Goal: Task Accomplishment & Management: Manage account settings

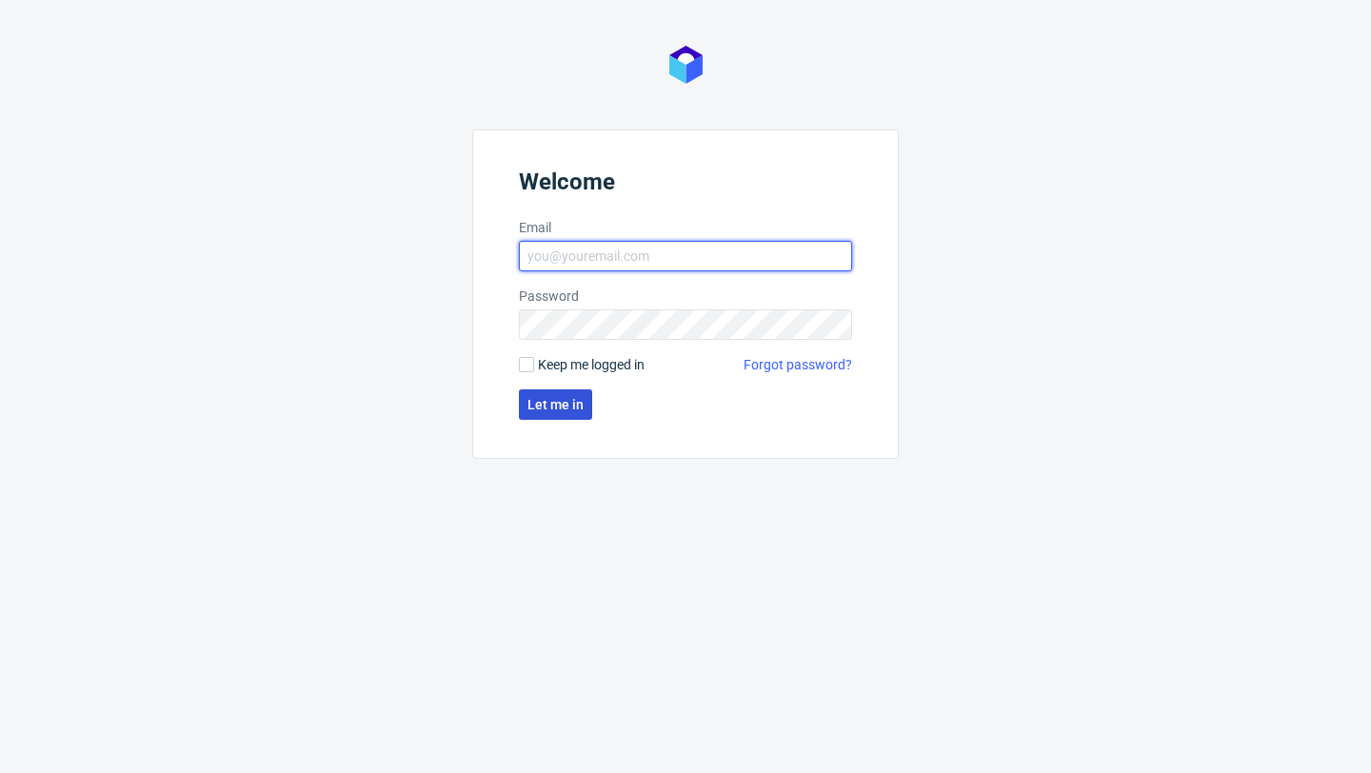
type input "sandra.beska@packhelp.com"
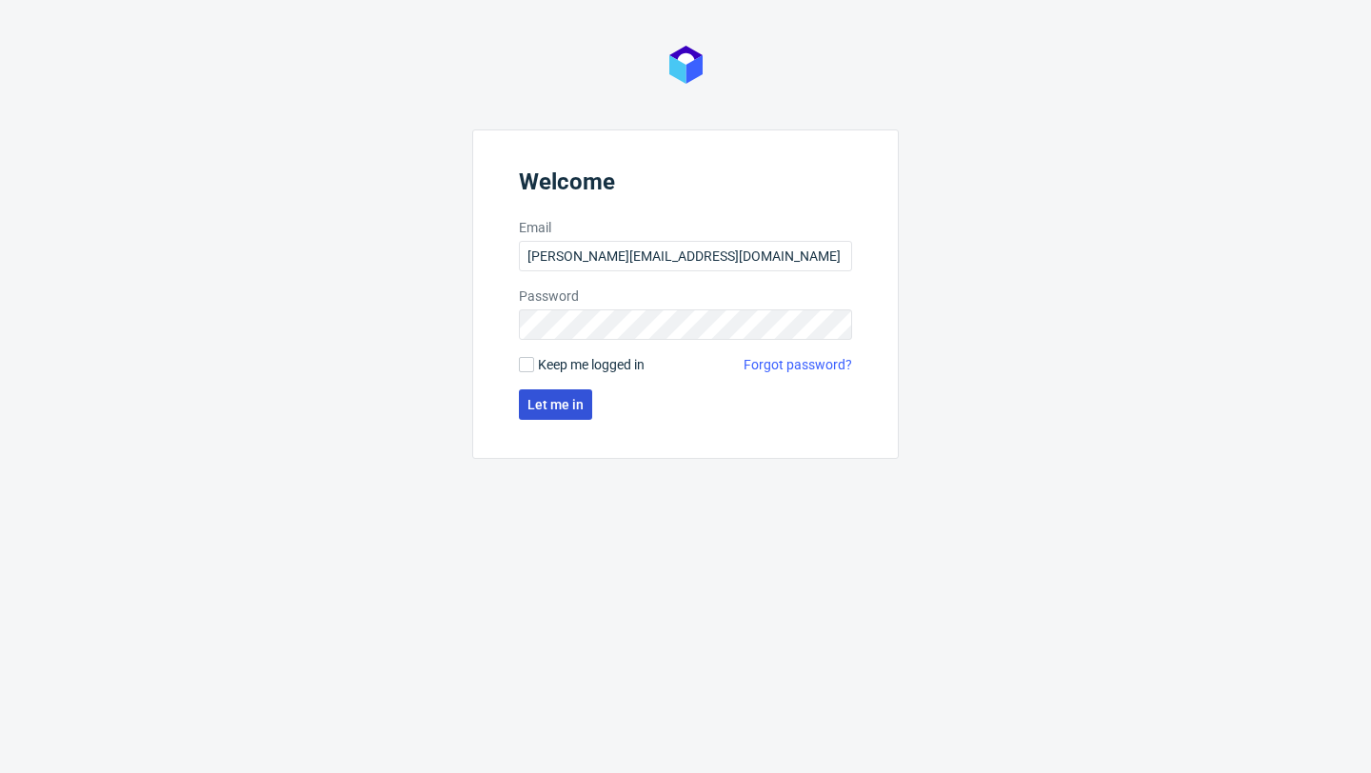
click at [566, 411] on span "Let me in" at bounding box center [555, 404] width 56 height 13
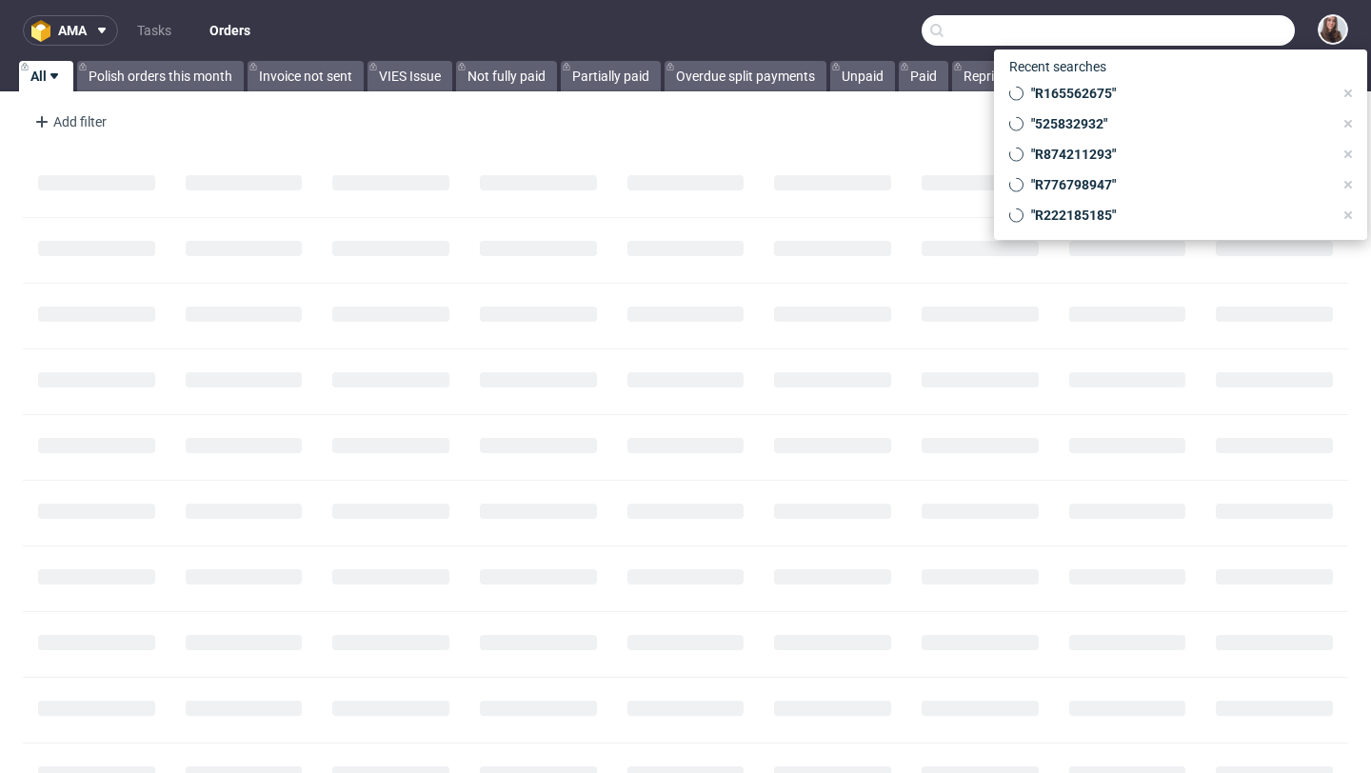
click at [1193, 32] on input "text" at bounding box center [1107, 30] width 373 height 30
paste input "R905119654"
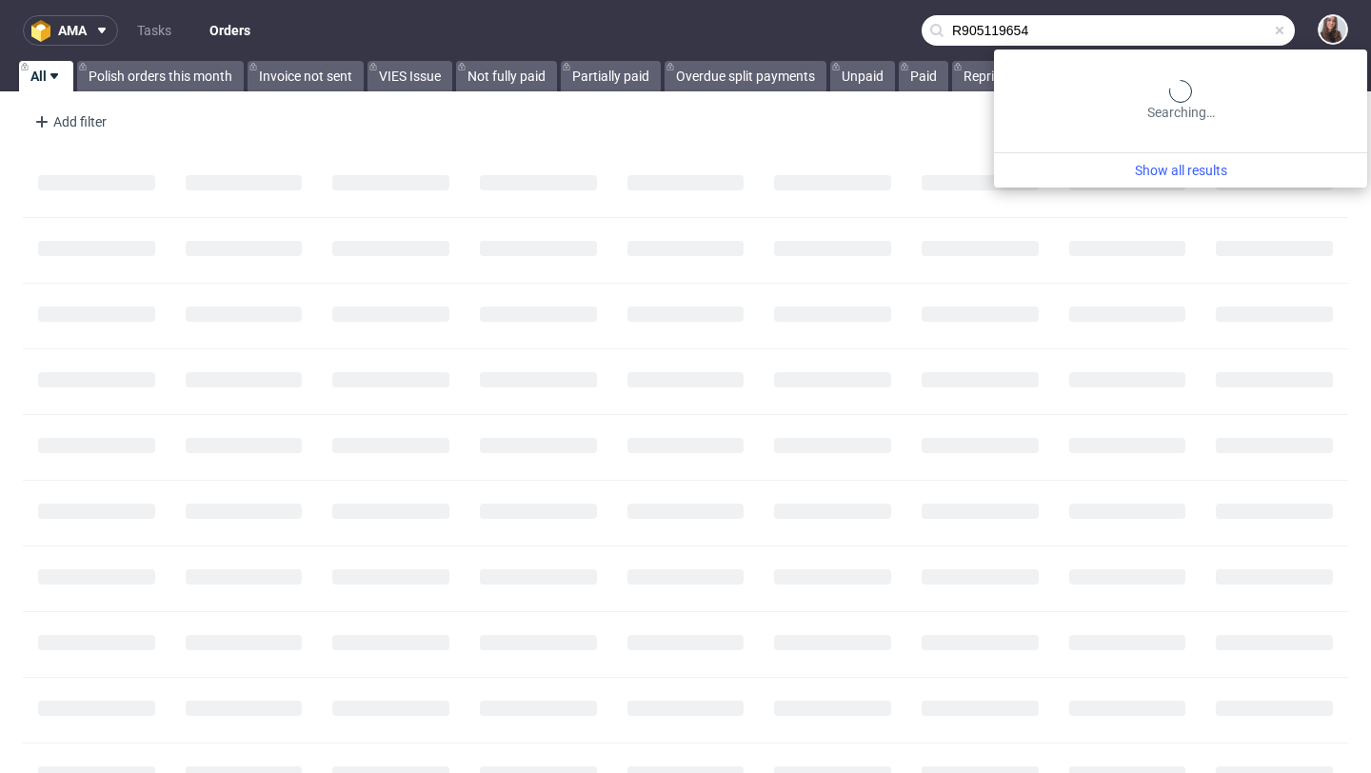
type input "R905119654"
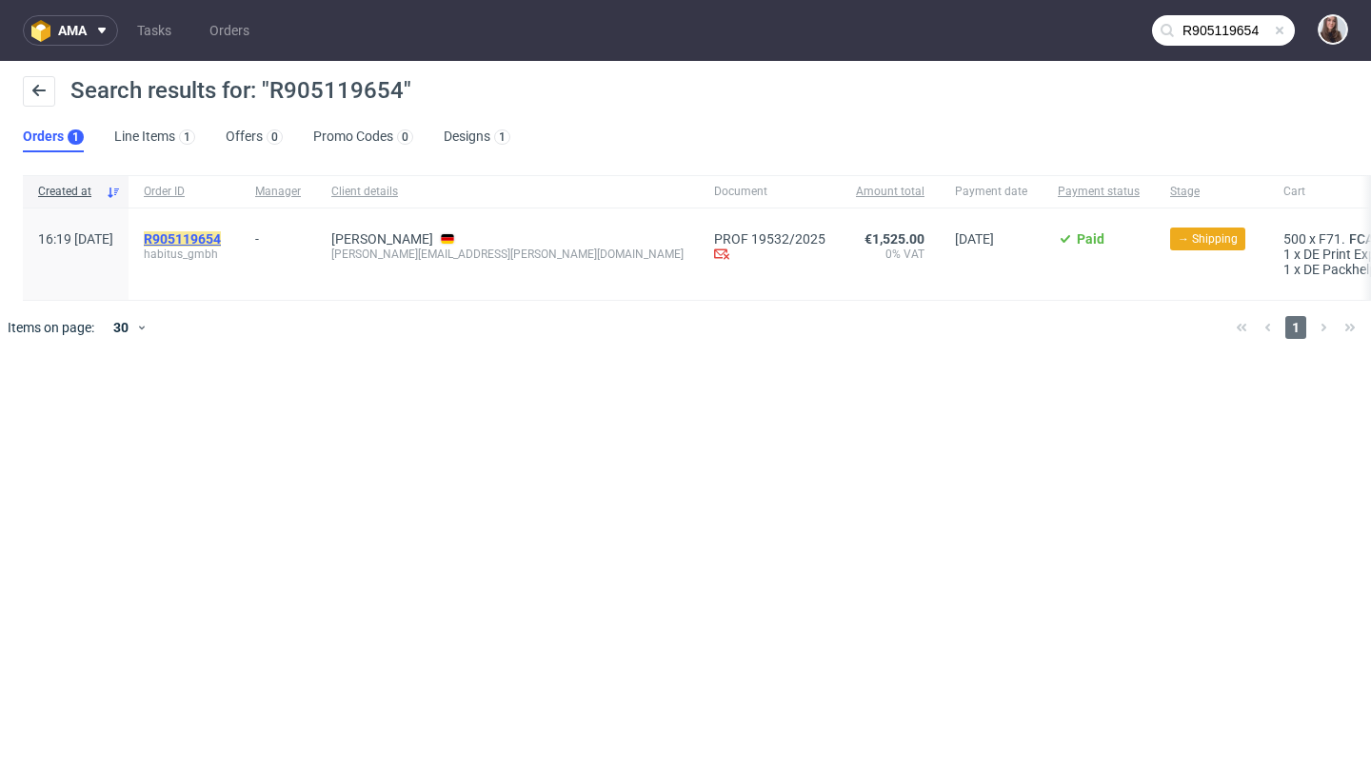
click at [221, 244] on mark "R905119654" at bounding box center [182, 238] width 77 height 15
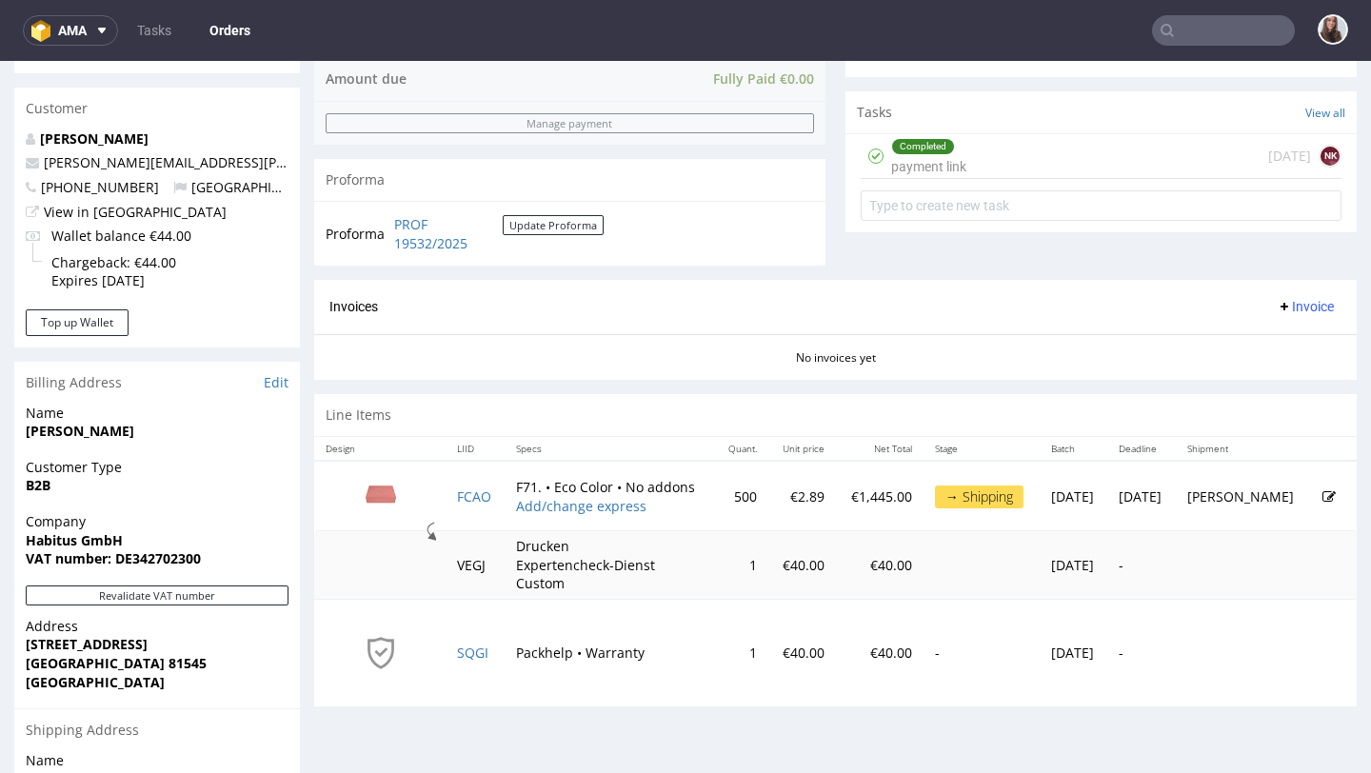
scroll to position [653, 0]
click at [428, 241] on link "PROF 19532/2025" at bounding box center [448, 232] width 109 height 37
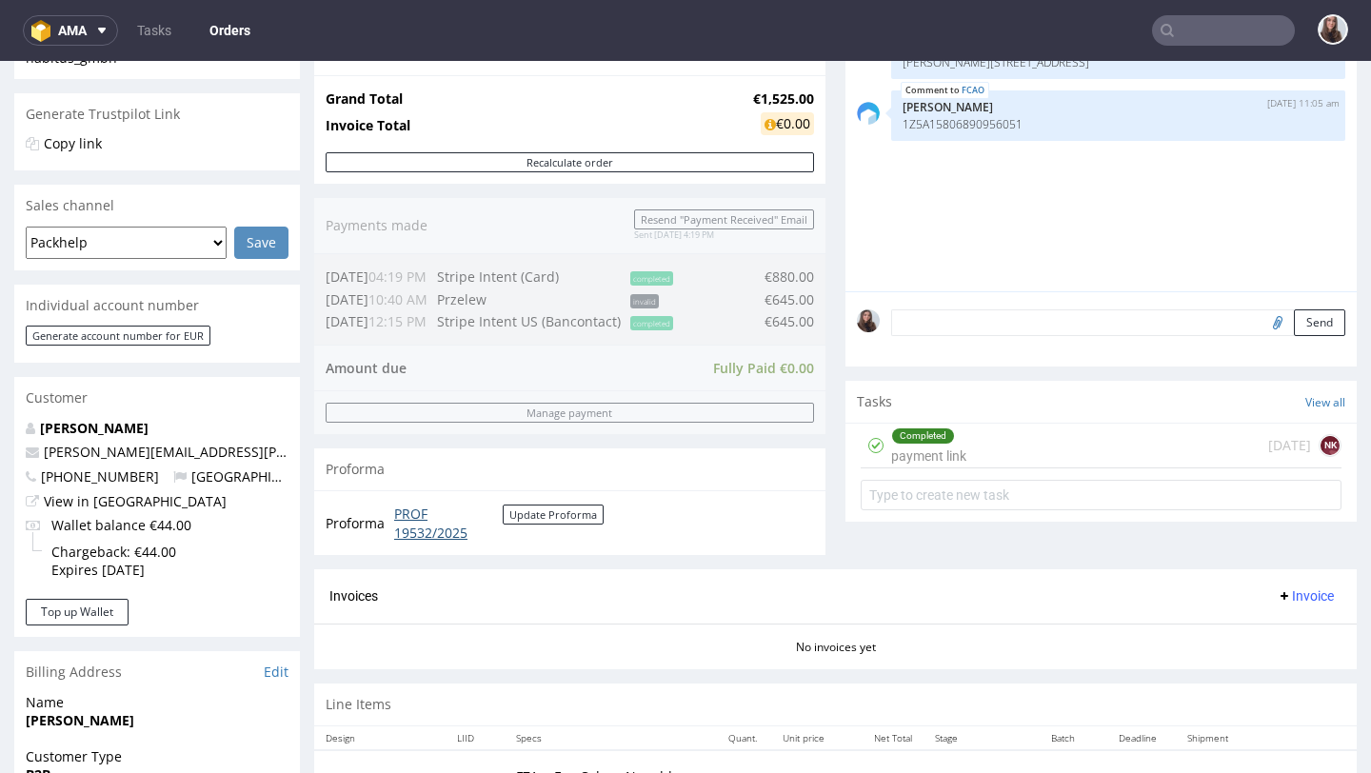
scroll to position [0, 0]
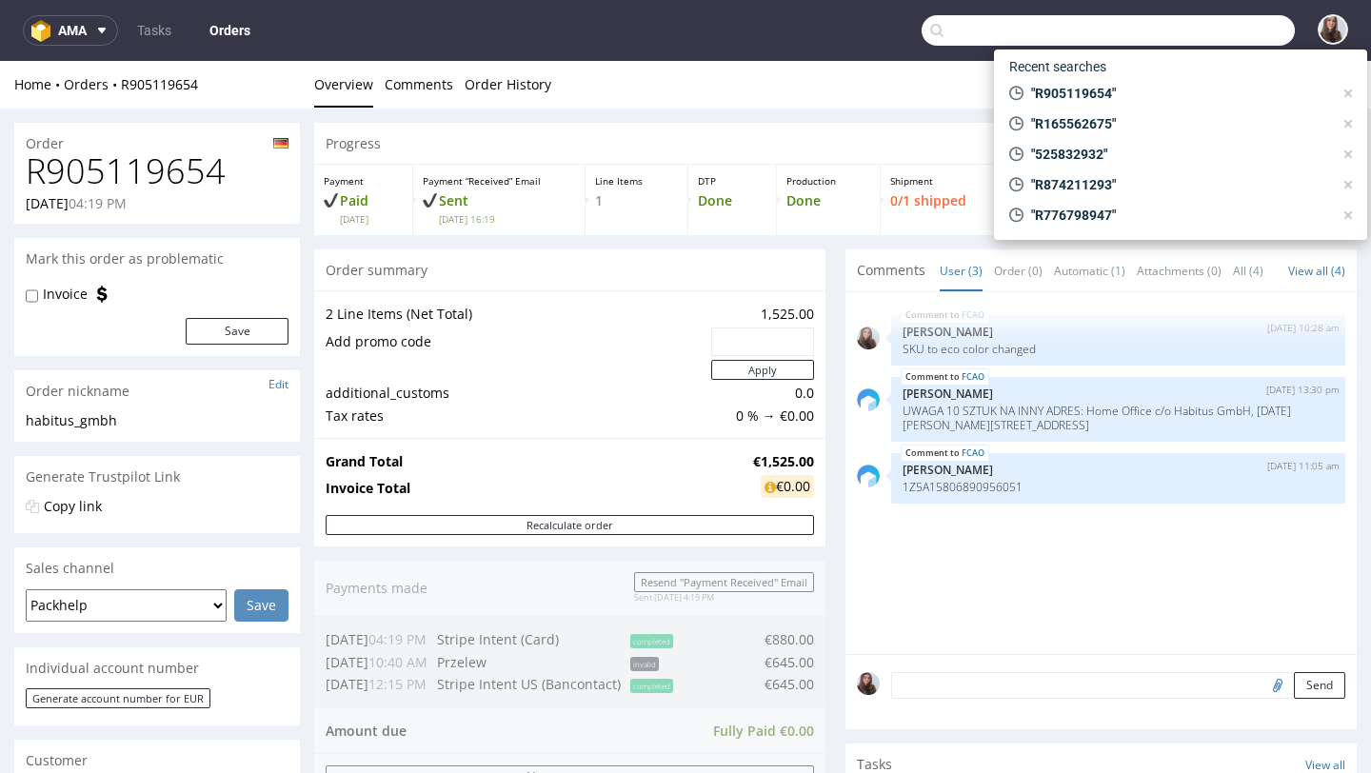
click at [1183, 18] on input "text" at bounding box center [1107, 30] width 373 height 30
type input "info@xclusevents.com"
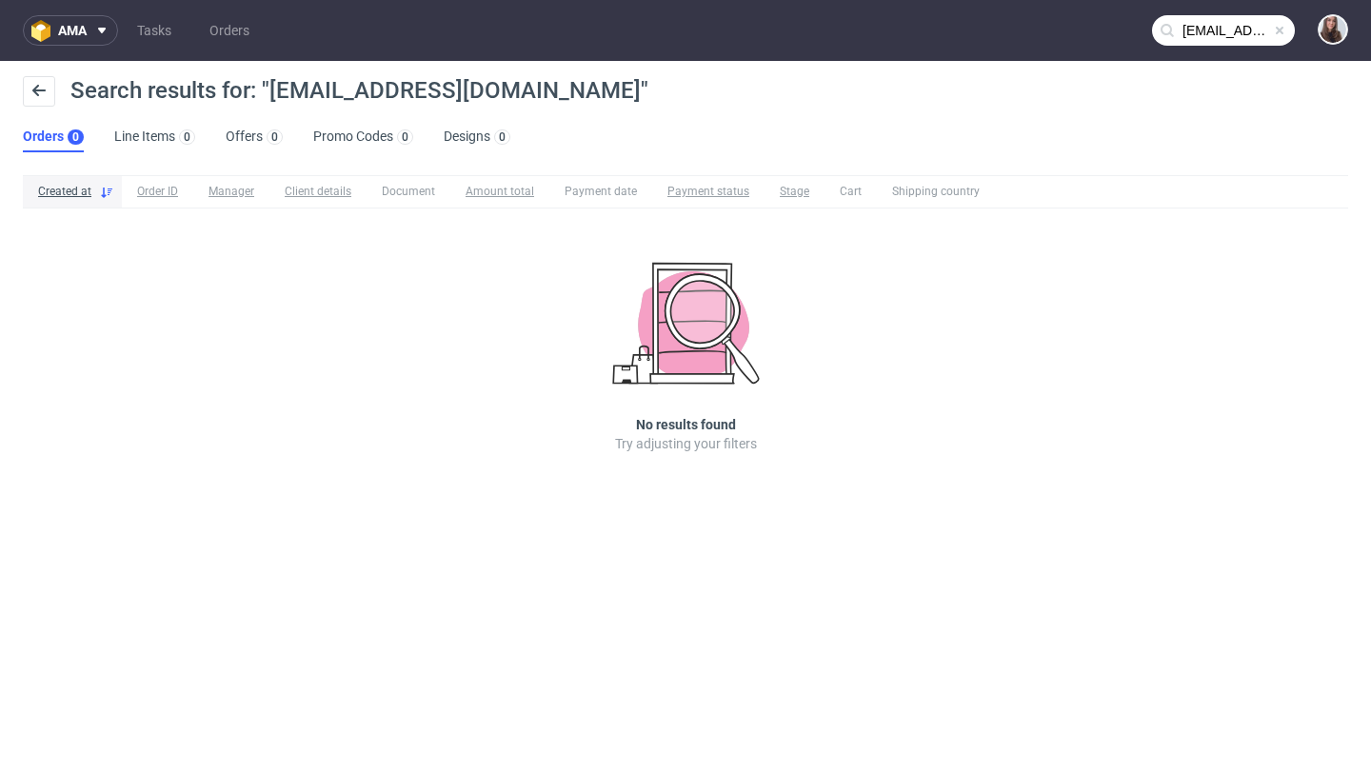
click at [1213, 38] on input "info@xclusevents.com" at bounding box center [1223, 30] width 143 height 30
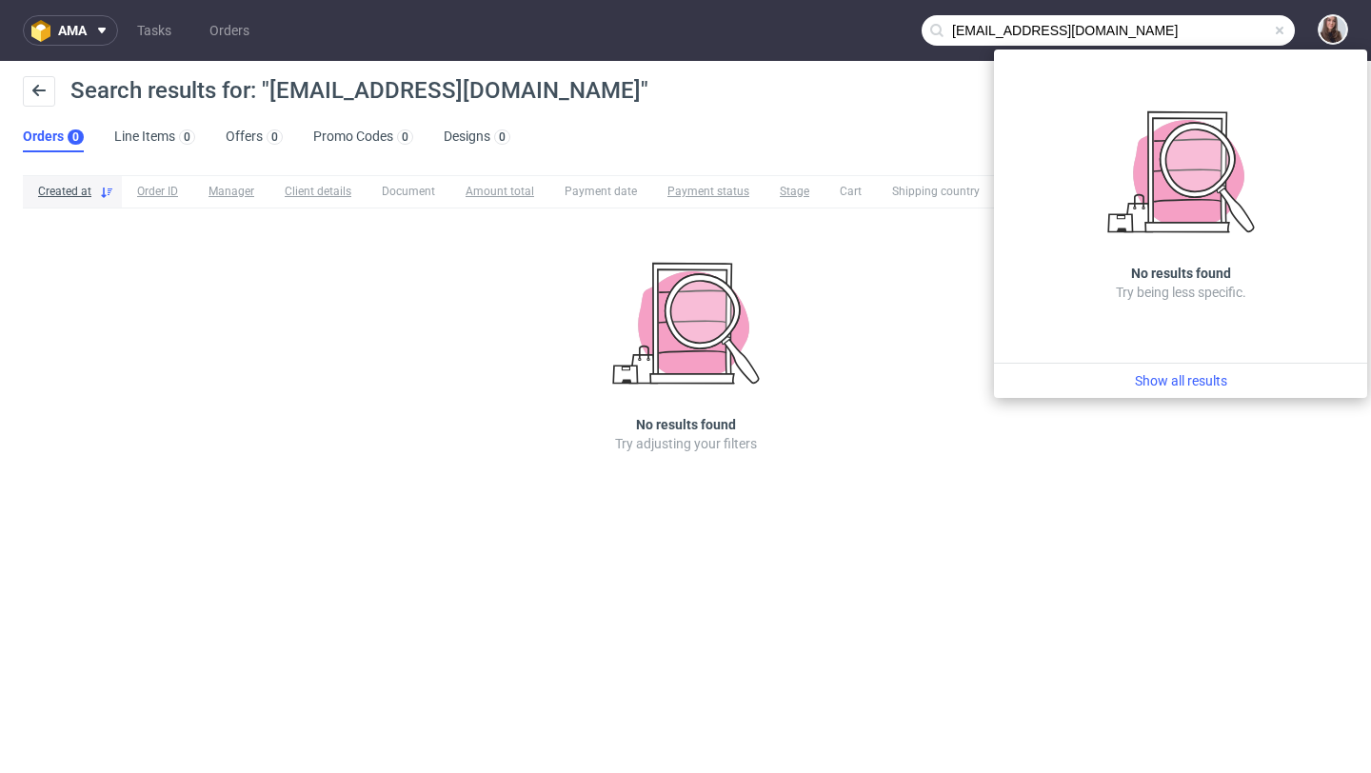
click at [1284, 31] on span at bounding box center [1279, 30] width 15 height 15
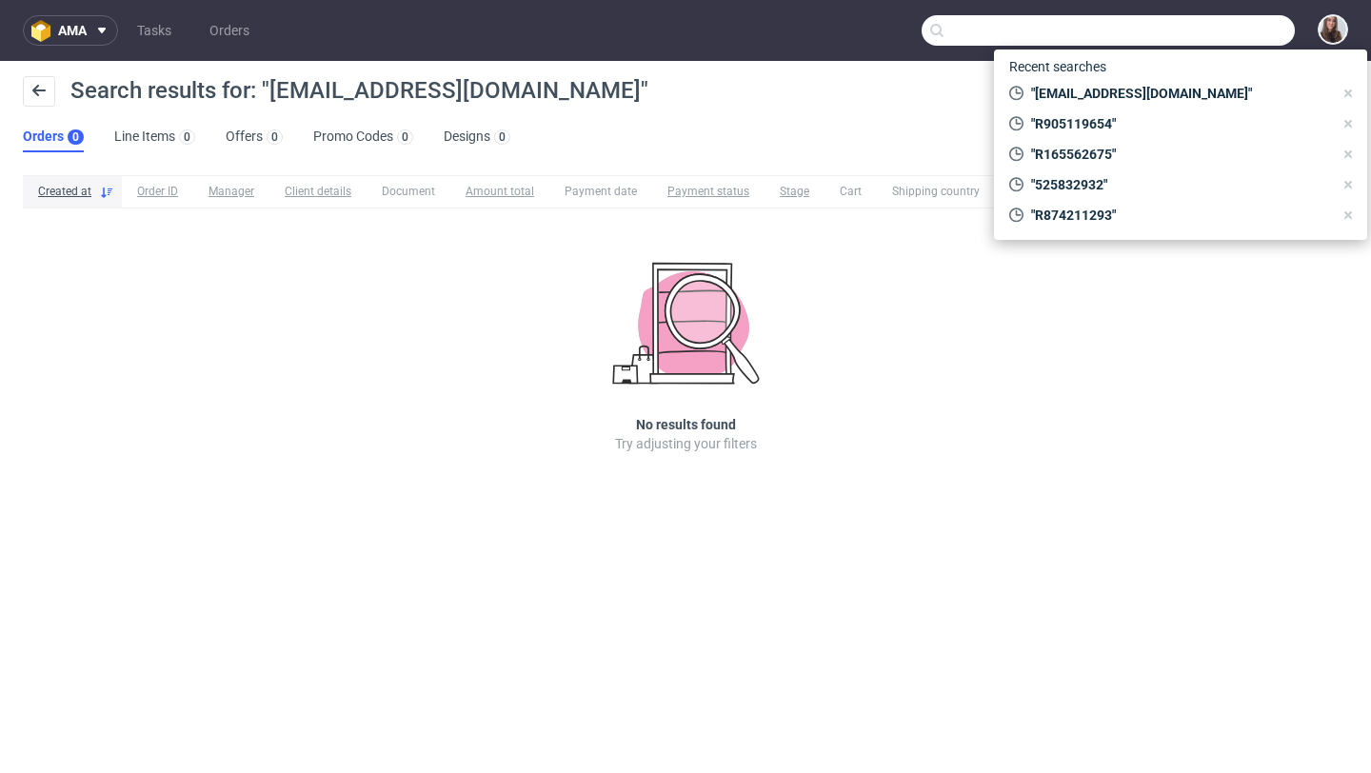
click at [1226, 31] on input "text" at bounding box center [1107, 30] width 373 height 30
paste input "R845770510"
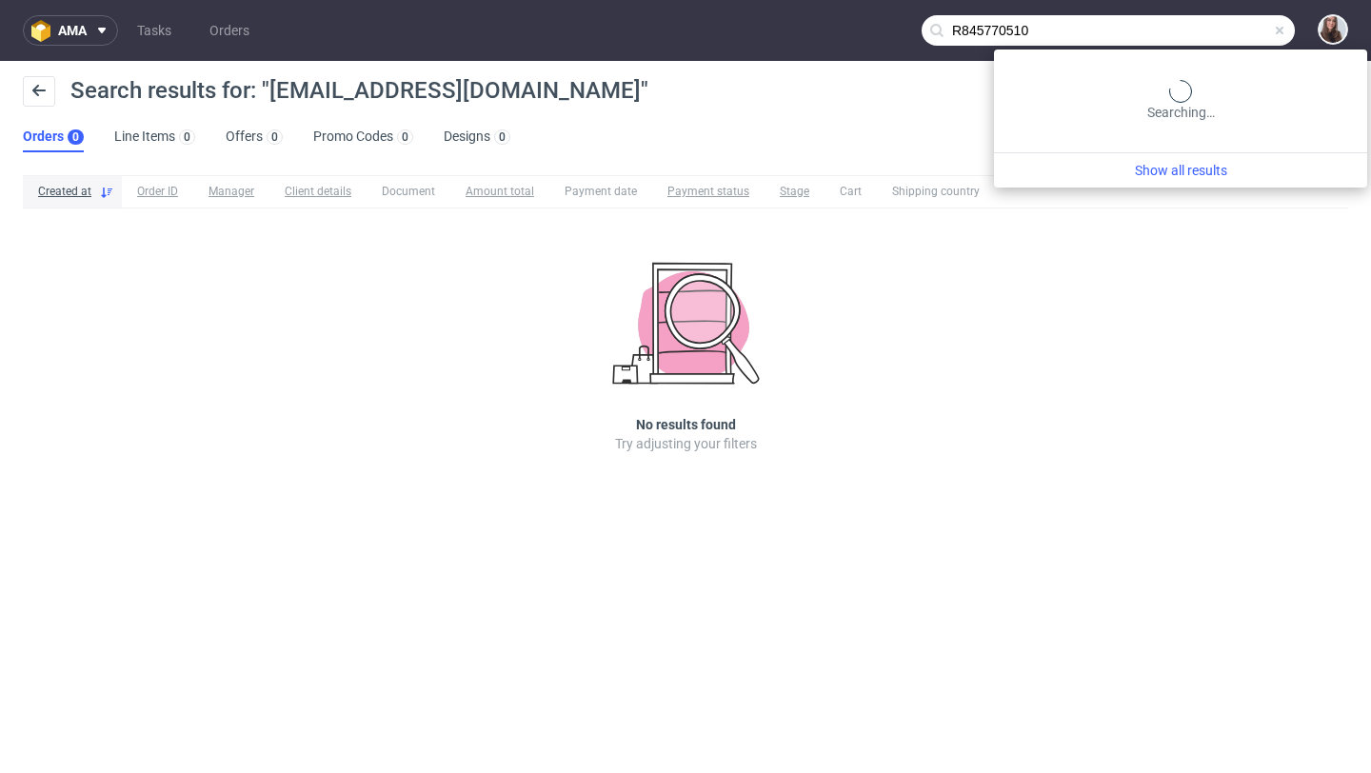
type input "R845770510"
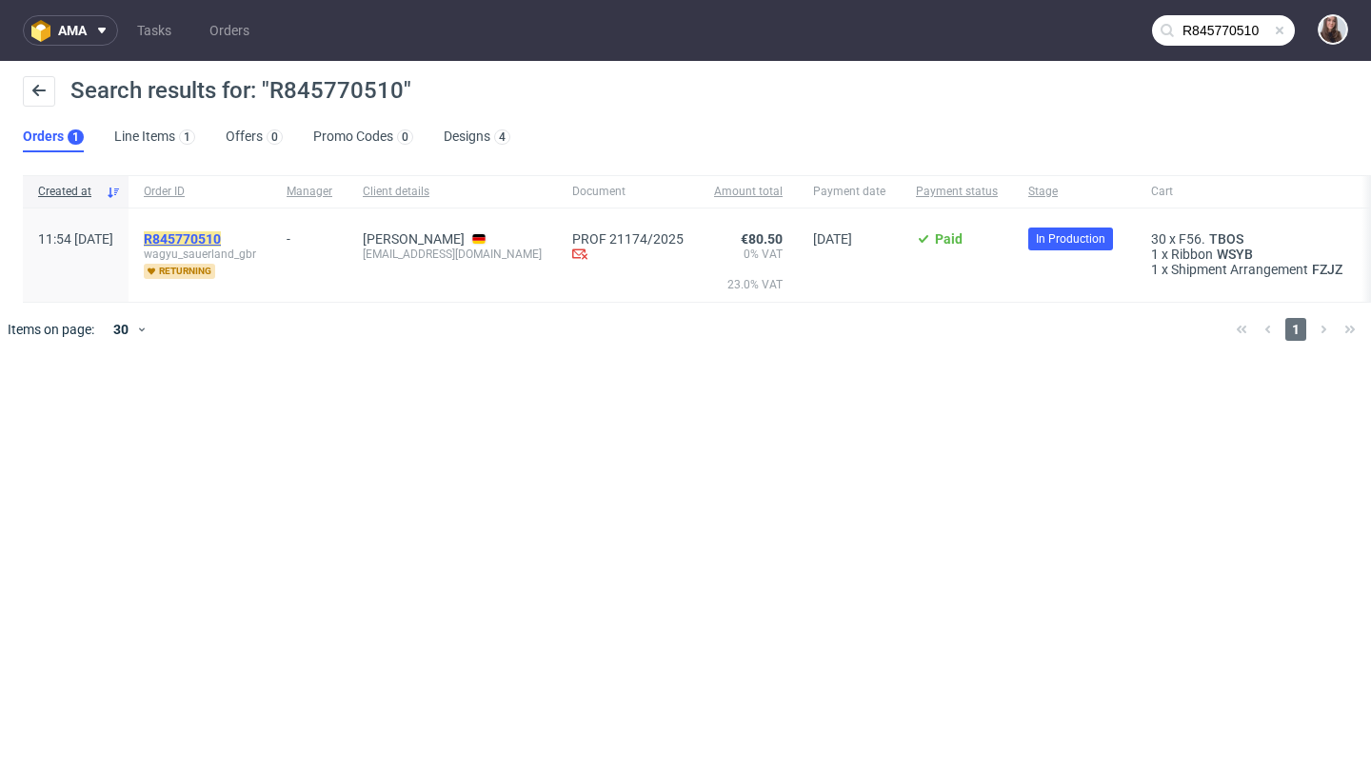
click at [221, 233] on mark "R845770510" at bounding box center [182, 238] width 77 height 15
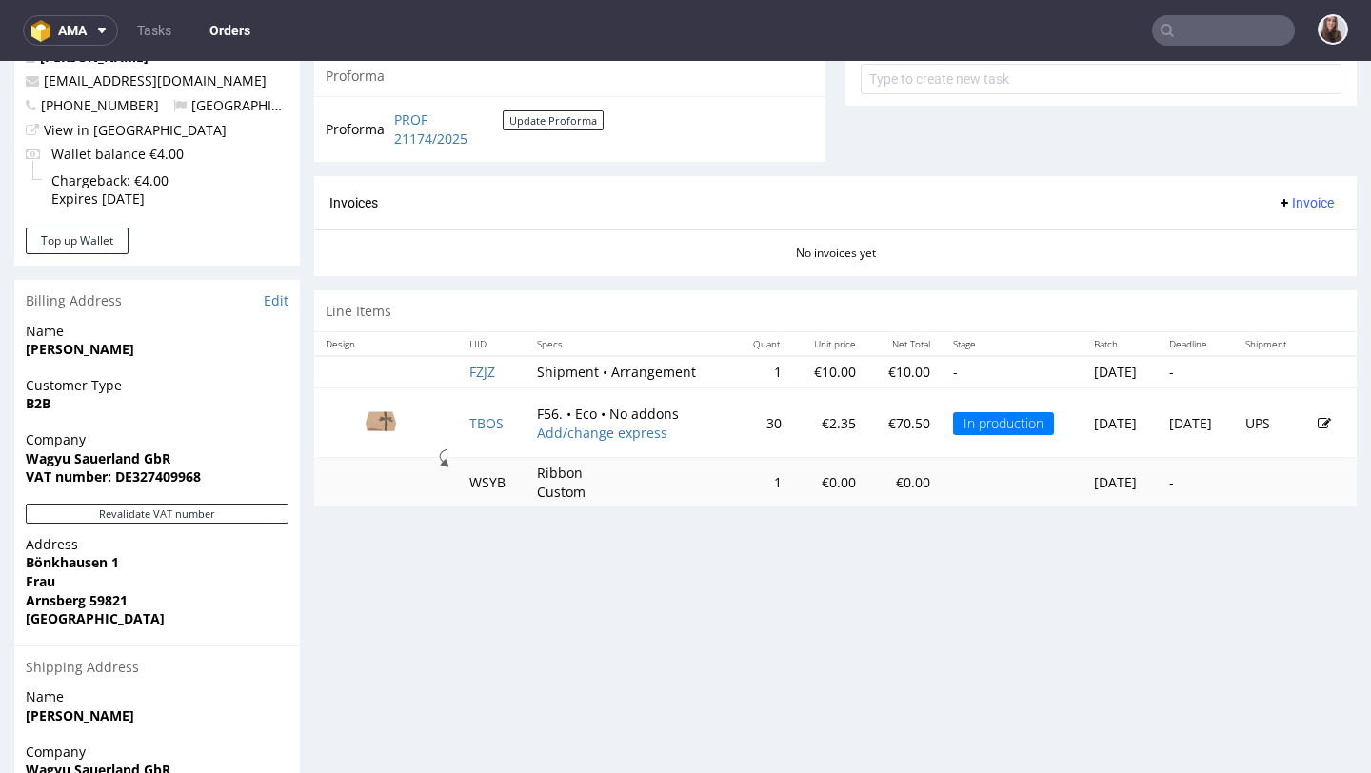
scroll to position [738, 0]
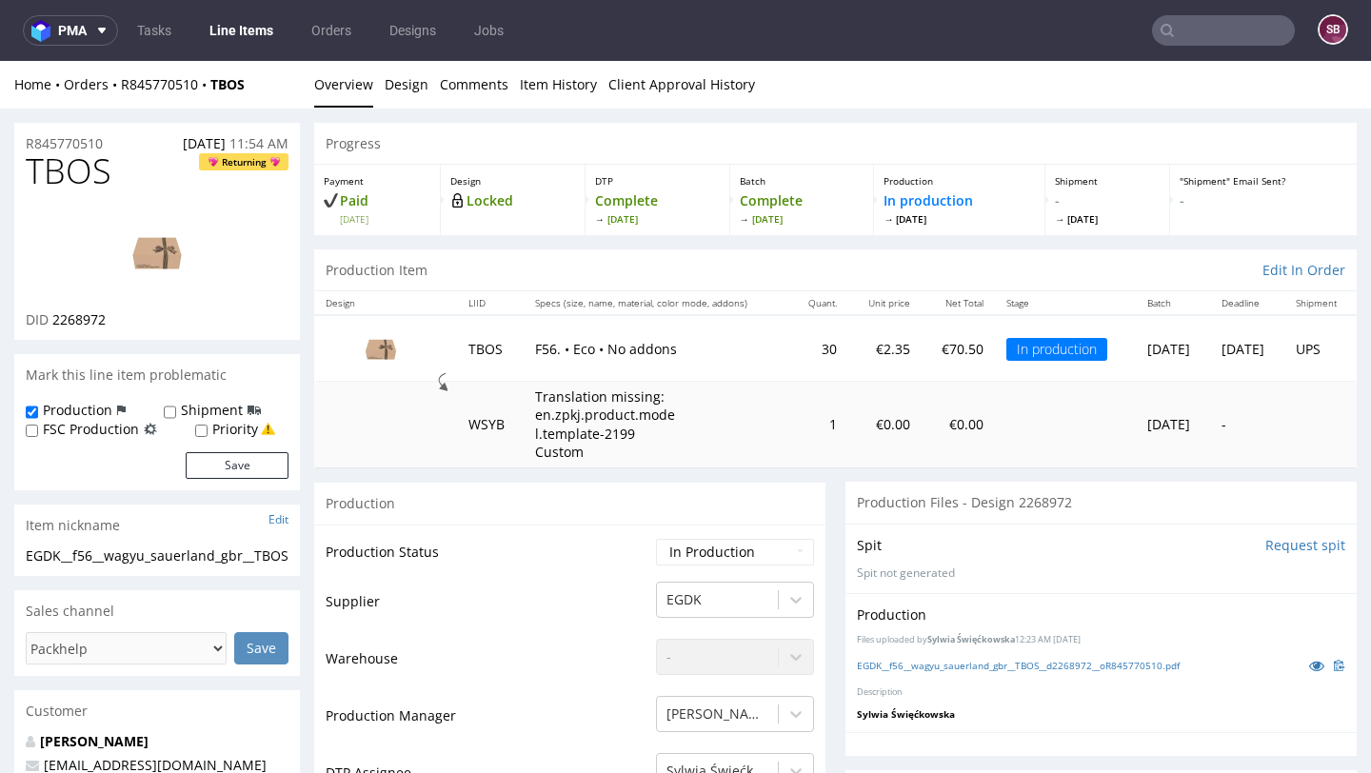
click at [1222, 24] on input "text" at bounding box center [1223, 30] width 143 height 30
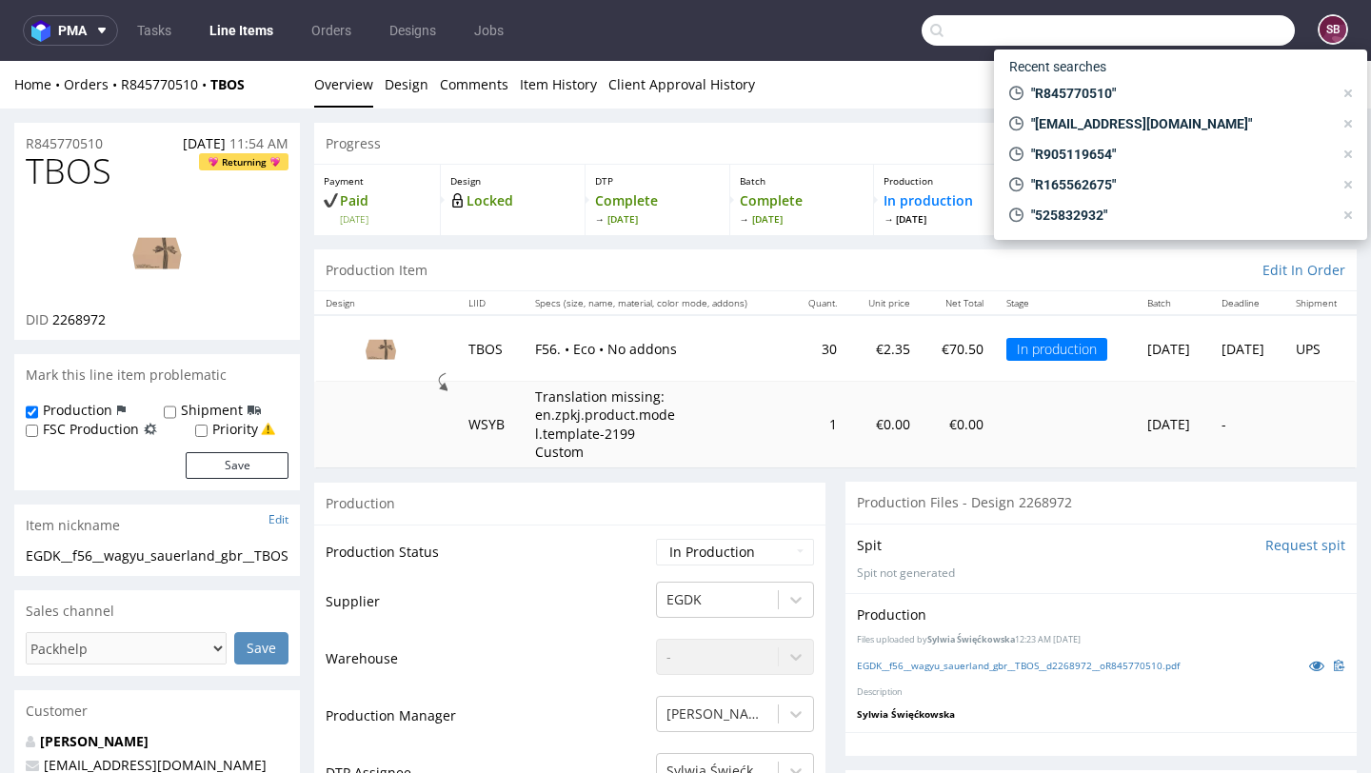
paste input "R120174356"
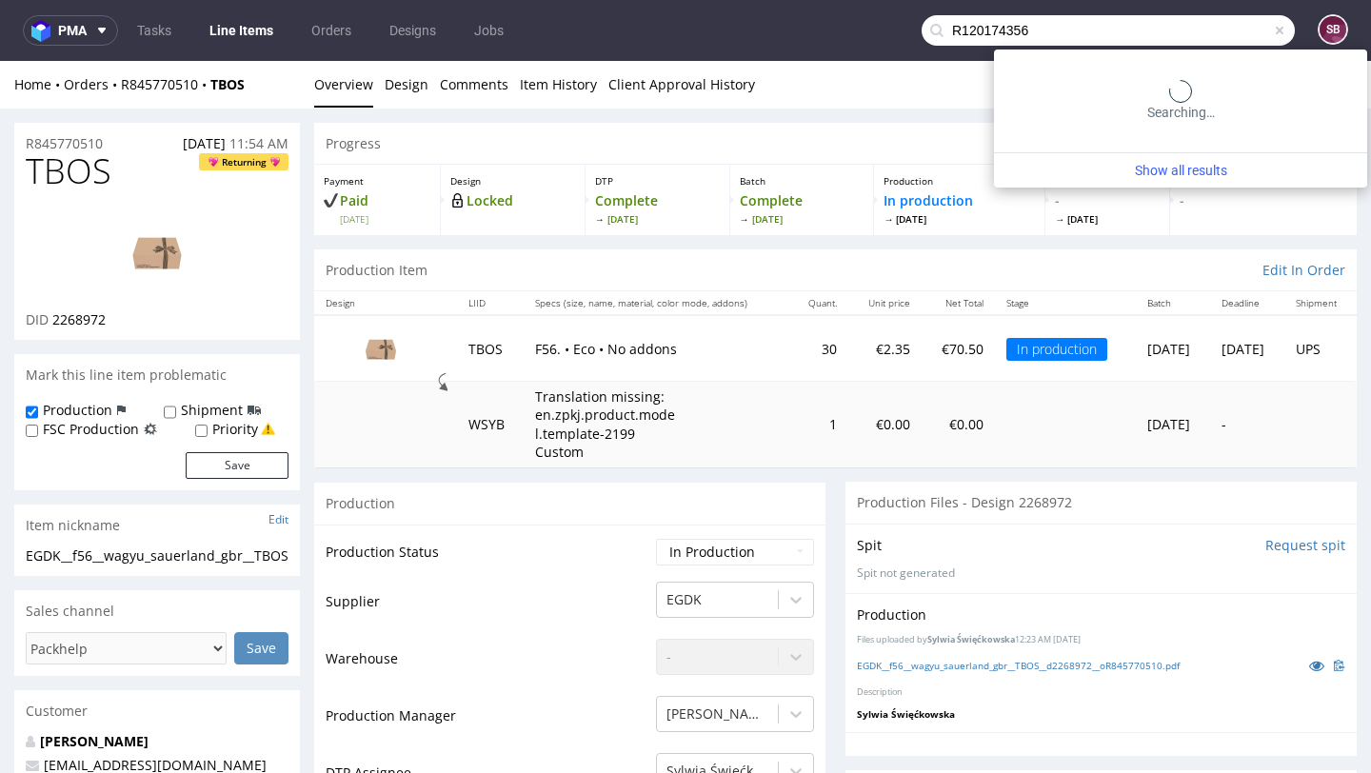
type input "R120174356"
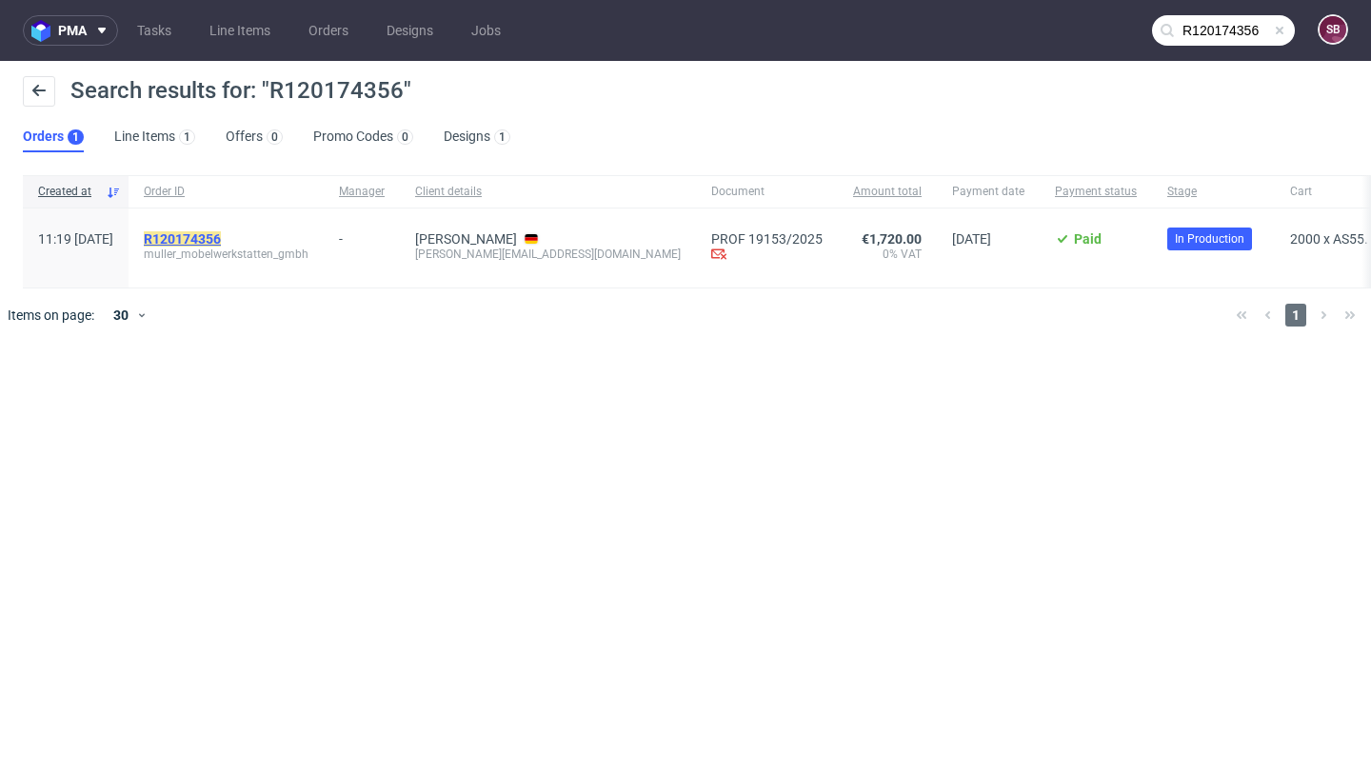
click at [221, 233] on mark "R120174356" at bounding box center [182, 238] width 77 height 15
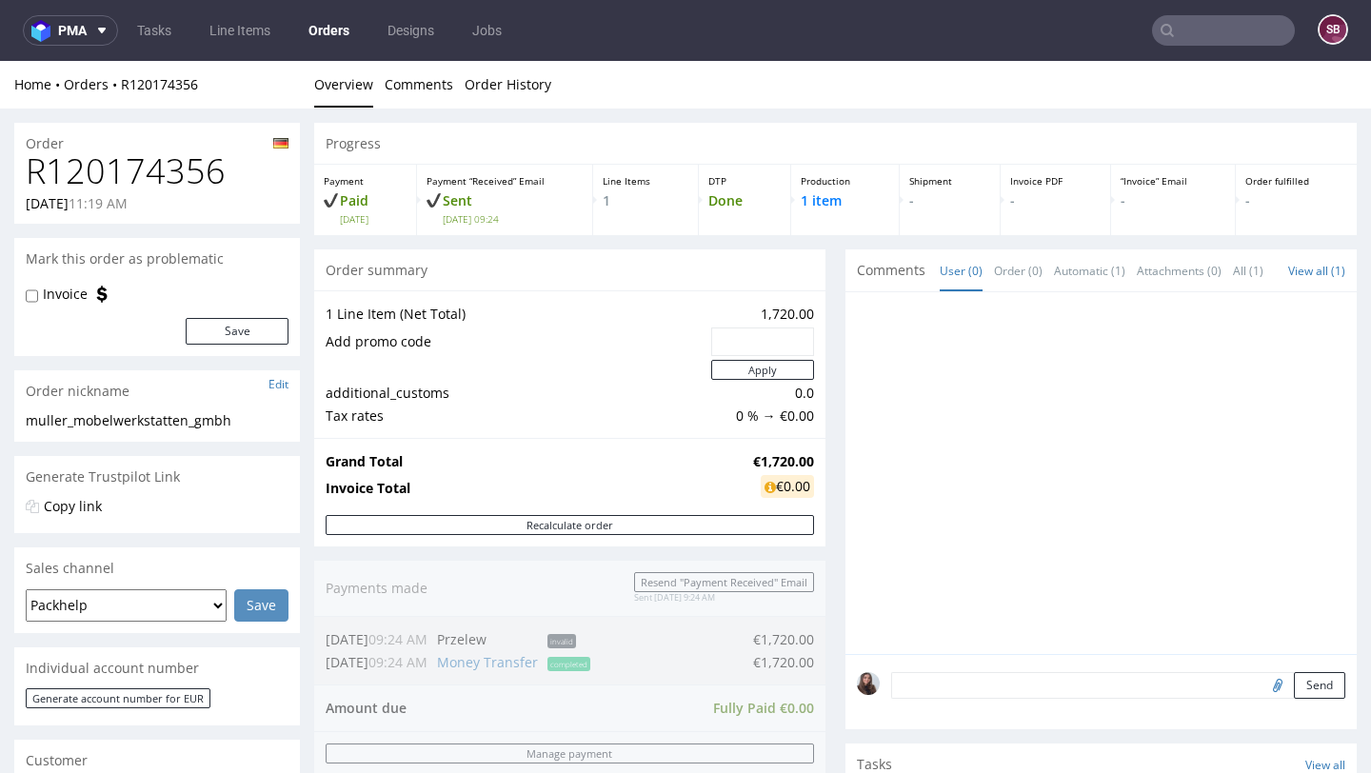
click at [1234, 43] on input "text" at bounding box center [1223, 30] width 143 height 30
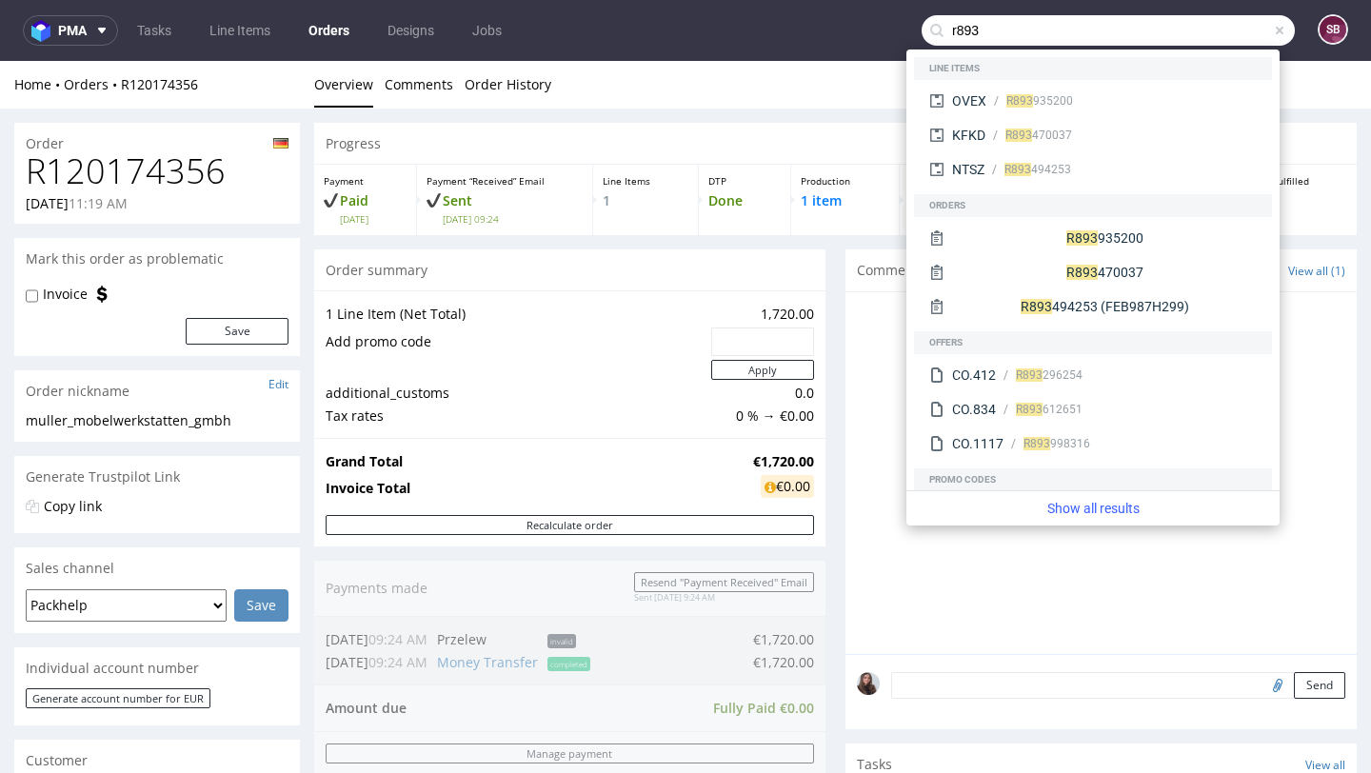
type input "r893"
click at [1070, 94] on div "R893 935200" at bounding box center [1121, 100] width 270 height 17
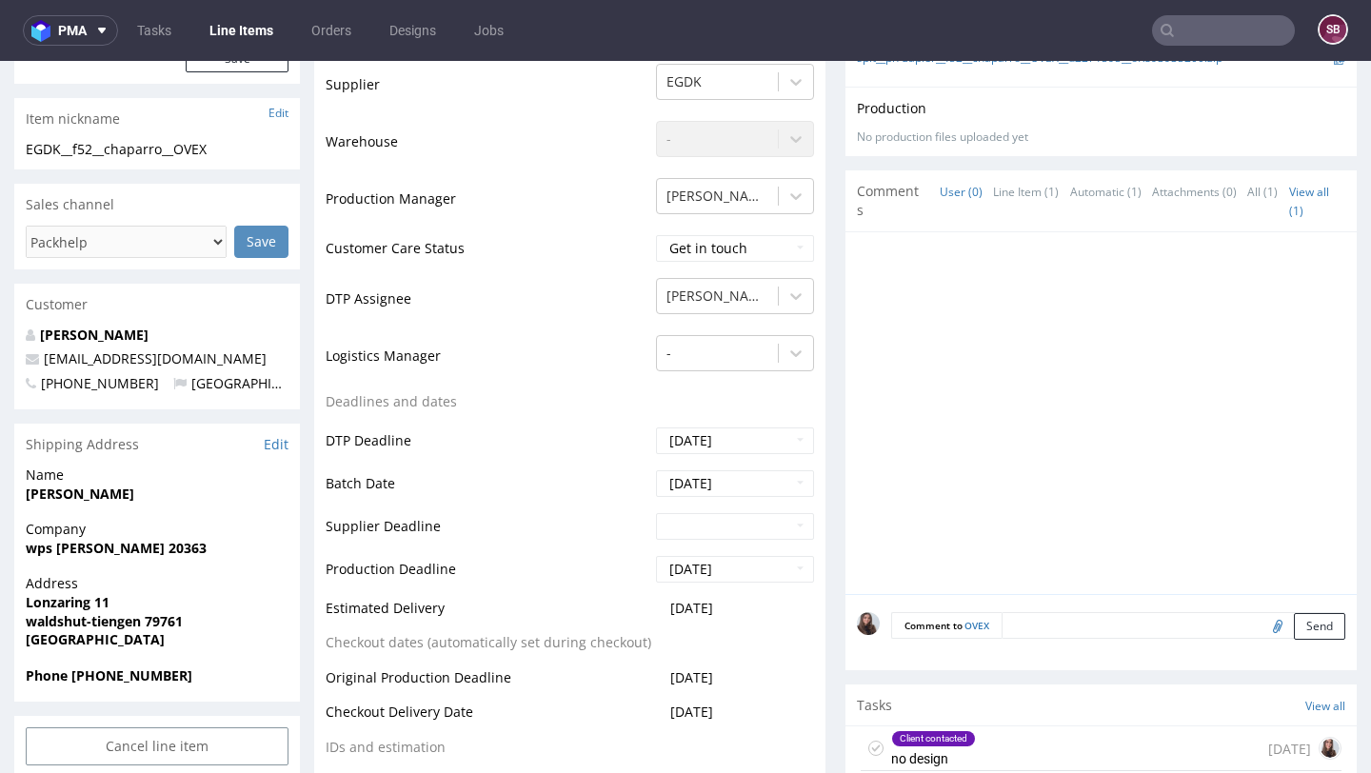
scroll to position [475, 0]
drag, startPoint x: 253, startPoint y: 353, endPoint x: 26, endPoint y: 364, distance: 227.7
click at [26, 364] on p "chapacris.86@googlemail.com" at bounding box center [157, 356] width 263 height 19
copy span "chapacris.86@googlemail.com"
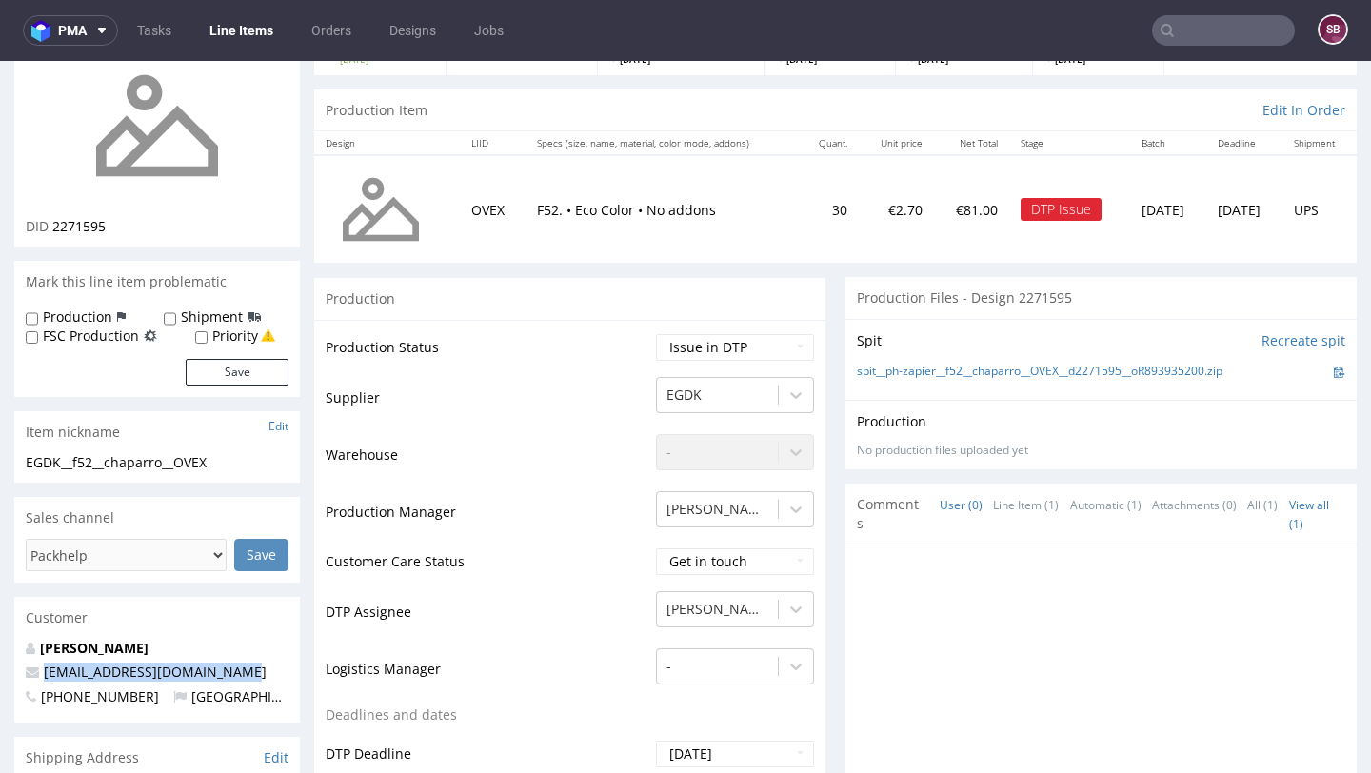
scroll to position [155, 0]
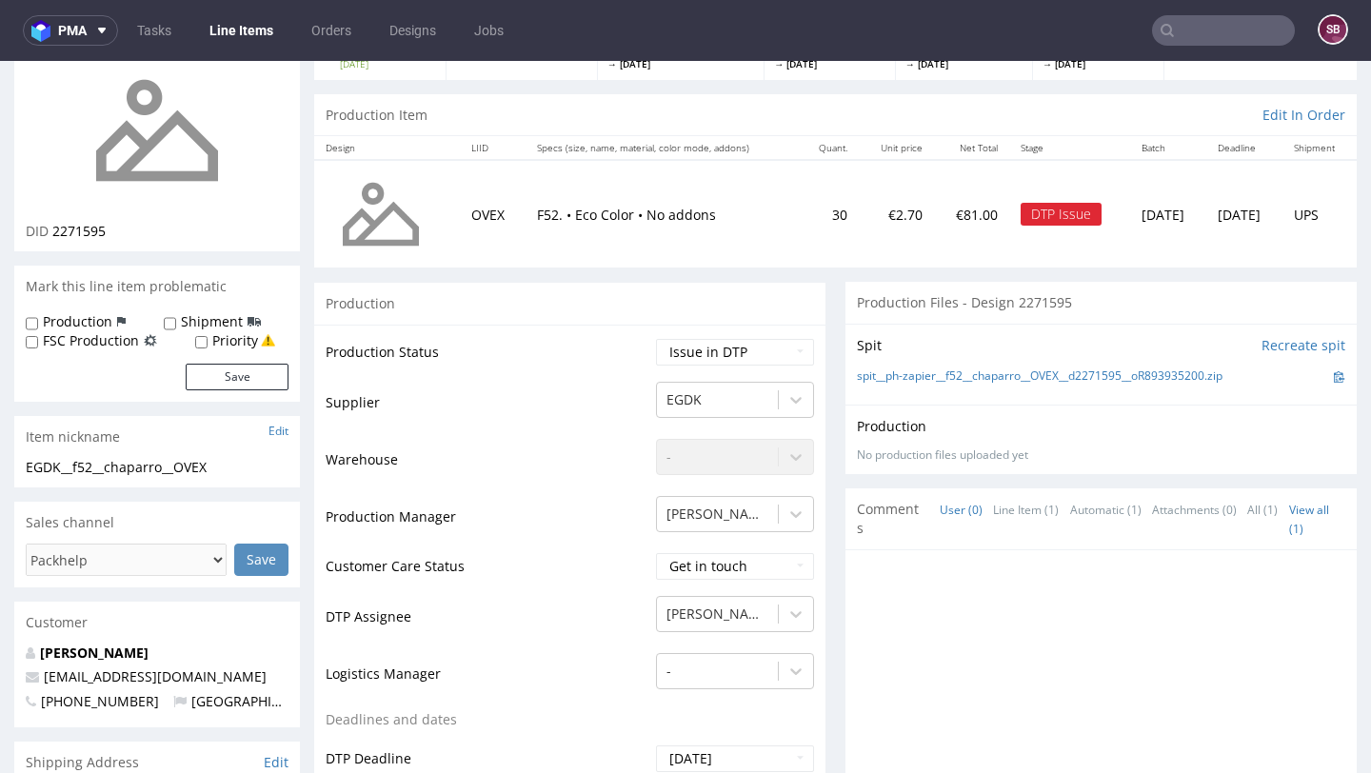
click at [236, 667] on p "chapacris.86@googlemail.com" at bounding box center [157, 676] width 263 height 19
drag, startPoint x: 245, startPoint y: 681, endPoint x: 41, endPoint y: 684, distance: 203.7
click at [41, 684] on p "chapacris.86@googlemail.com" at bounding box center [157, 676] width 263 height 19
copy link "chapacris.86@googlemail.com"
click at [180, 629] on div "Customer" at bounding box center [157, 623] width 286 height 42
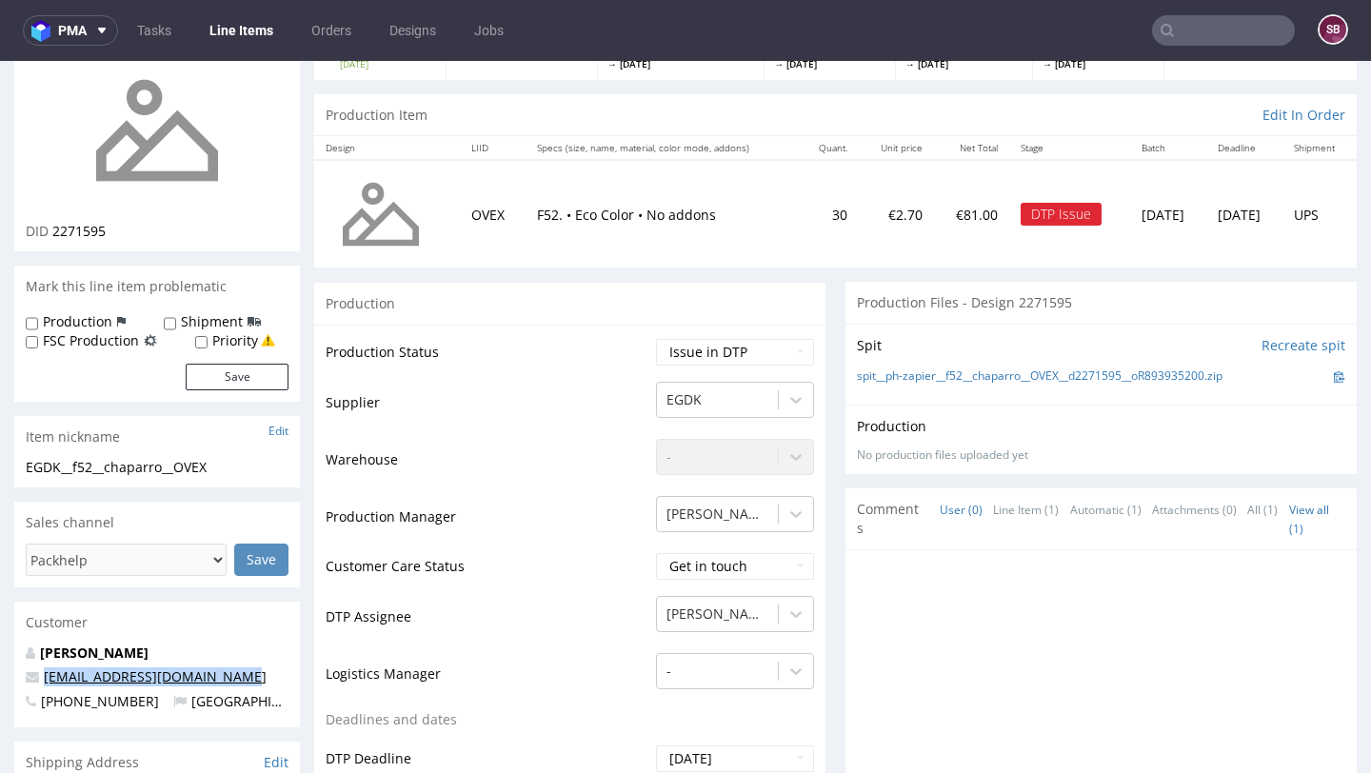
drag, startPoint x: 243, startPoint y: 673, endPoint x: 47, endPoint y: 678, distance: 196.1
click at [47, 678] on p "chapacris.86@googlemail.com" at bounding box center [157, 676] width 263 height 19
copy link "chapacris.86@googlemail.com"
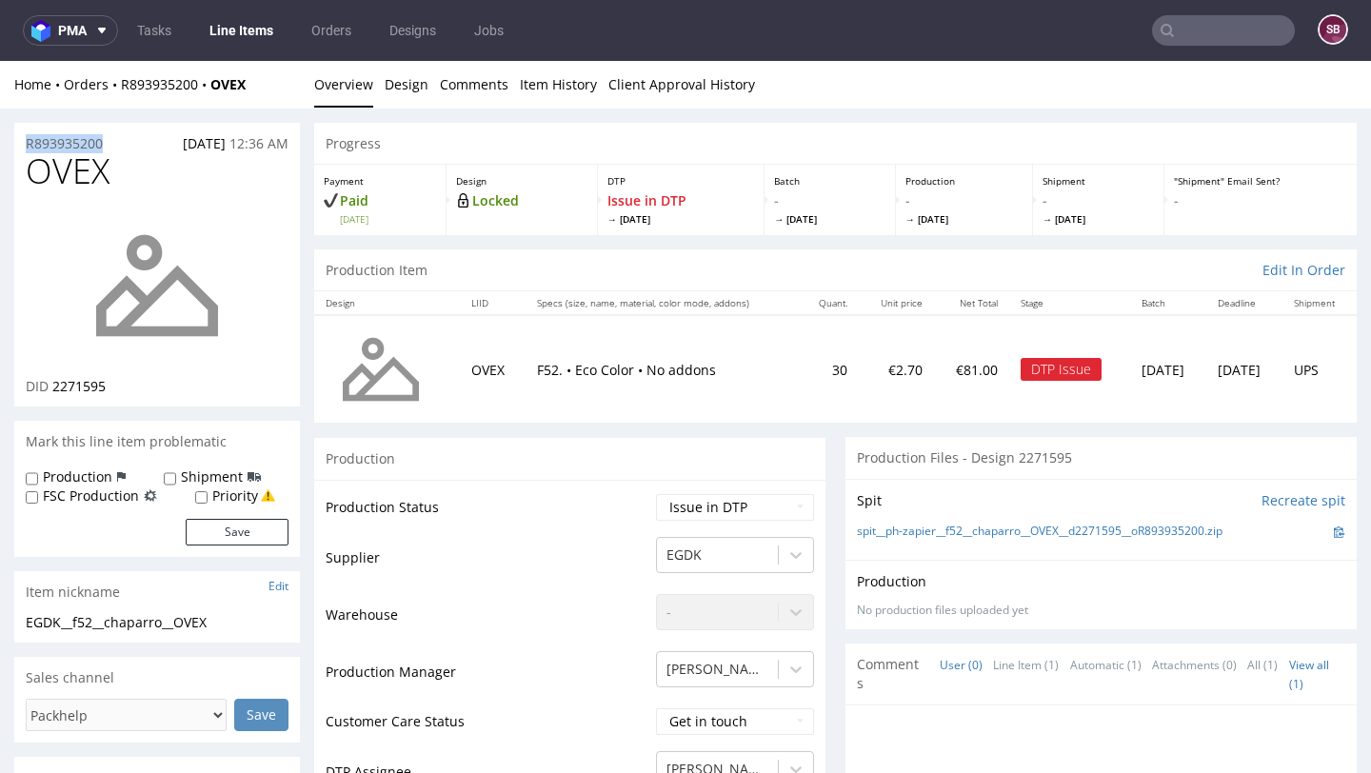
drag, startPoint x: 126, startPoint y: 139, endPoint x: 0, endPoint y: 145, distance: 125.8
copy p "R893935200"
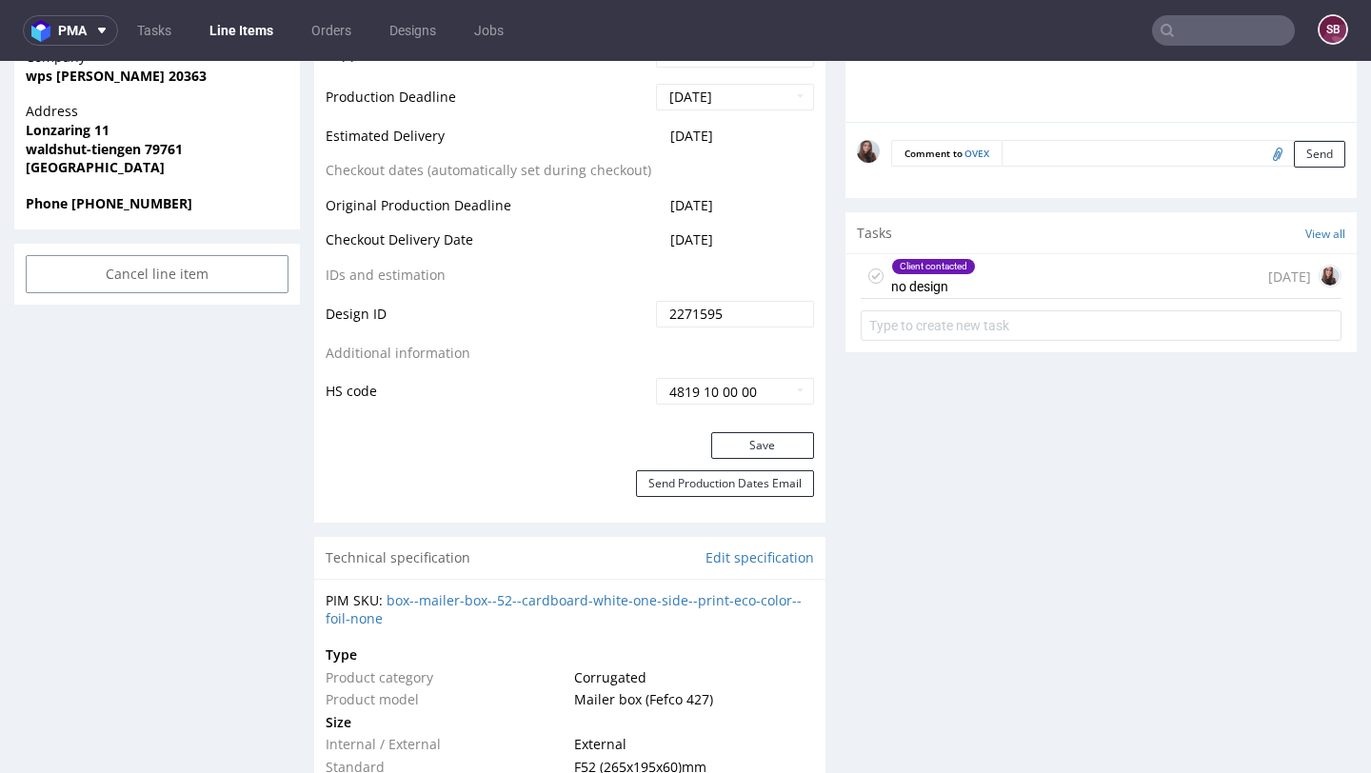
scroll to position [955, 0]
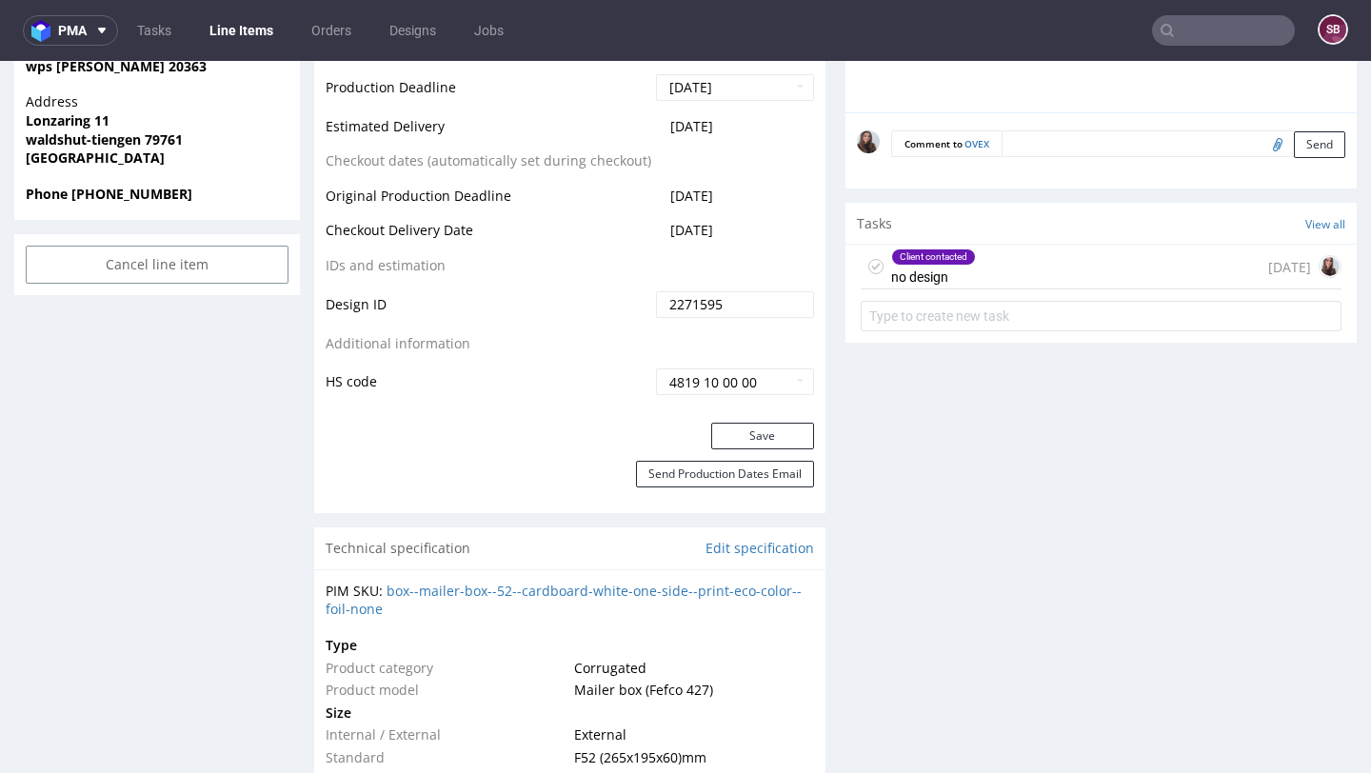
click at [987, 259] on div "Client contacted no design 1 day ago" at bounding box center [1100, 267] width 481 height 45
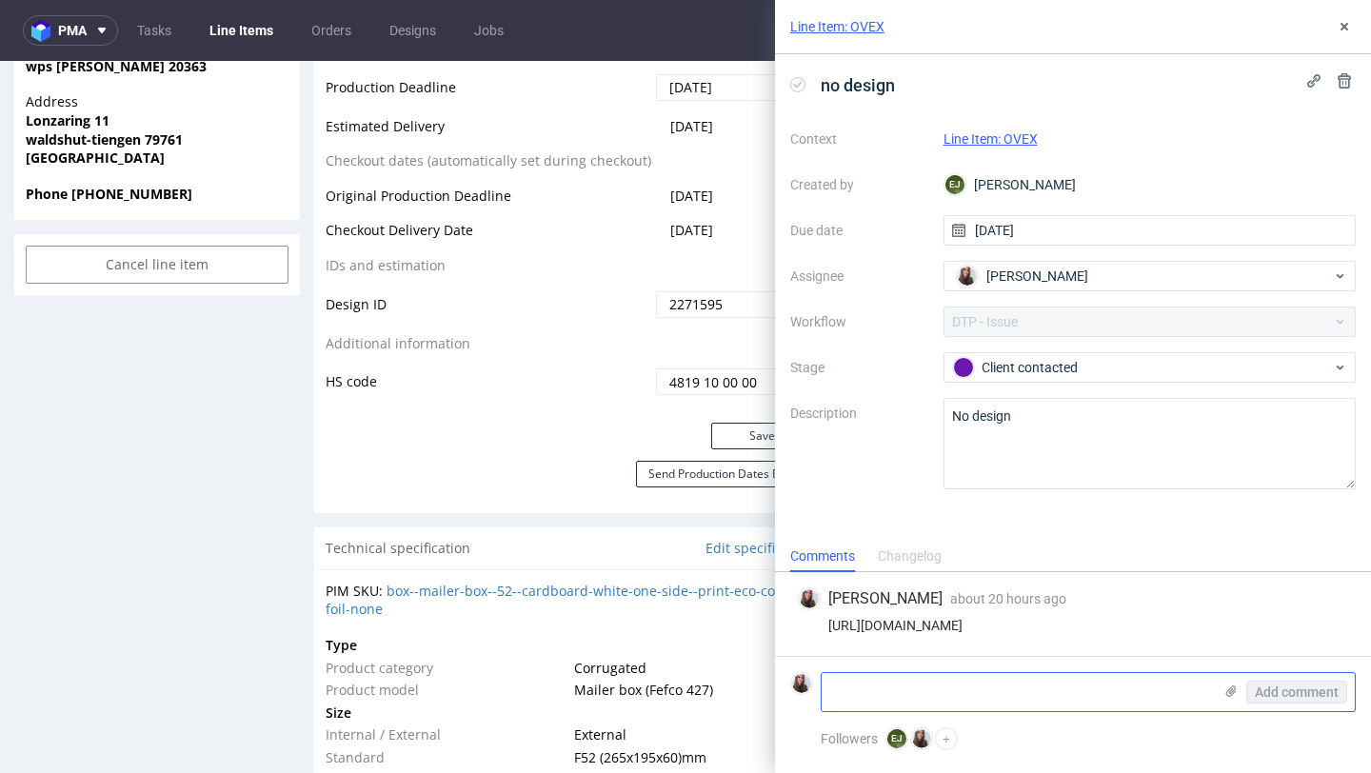
click at [1228, 694] on icon at bounding box center [1230, 690] width 15 height 15
click at [0, 0] on input "file" at bounding box center [0, 0] width 0 height 0
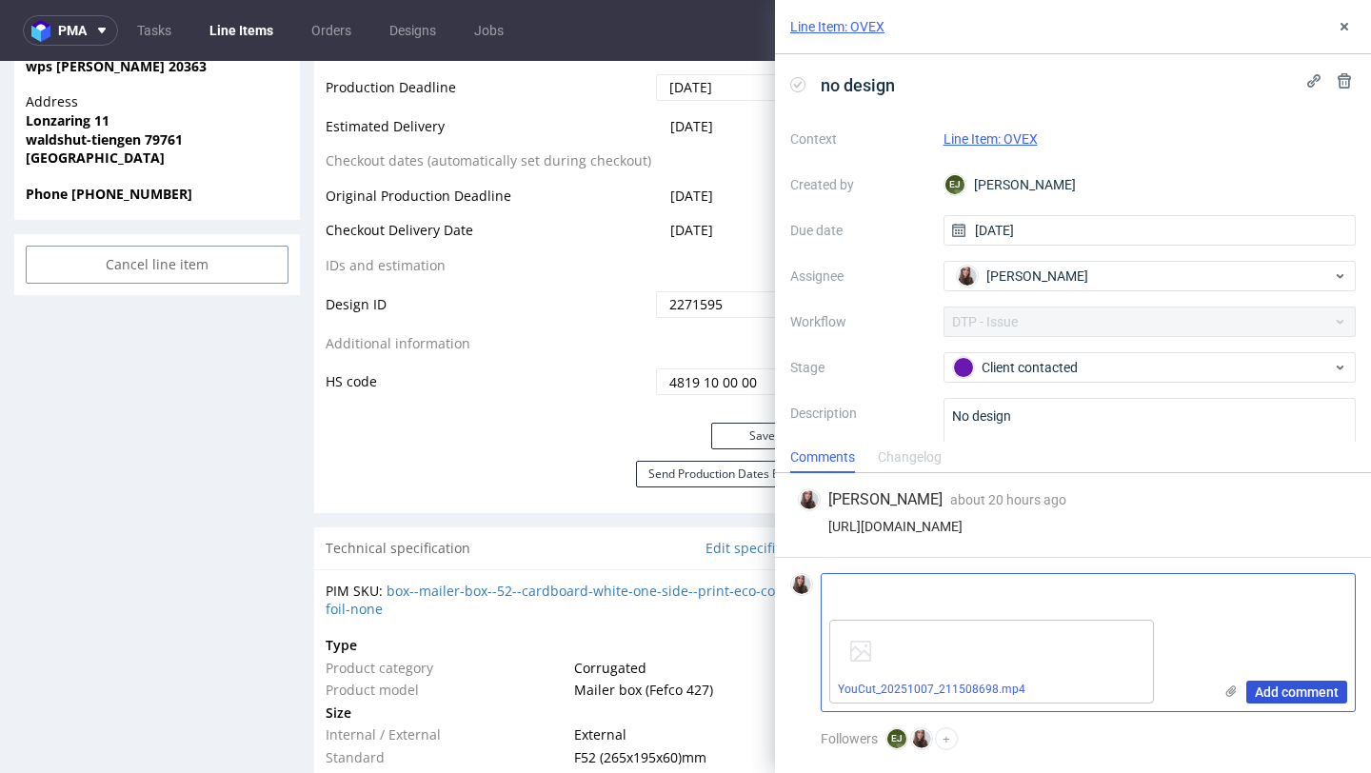
click at [1293, 687] on span "Add comment" at bounding box center [1296, 691] width 84 height 13
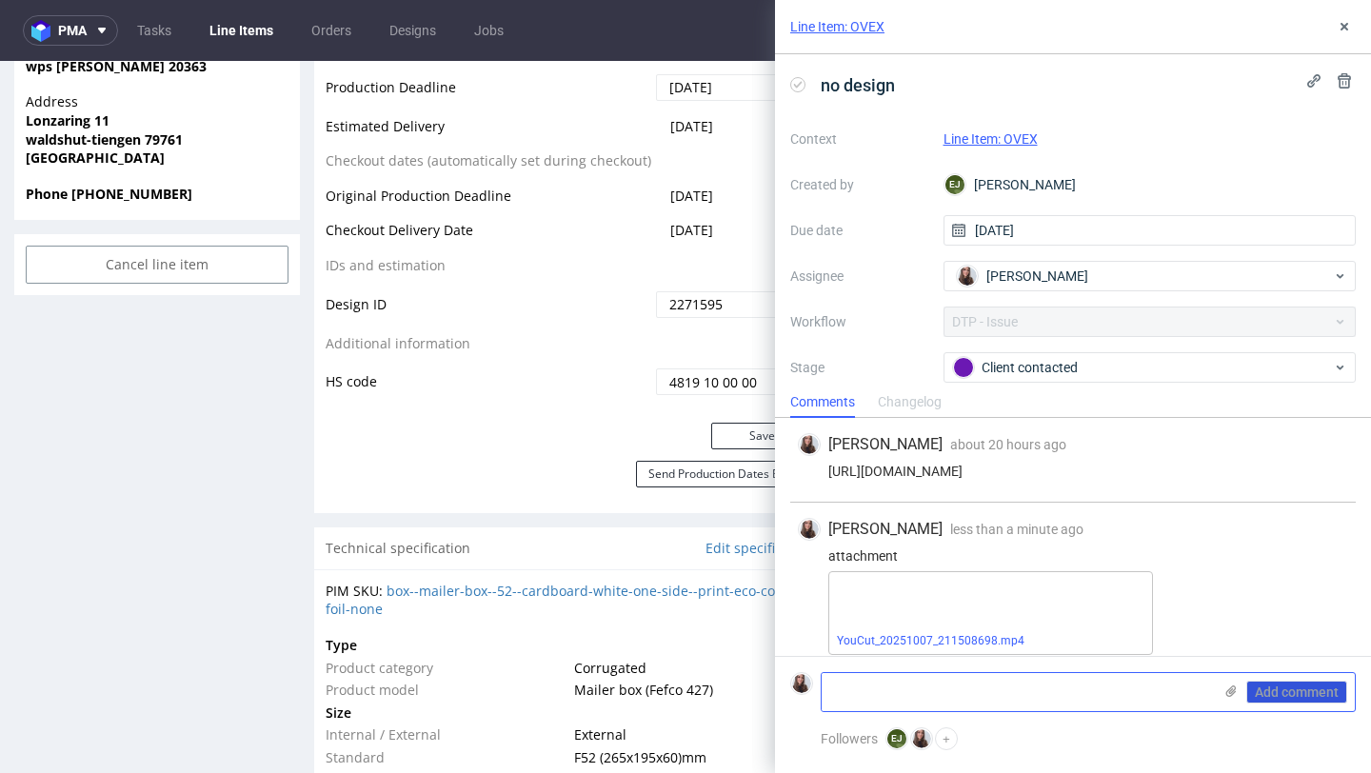
scroll to position [14, 0]
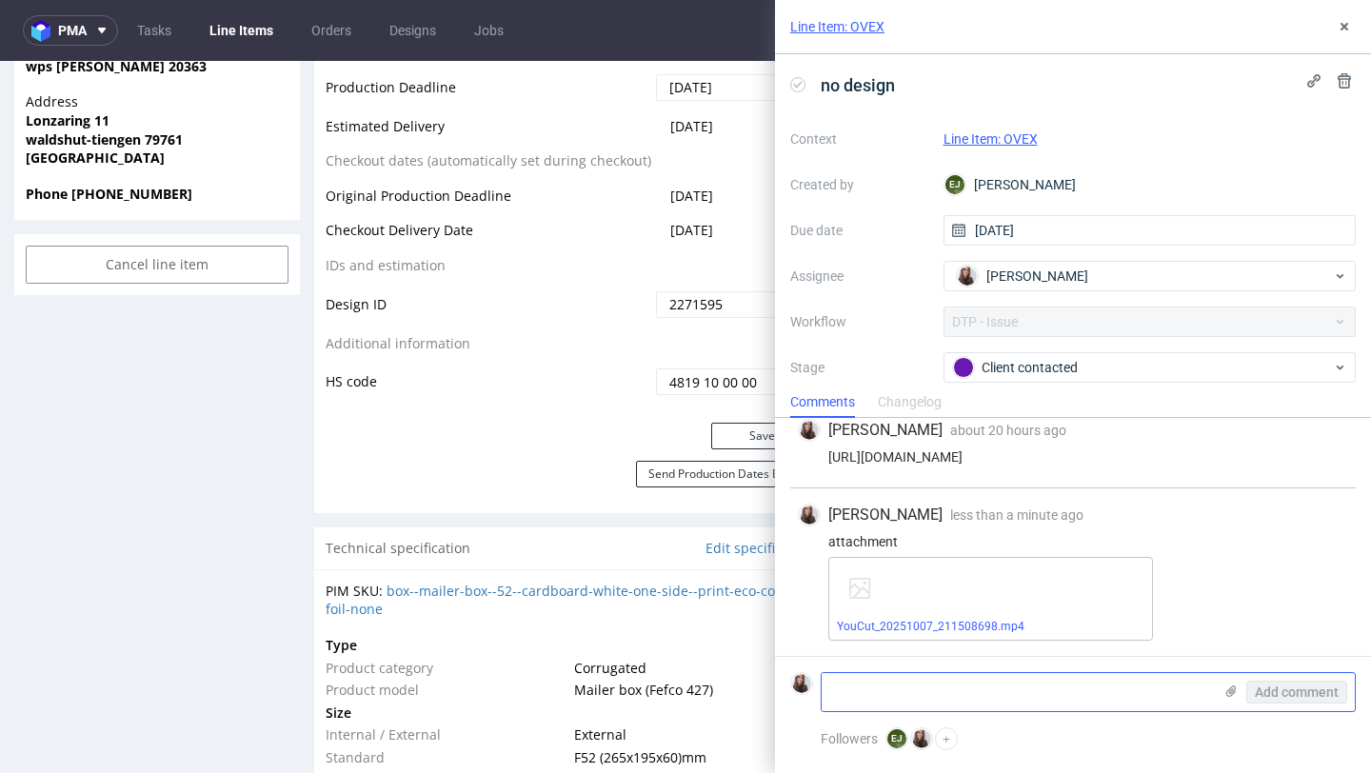
click at [1232, 691] on icon at bounding box center [1230, 690] width 15 height 15
click at [0, 0] on input "file" at bounding box center [0, 0] width 0 height 0
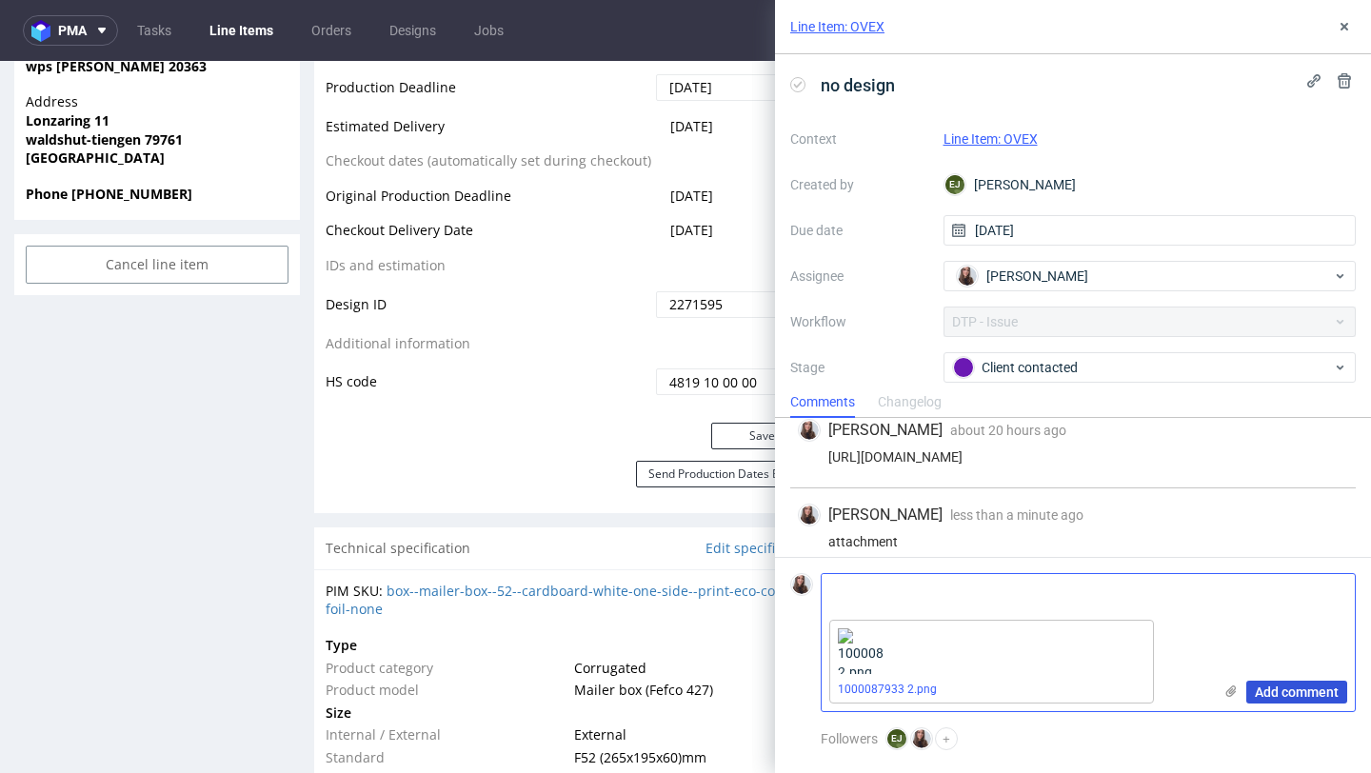
click at [1278, 692] on span "Add comment" at bounding box center [1296, 691] width 84 height 13
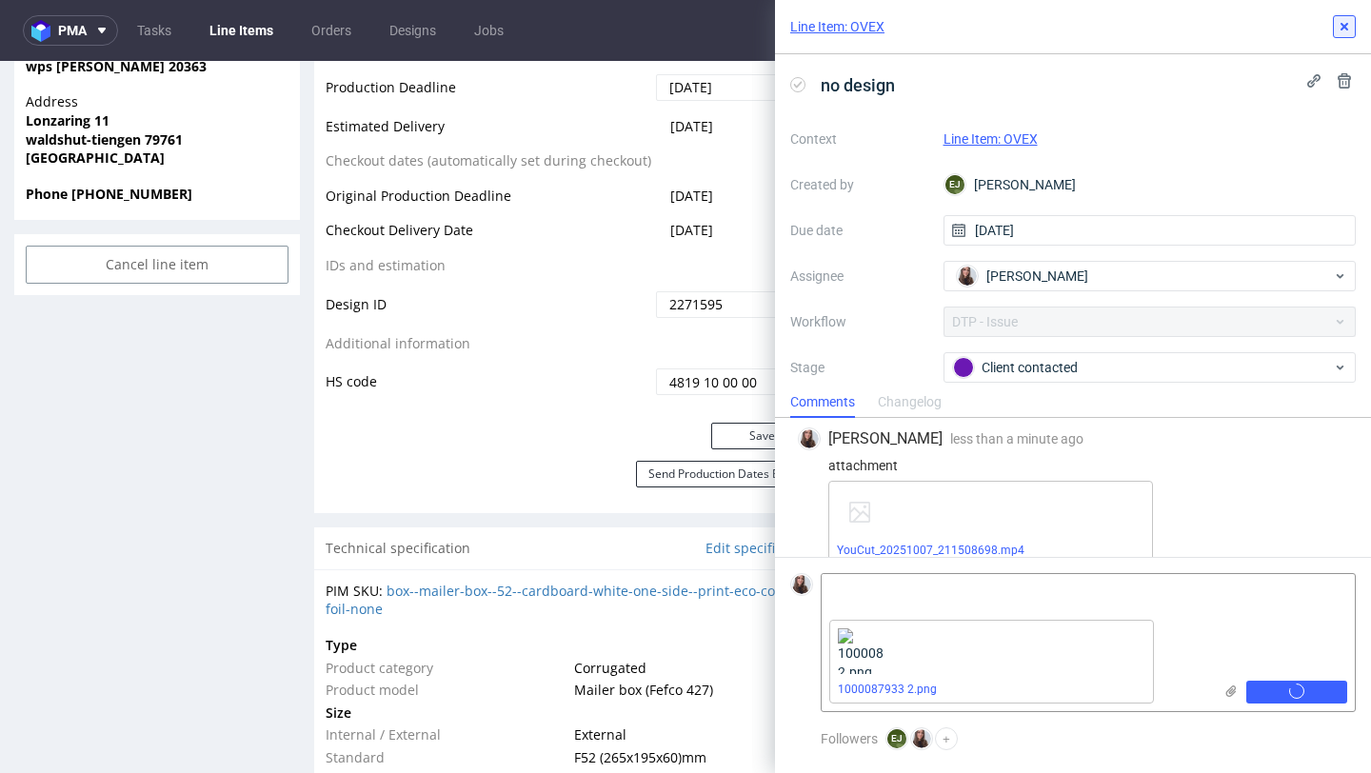
scroll to position [183, 0]
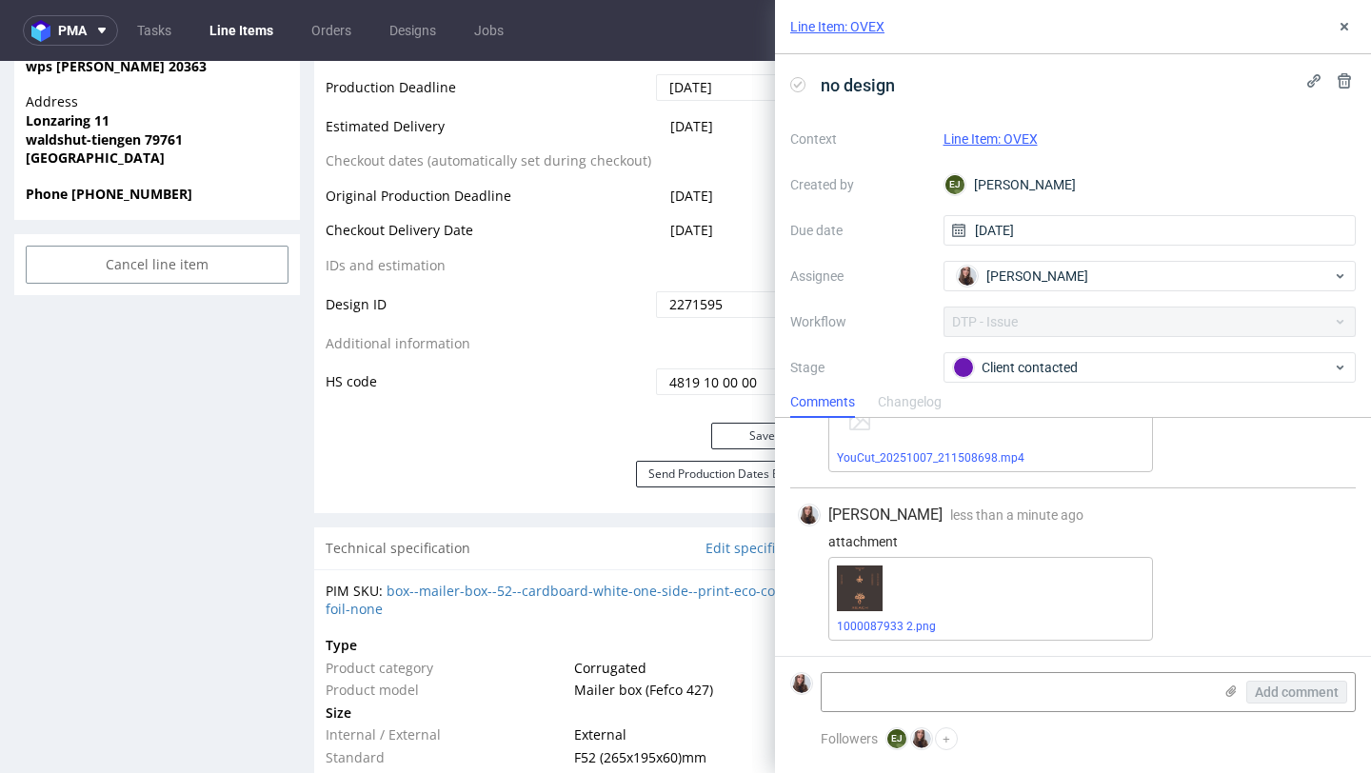
click at [992, 139] on link "Line Item: OVEX" at bounding box center [990, 138] width 94 height 15
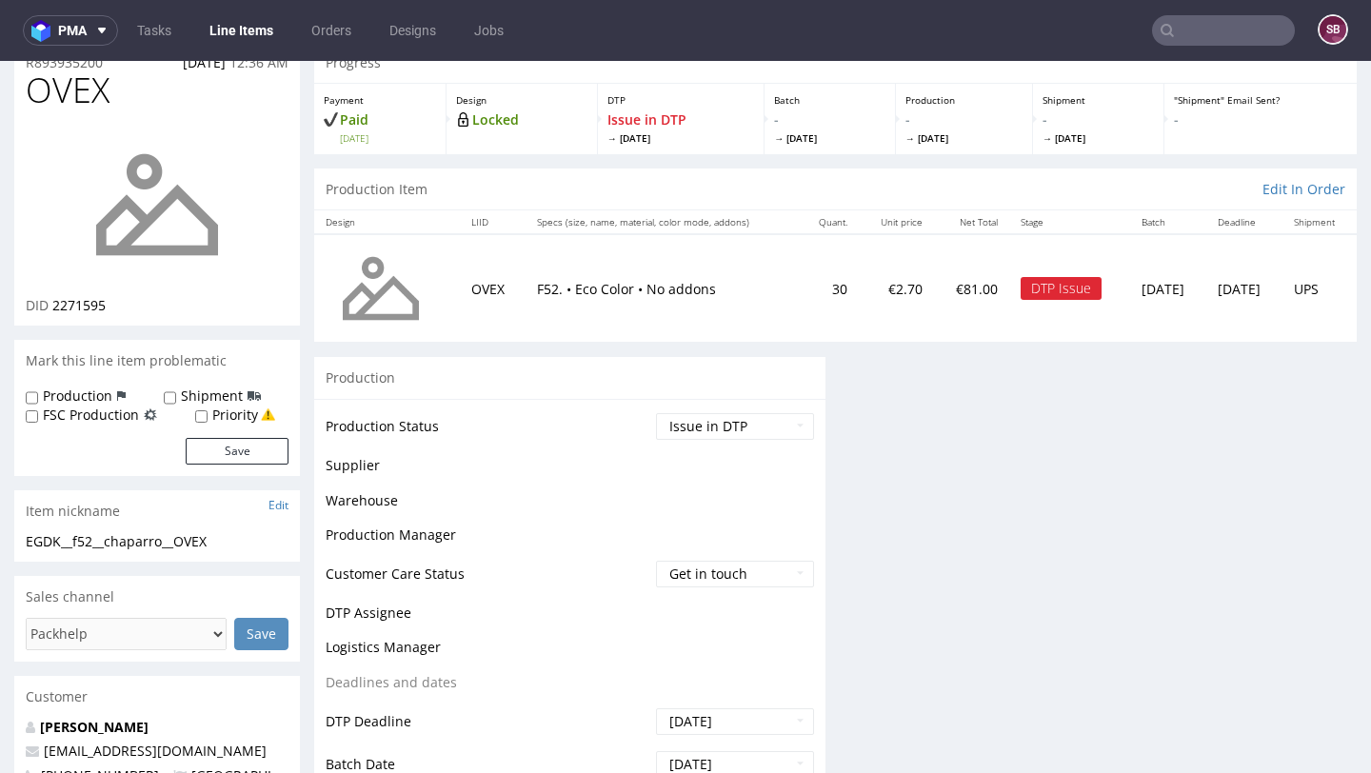
scroll to position [99, 0]
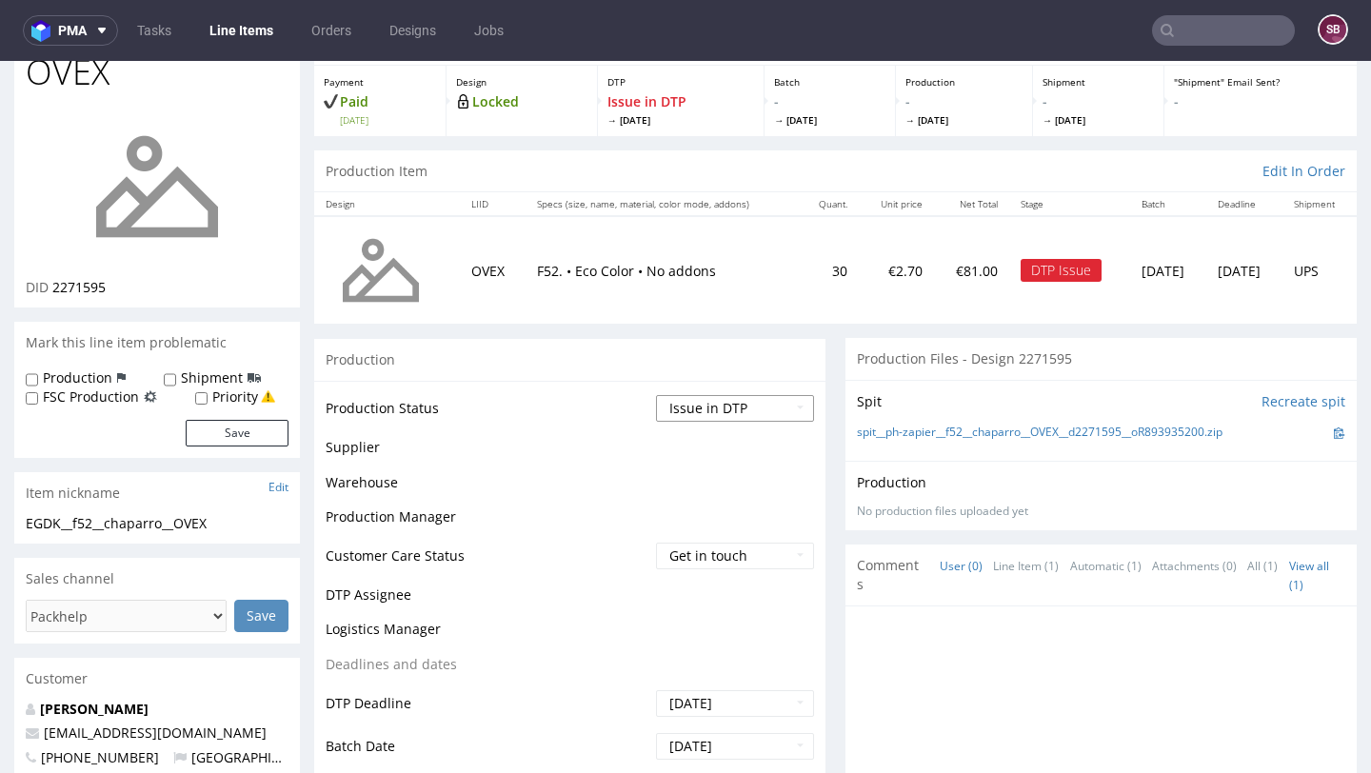
click at [728, 399] on select "Waiting for Artwork Waiting for Diecut Waiting for Mockup Waiting for DTP Waiti…" at bounding box center [735, 408] width 158 height 27
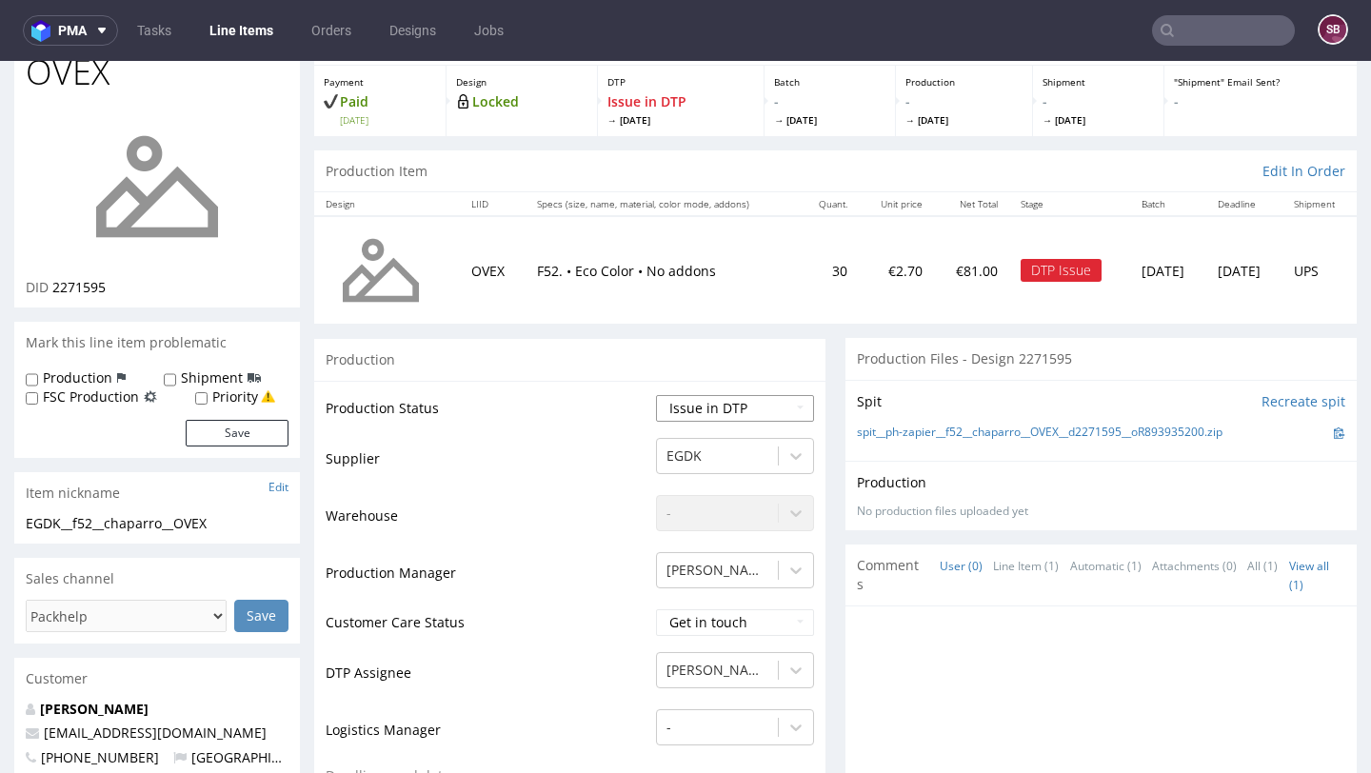
select select "back_for_dtp"
click at [656, 395] on select "Waiting for Artwork Waiting for Diecut Waiting for Mockup Waiting for DTP Waiti…" at bounding box center [735, 408] width 158 height 27
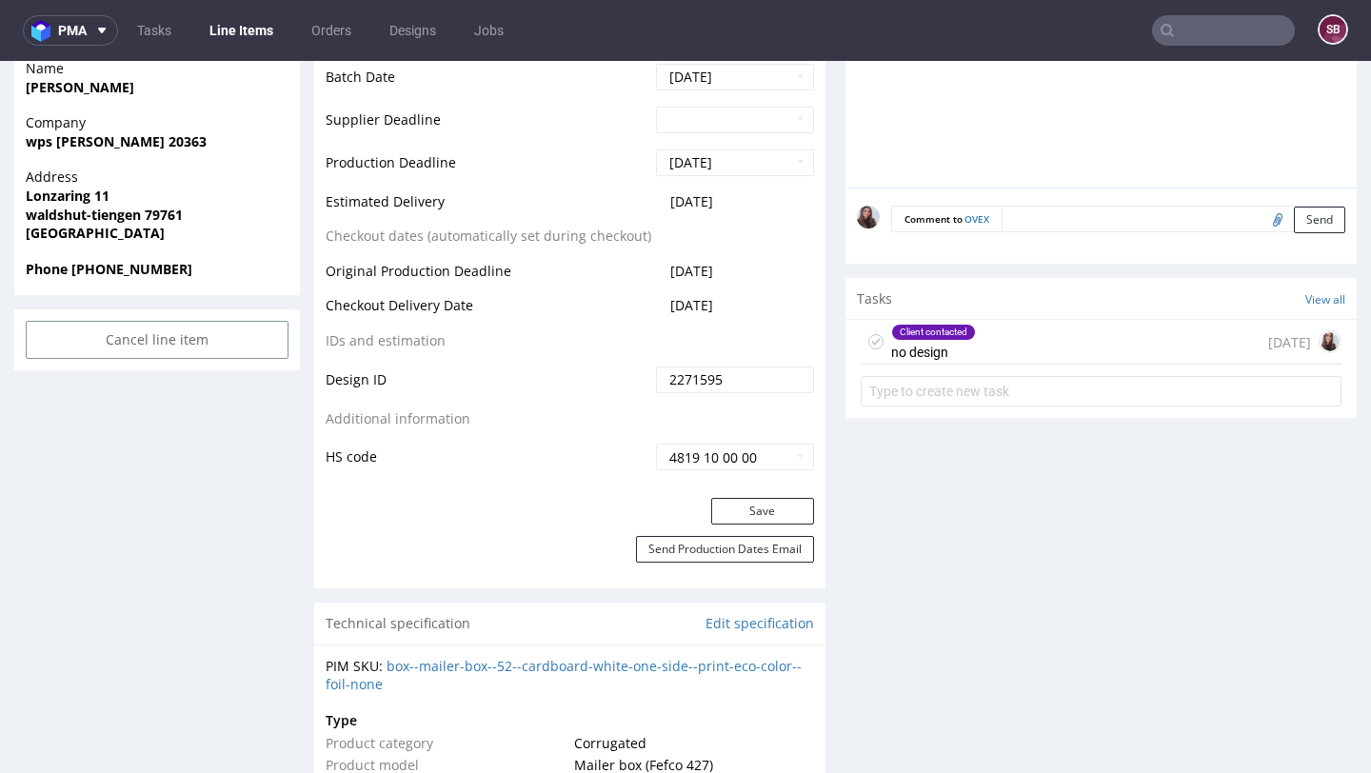
scroll to position [892, 0]
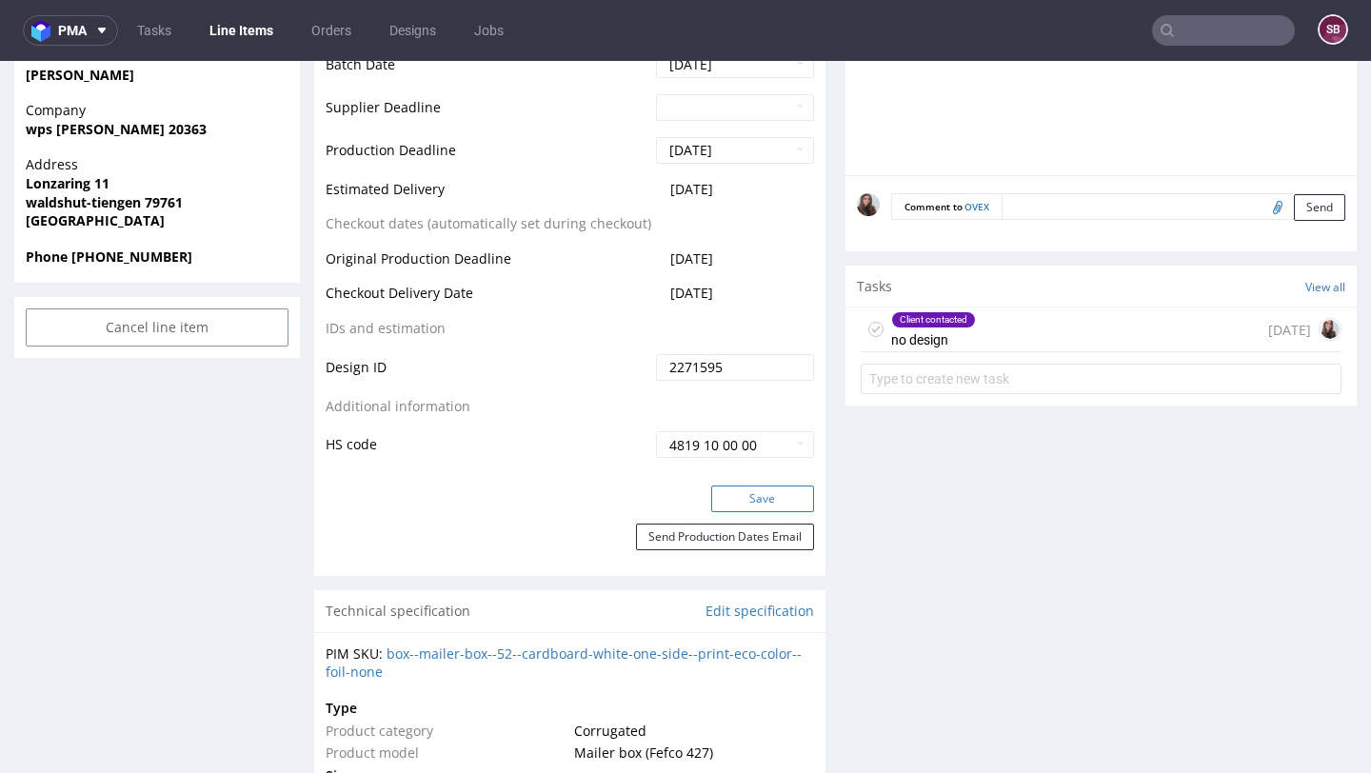
click at [752, 494] on button "Save" at bounding box center [762, 498] width 103 height 27
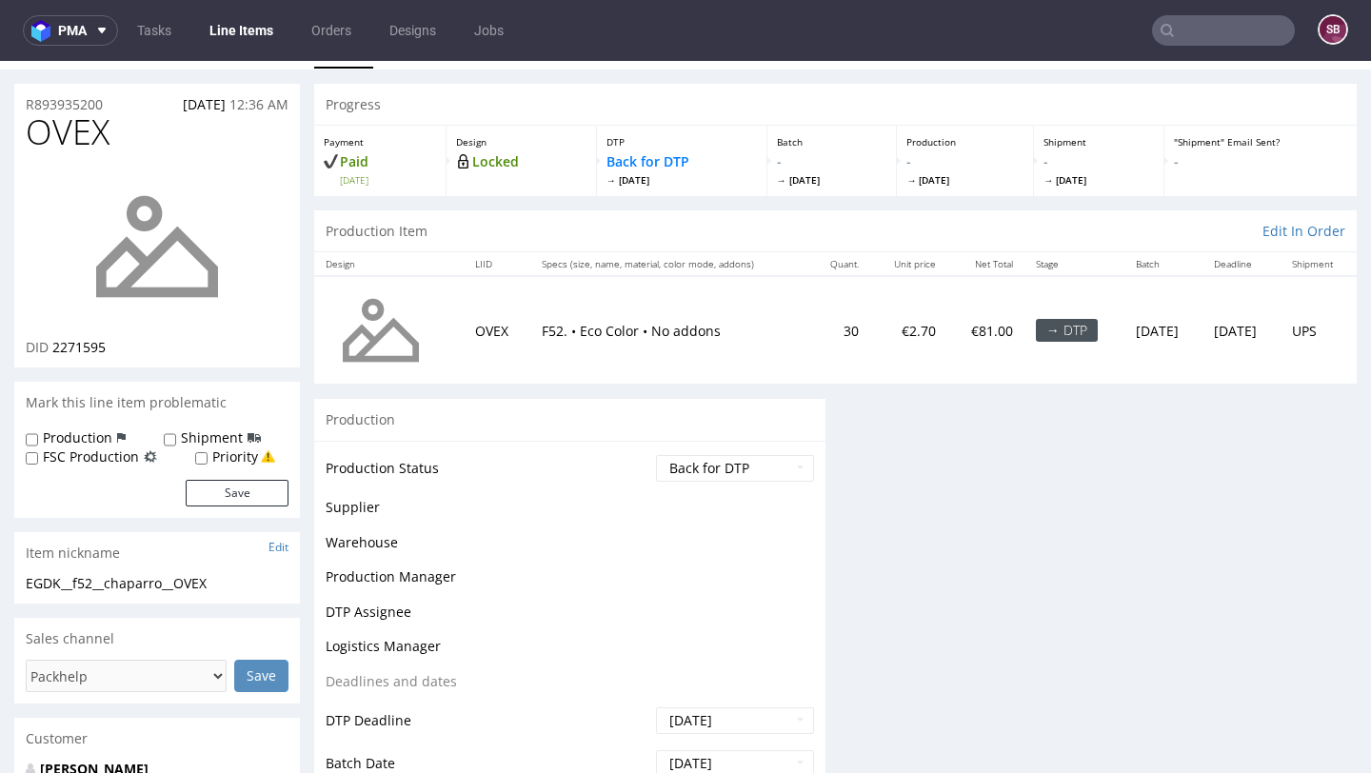
scroll to position [0, 0]
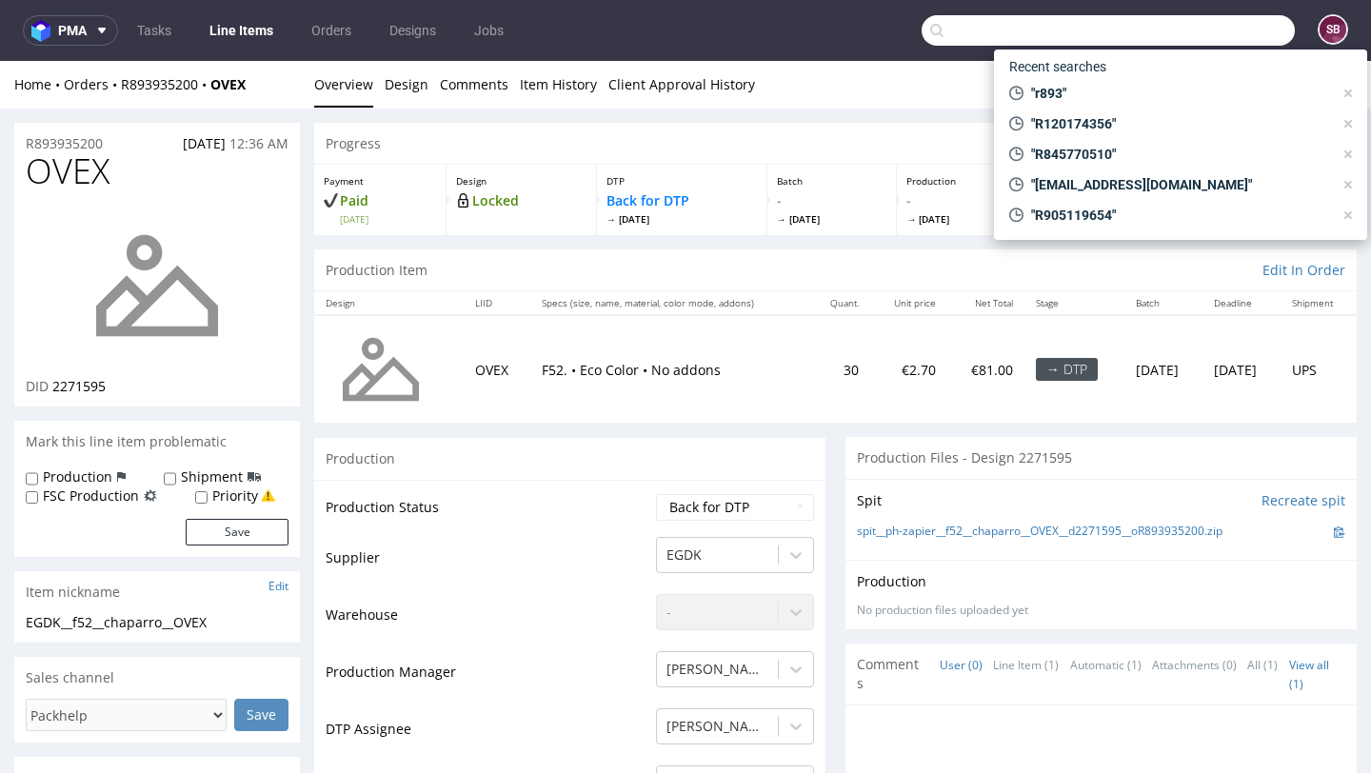
click at [1186, 32] on input "text" at bounding box center [1107, 30] width 373 height 30
paste input "R464891208"
type input "R464891208"
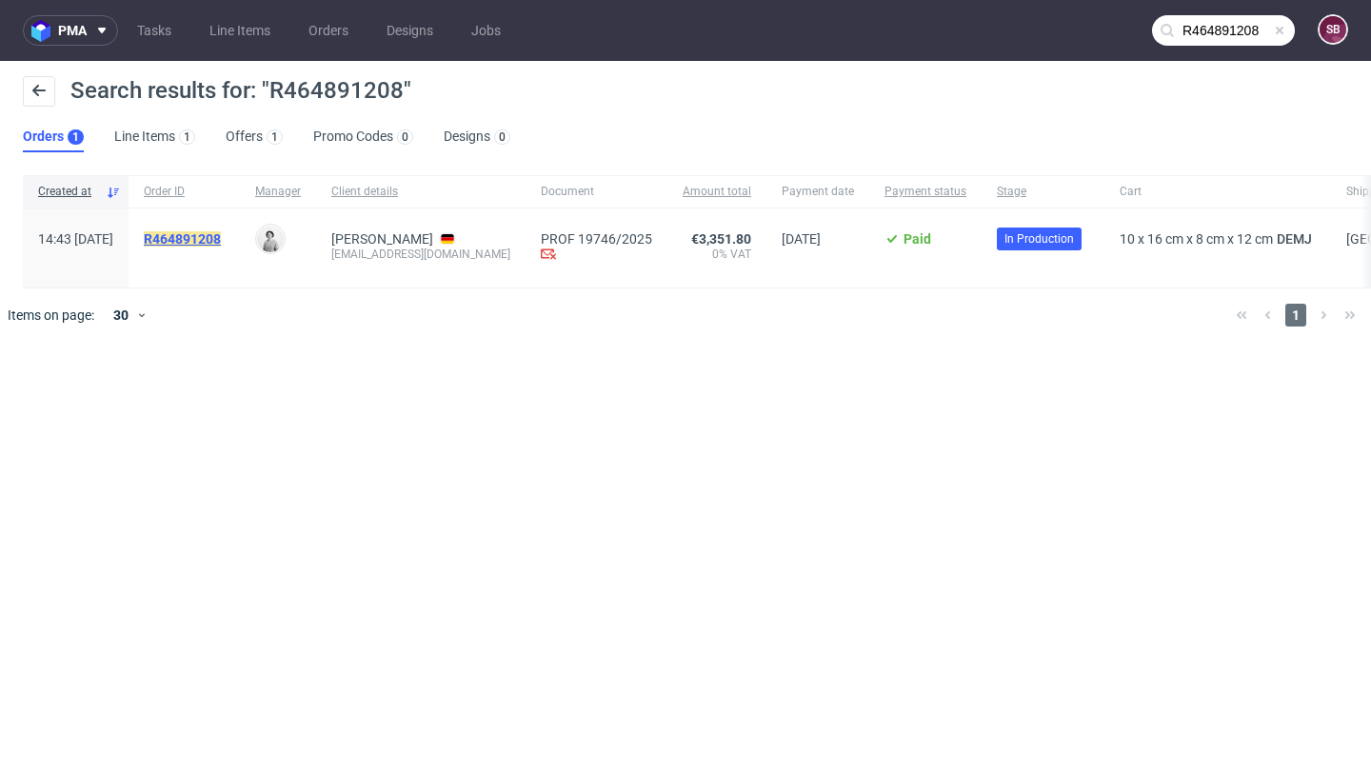
click at [221, 243] on mark "R464891208" at bounding box center [182, 238] width 77 height 15
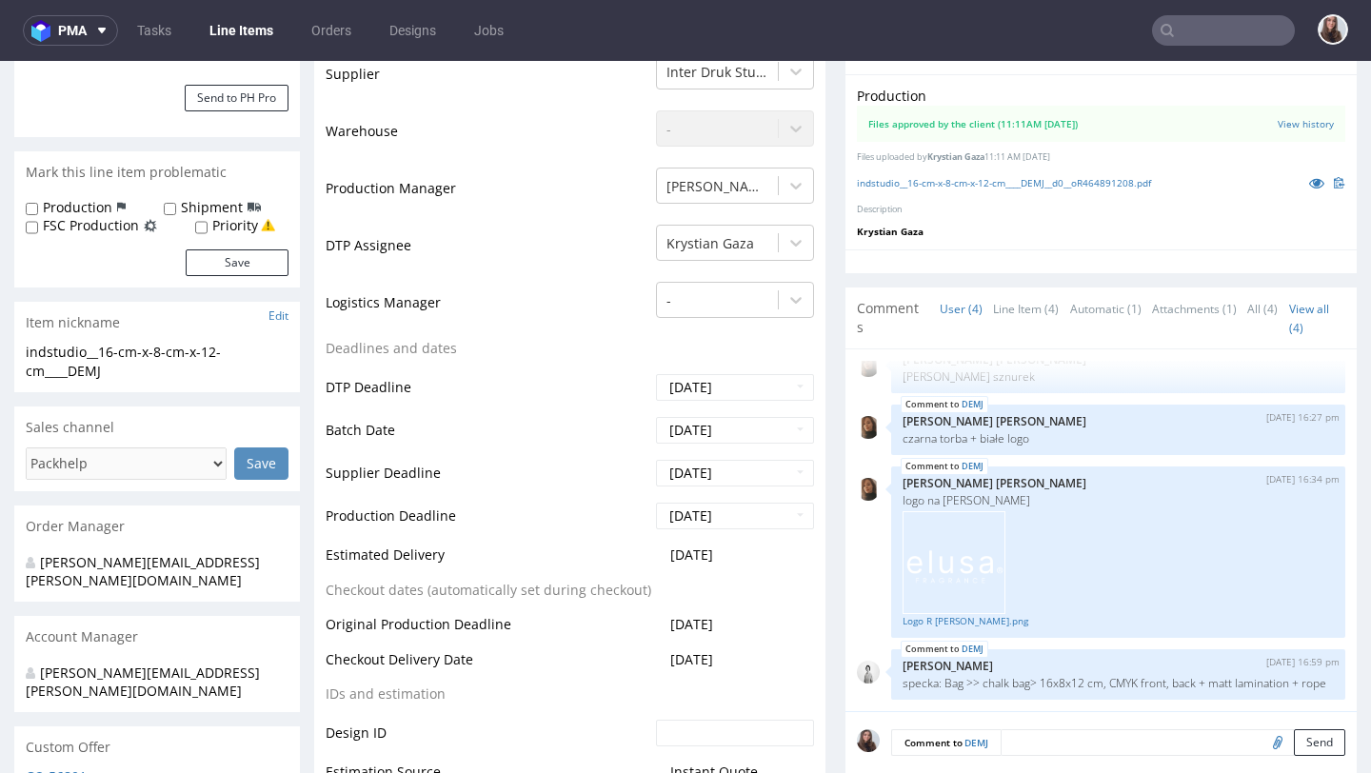
scroll to position [465, 0]
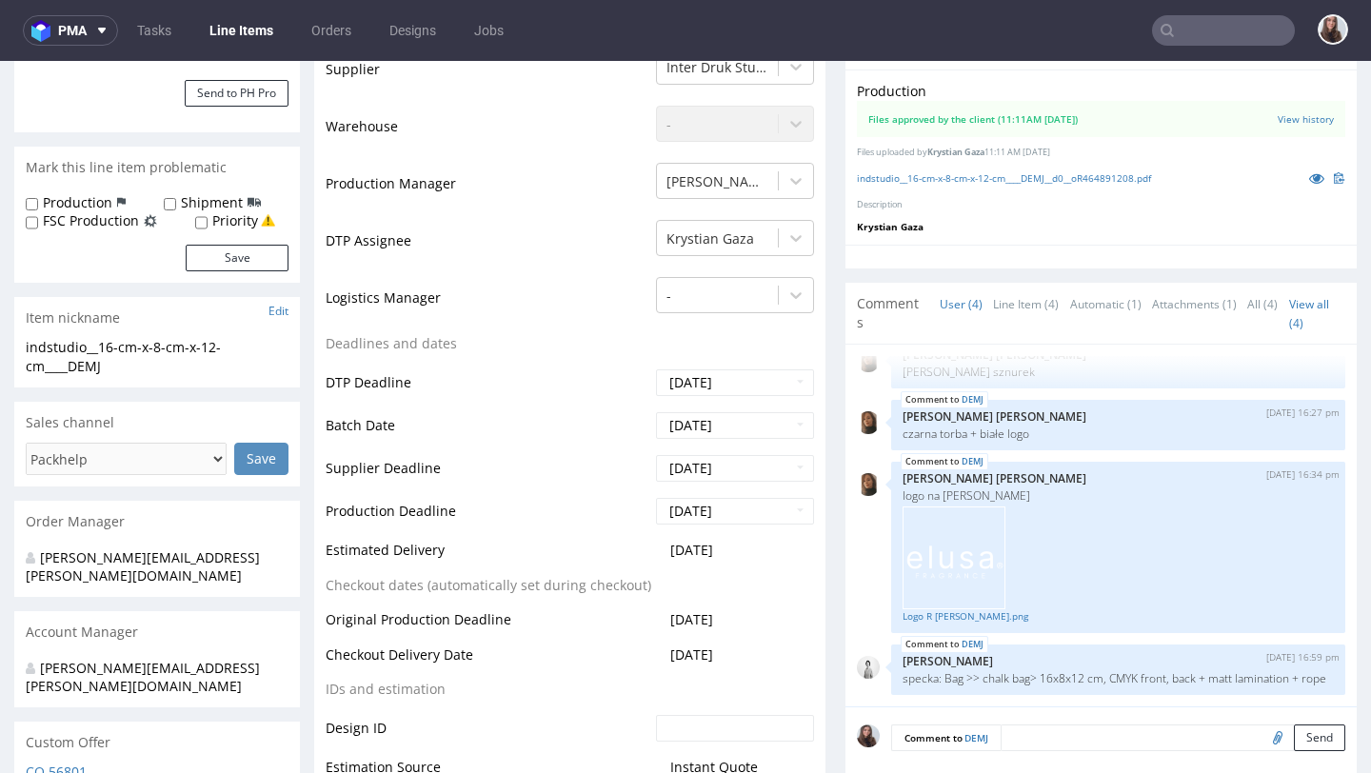
drag, startPoint x: 745, startPoint y: 551, endPoint x: 329, endPoint y: 547, distance: 415.9
click at [329, 547] on tr "Estimated Delivery 2025-10-14" at bounding box center [570, 556] width 488 height 35
copy tr "Estimated Delivery 2025-10-14"
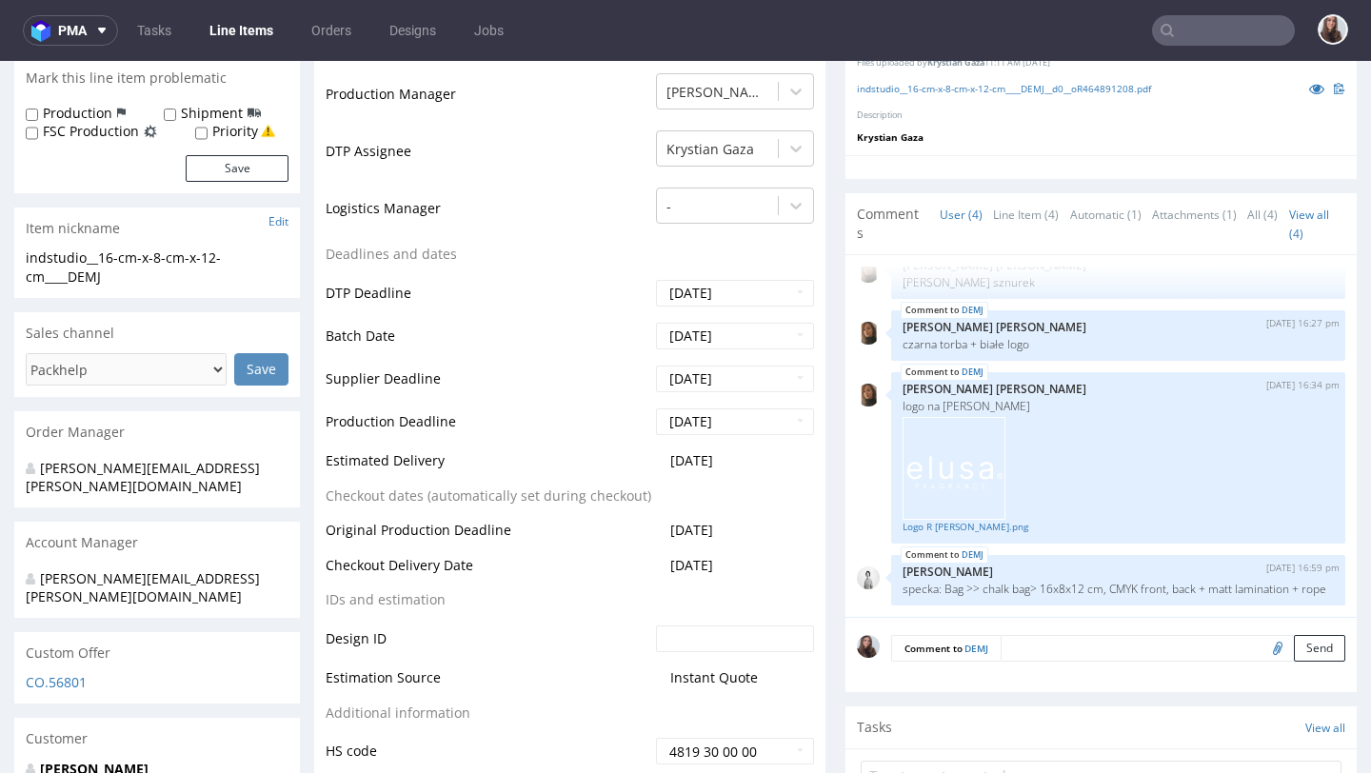
scroll to position [0, 0]
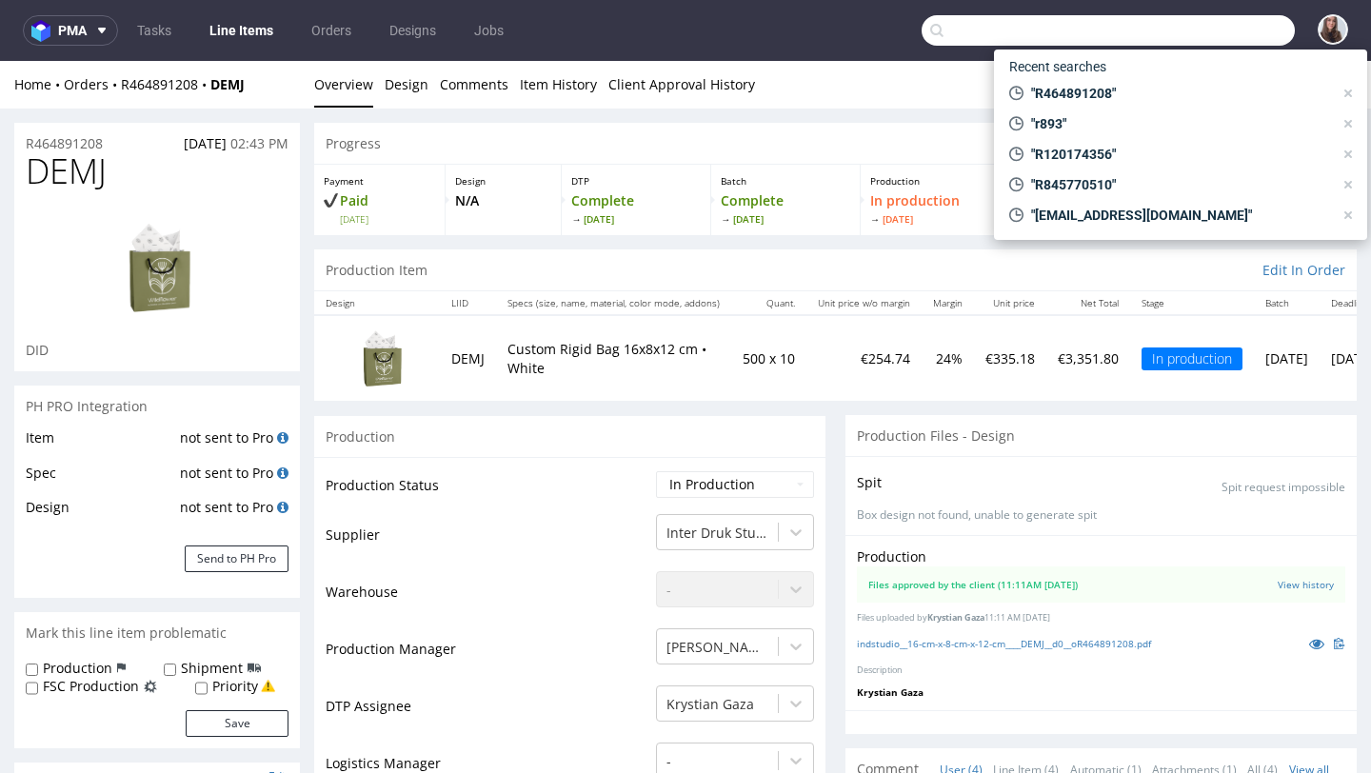
click at [1176, 33] on input "text" at bounding box center [1107, 30] width 373 height 30
paste input "R030580619"
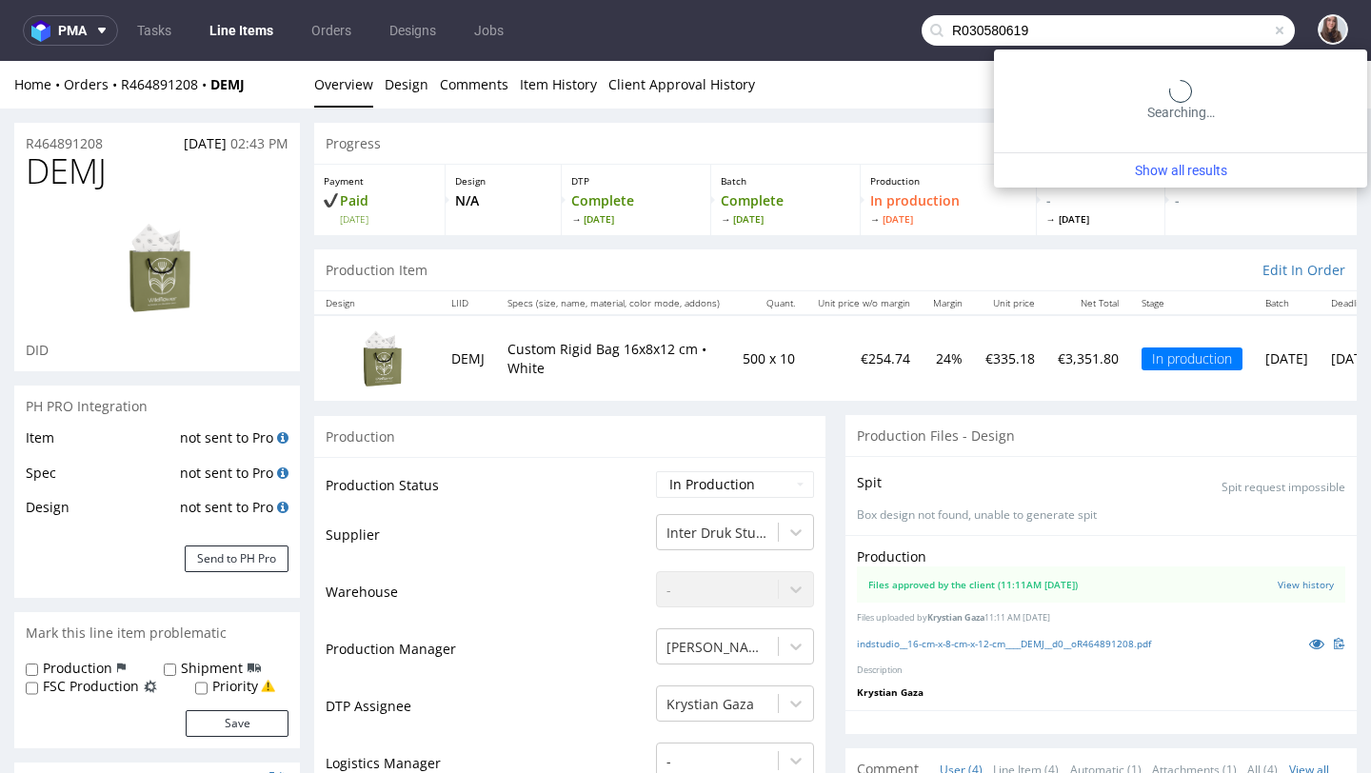
type input "R030580619"
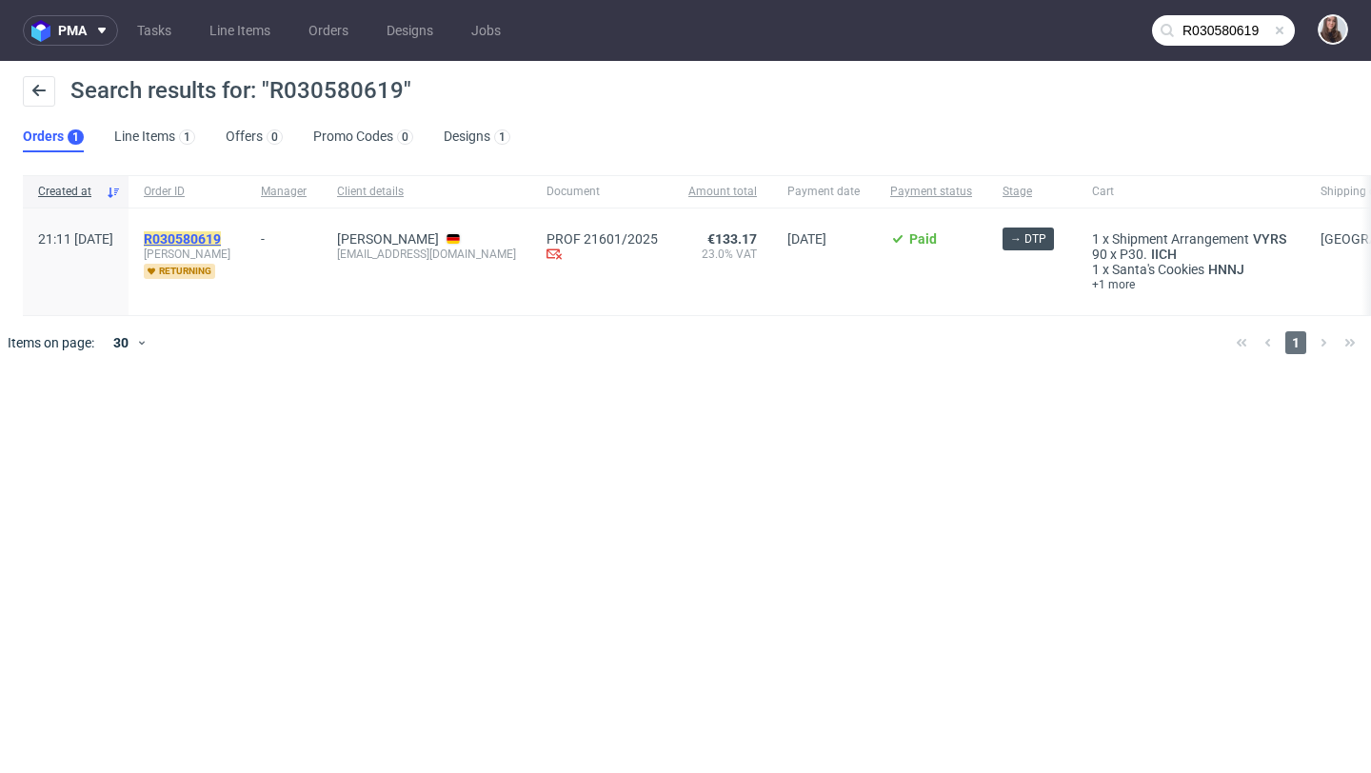
click at [221, 239] on mark "R030580619" at bounding box center [182, 238] width 77 height 15
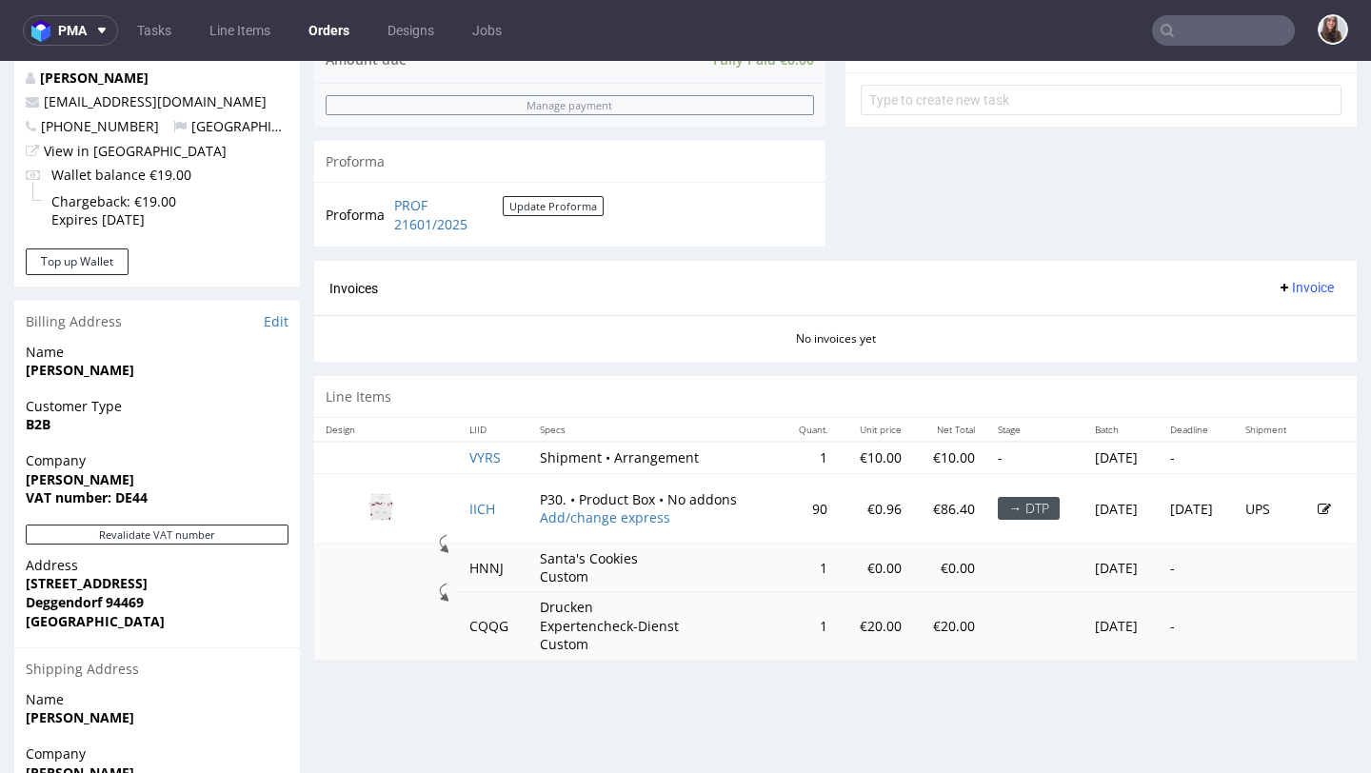
scroll to position [722, 0]
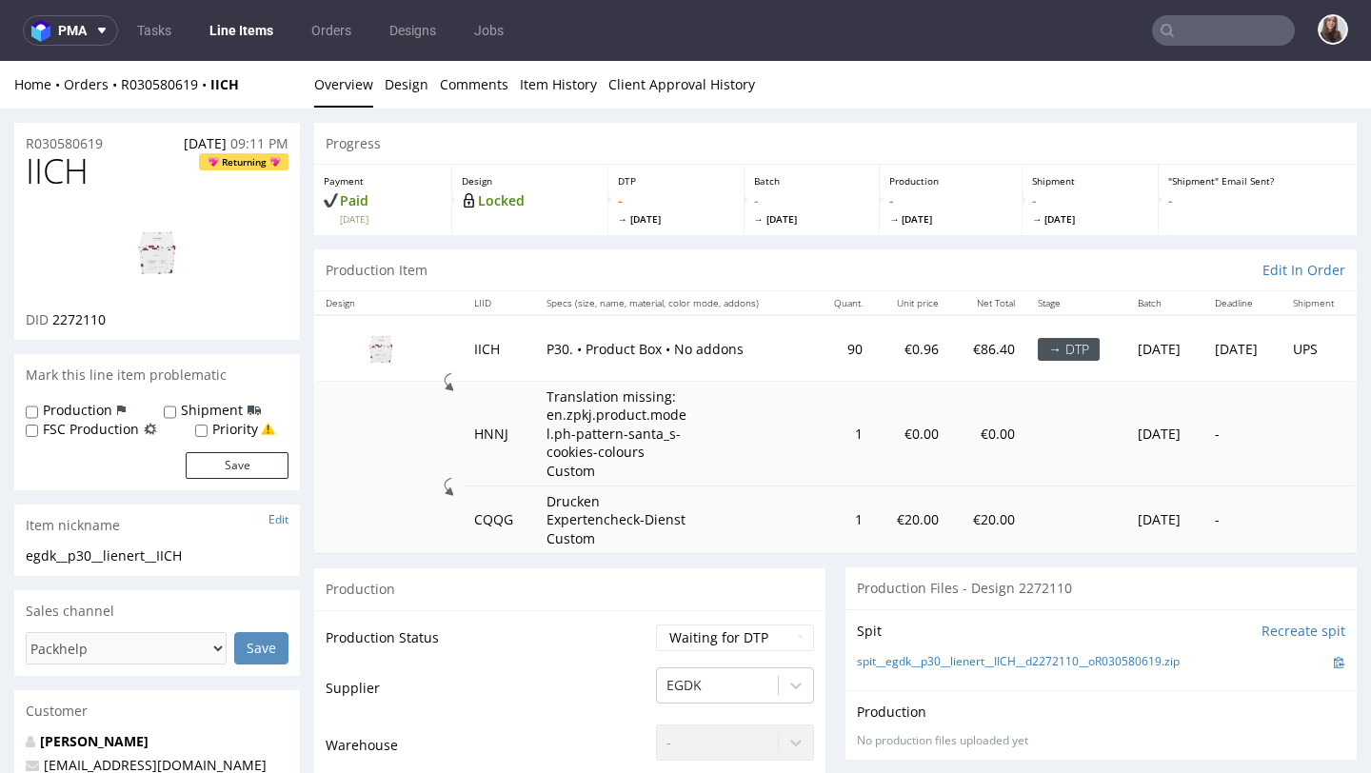
click at [149, 258] on img at bounding box center [157, 252] width 152 height 86
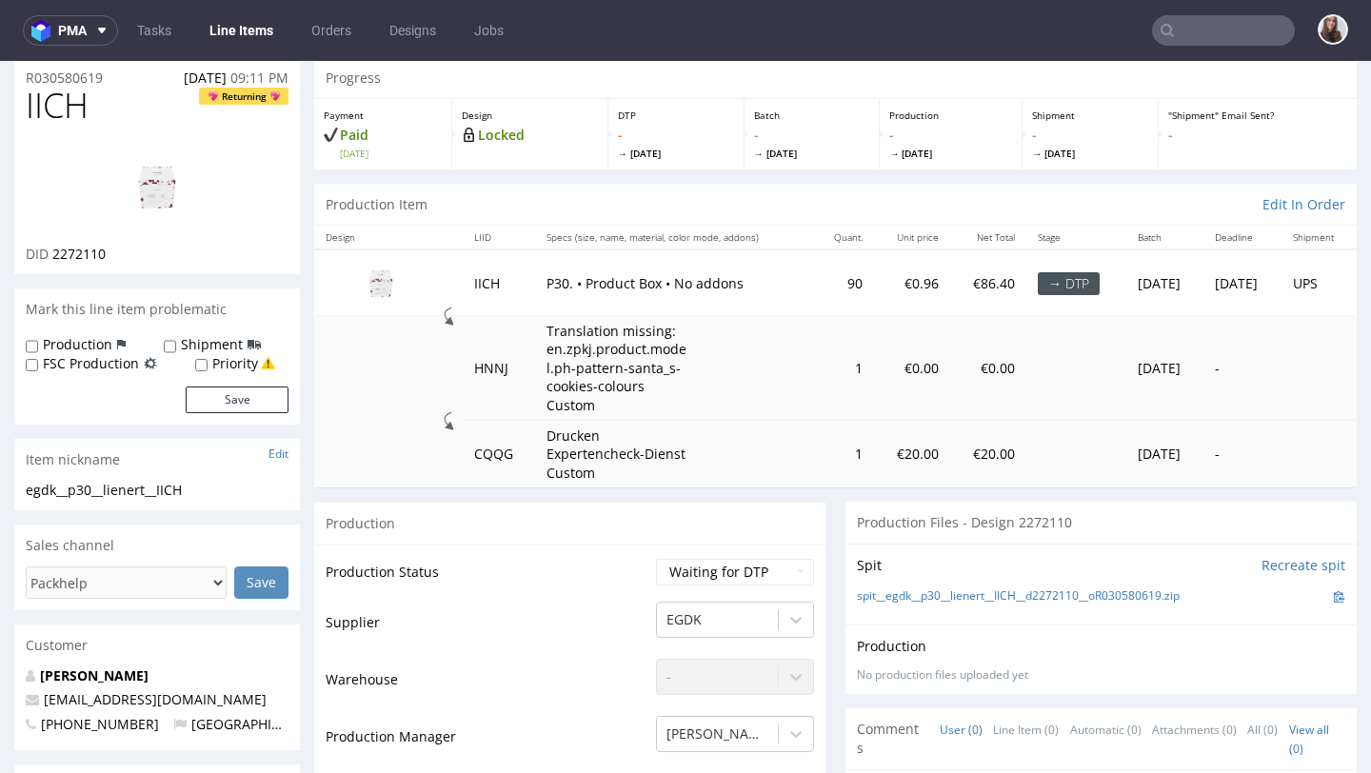
scroll to position [68, 0]
click at [72, 342] on label "Production" at bounding box center [77, 342] width 69 height 19
click at [38, 342] on input "Production" at bounding box center [32, 344] width 12 height 15
checkbox input "true"
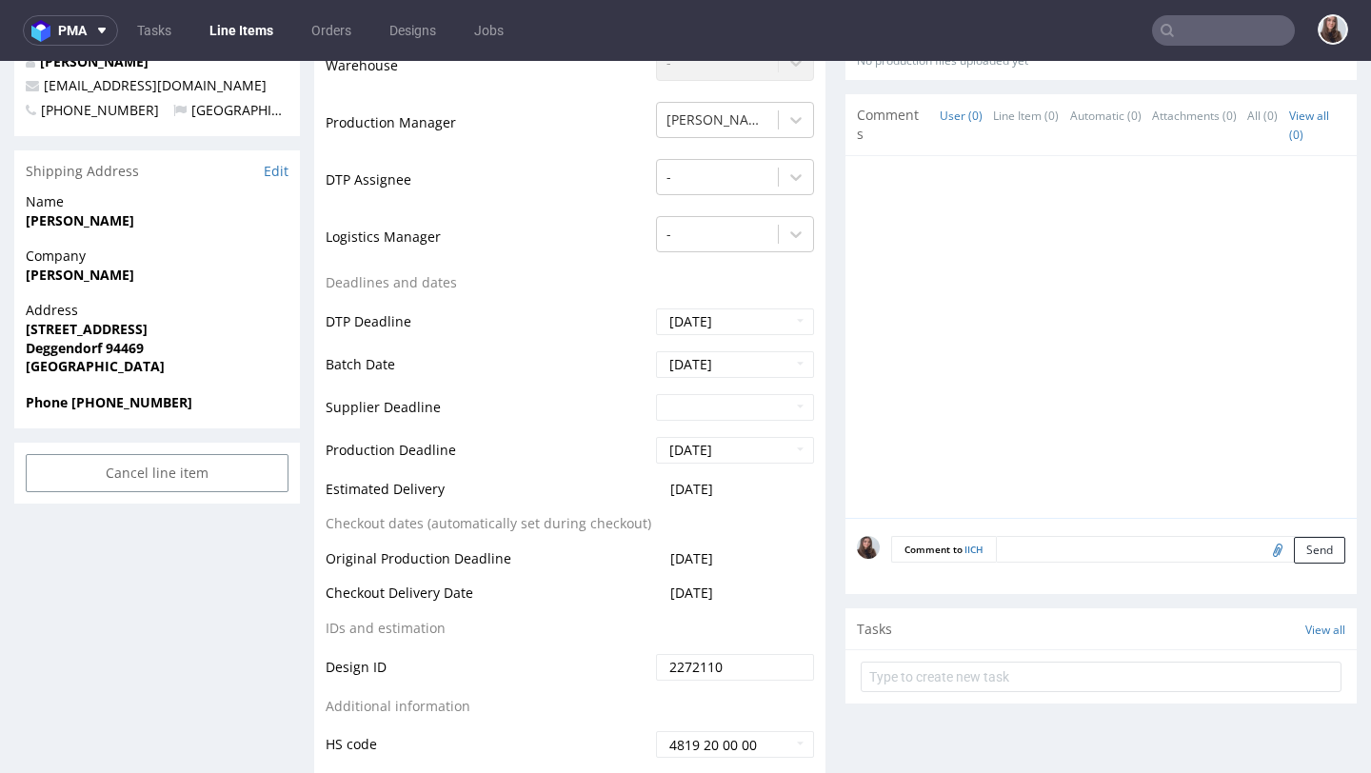
scroll to position [697, 0]
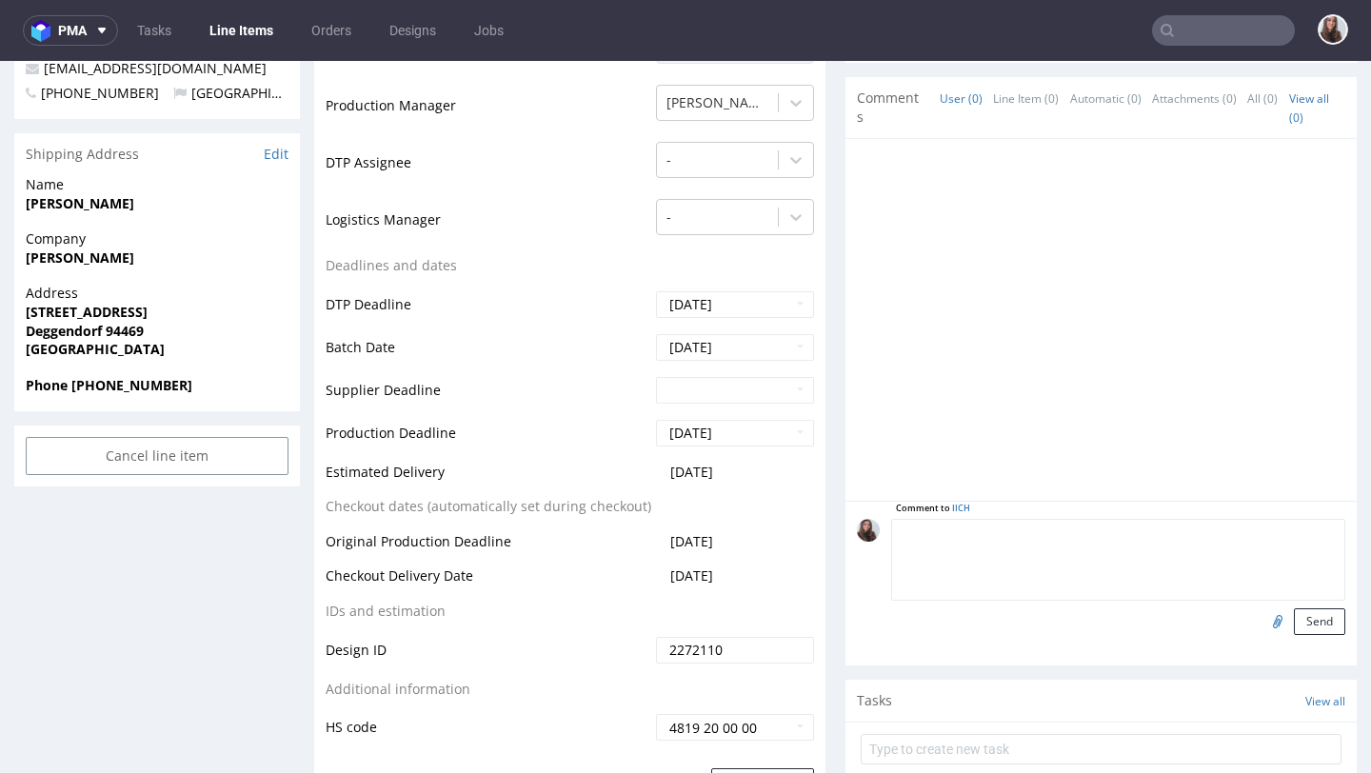
click at [1113, 531] on textarea at bounding box center [1118, 560] width 454 height 82
paste textarea "could you kindly add the QR-Code attached to the design?"
drag, startPoint x: 998, startPoint y: 535, endPoint x: 959, endPoint y: 533, distance: 39.1
click at [959, 533] on textarea "could you kindly add the QR-Code attached to the design?" at bounding box center [1118, 560] width 454 height 82
type textarea "could you add the QR-Code attached to the design?"
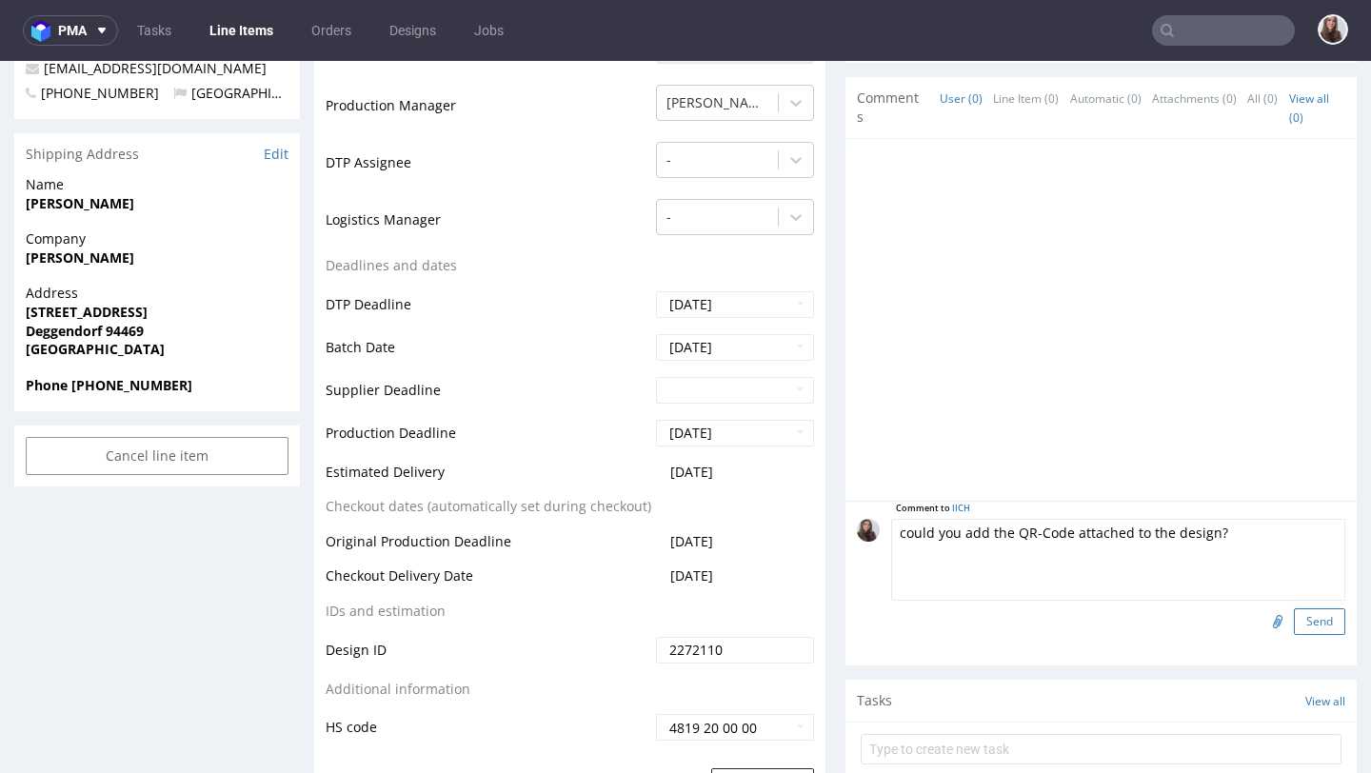
click at [1304, 618] on button "Send" at bounding box center [1318, 621] width 51 height 27
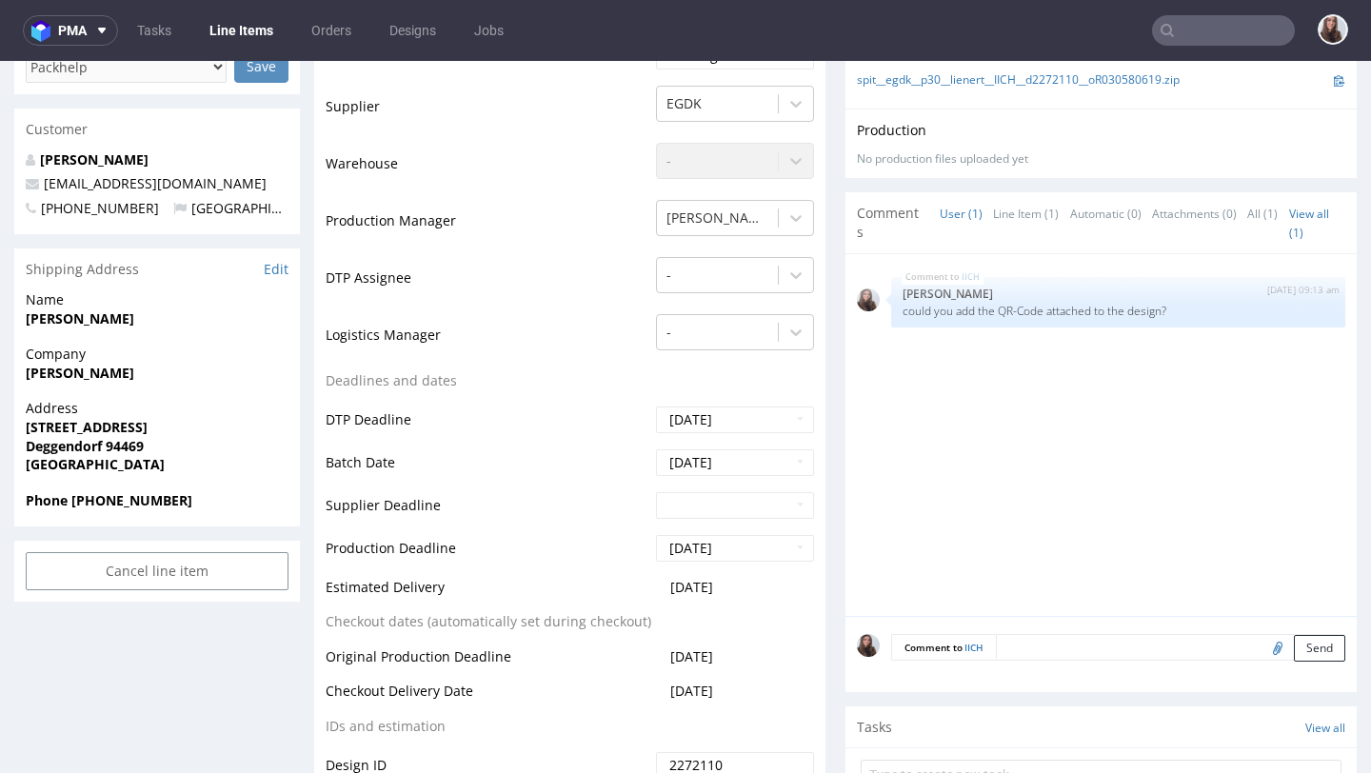
scroll to position [591, 0]
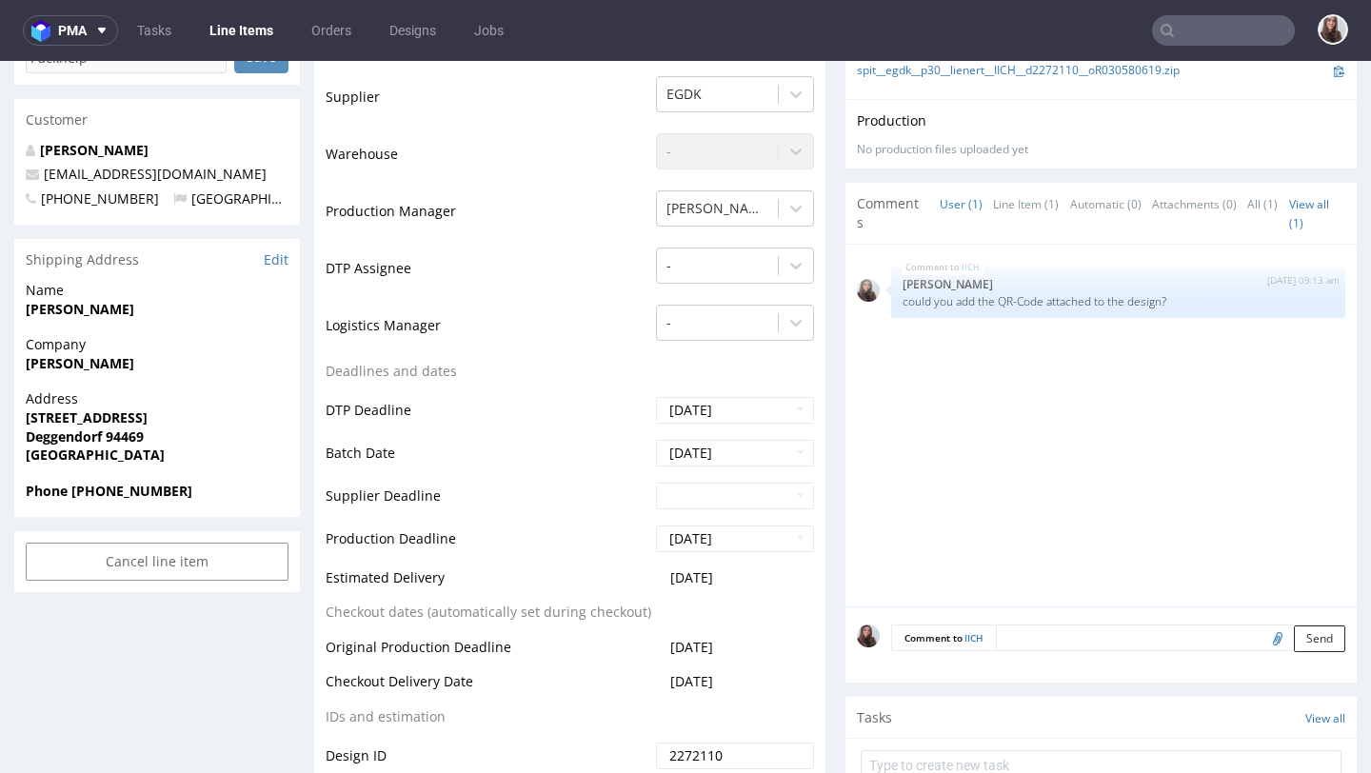
click at [1261, 632] on input "file" at bounding box center [1274, 637] width 27 height 25
type input "C:\fakepath\Instagram QR Code.pdf"
click at [1300, 639] on button "Send" at bounding box center [1318, 638] width 51 height 27
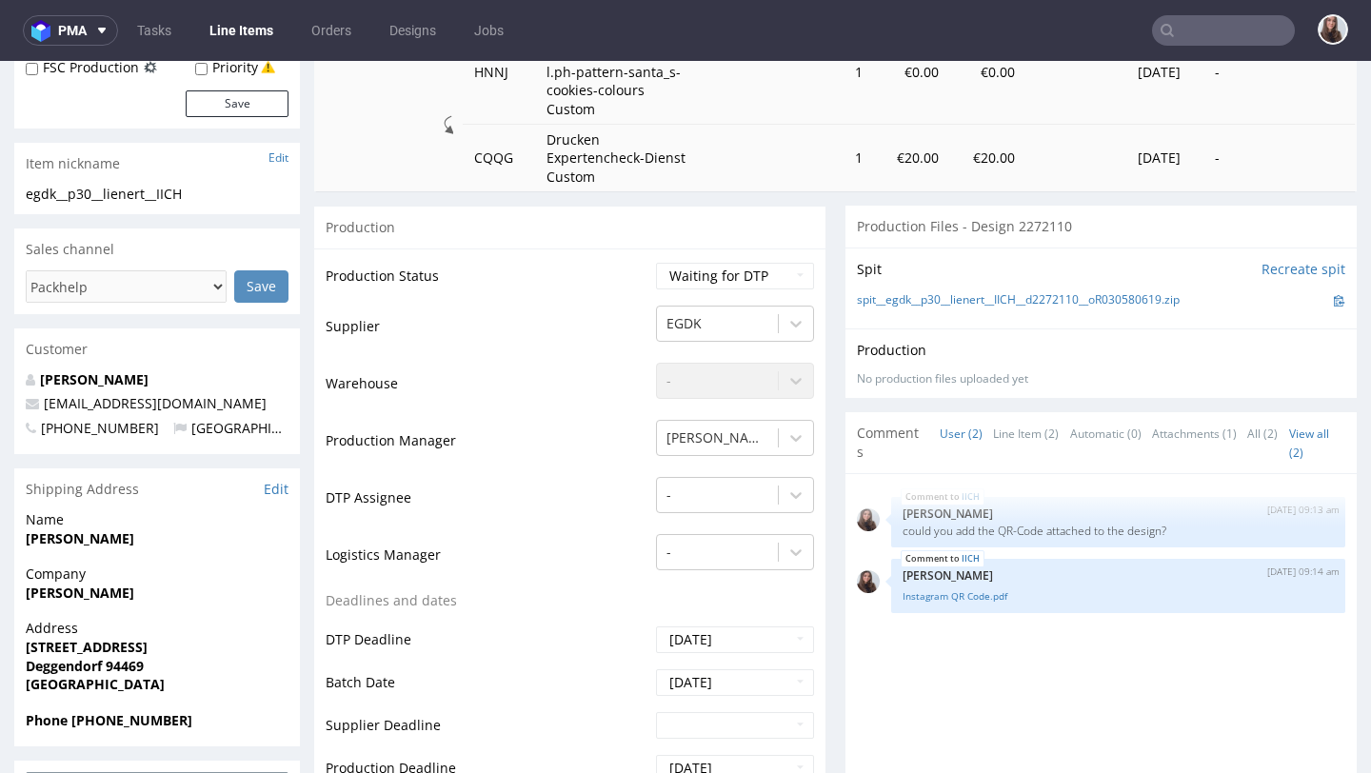
scroll to position [0, 0]
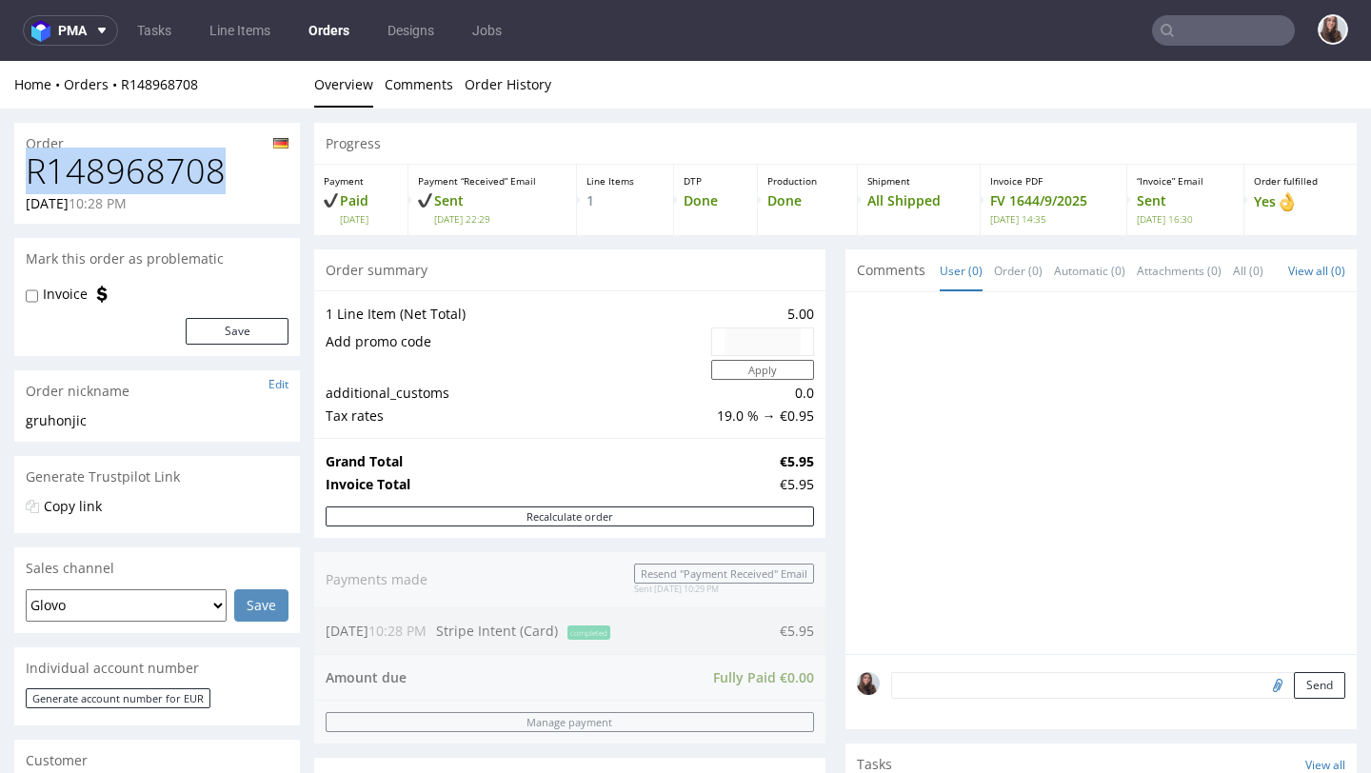
drag, startPoint x: 255, startPoint y: 172, endPoint x: 0, endPoint y: 179, distance: 255.2
copy h1 "R148968708"
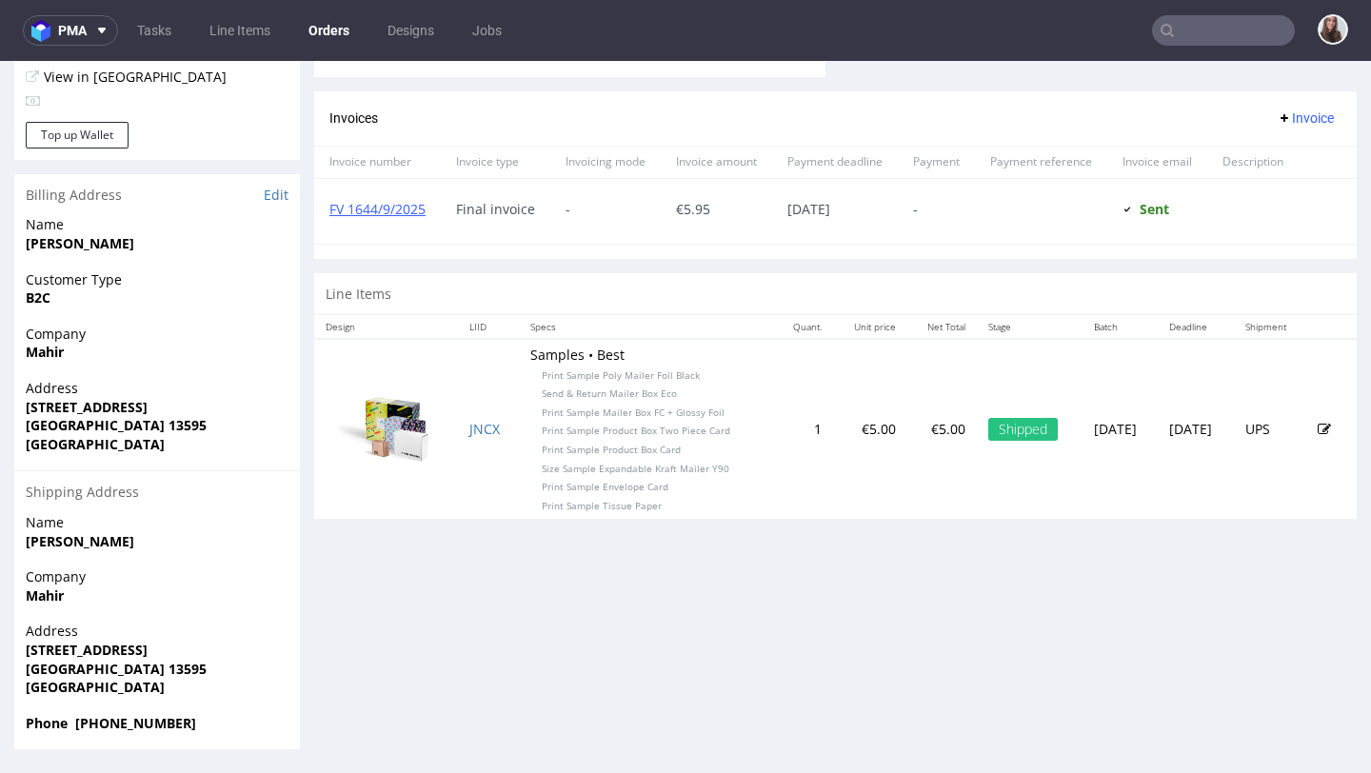
scroll to position [5, 0]
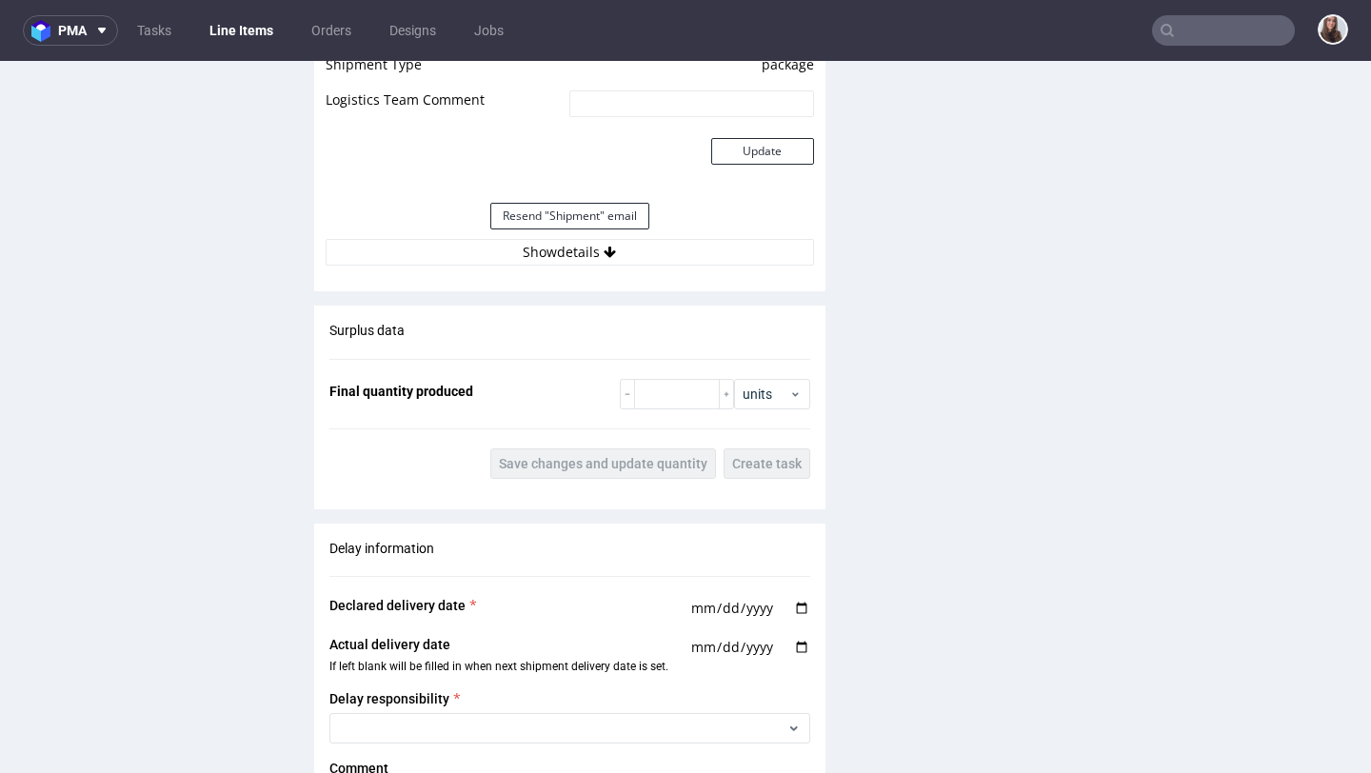
scroll to position [1890, 0]
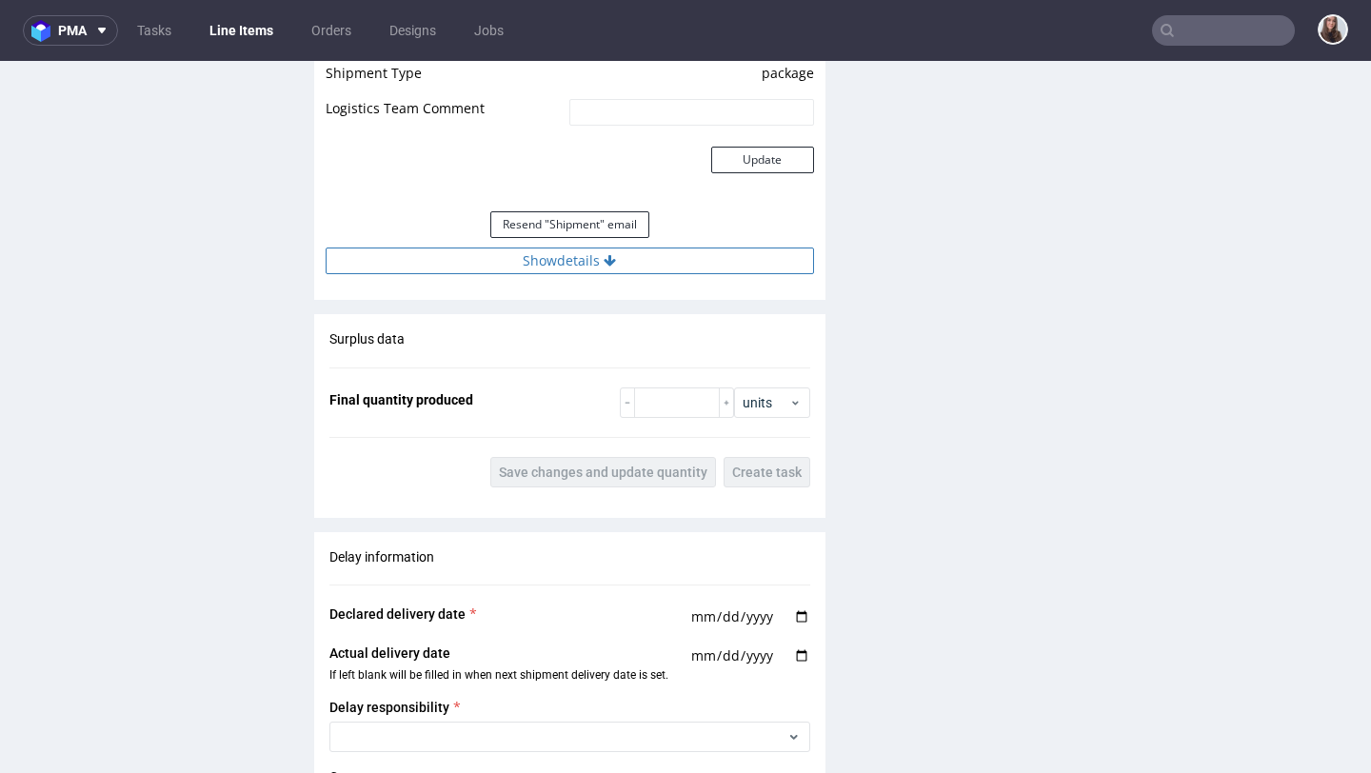
click at [600, 272] on button "Show details" at bounding box center [570, 260] width 488 height 27
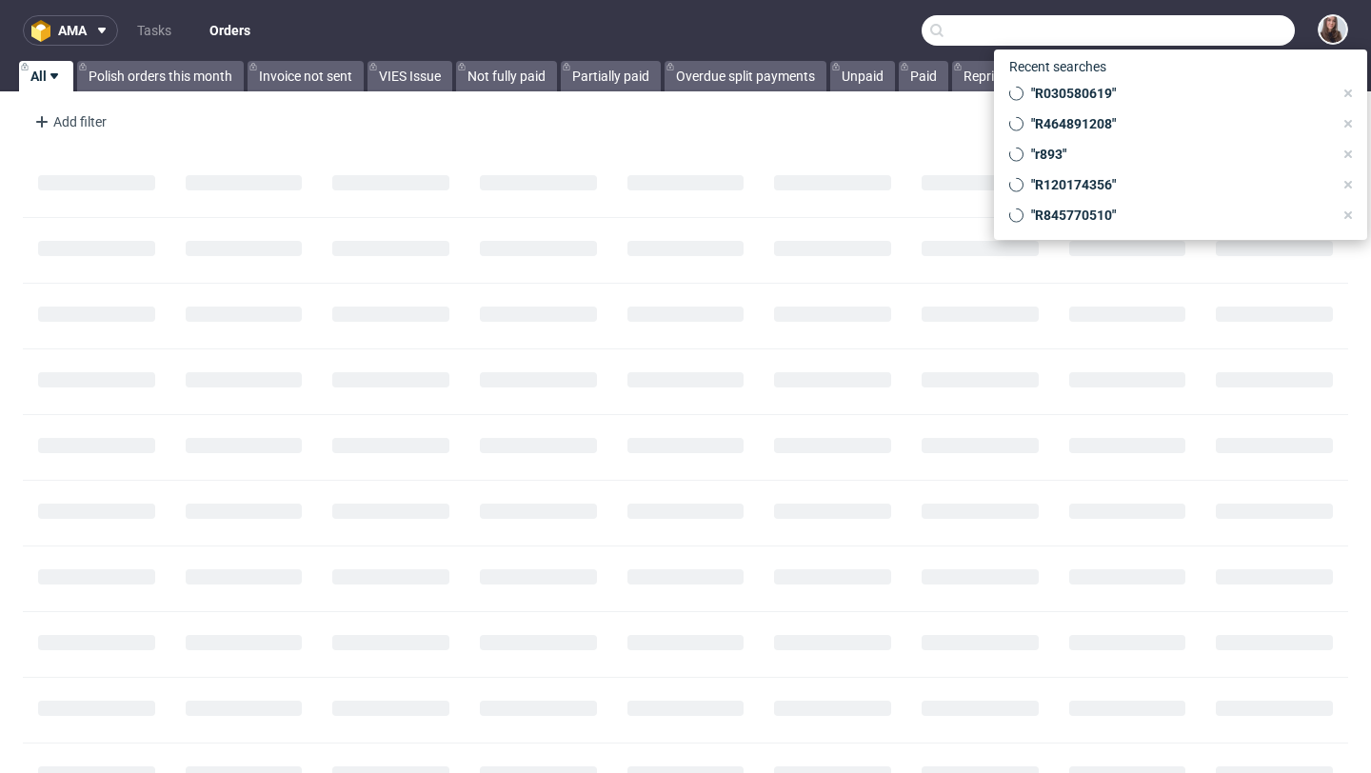
click at [1201, 36] on input "text" at bounding box center [1107, 30] width 373 height 30
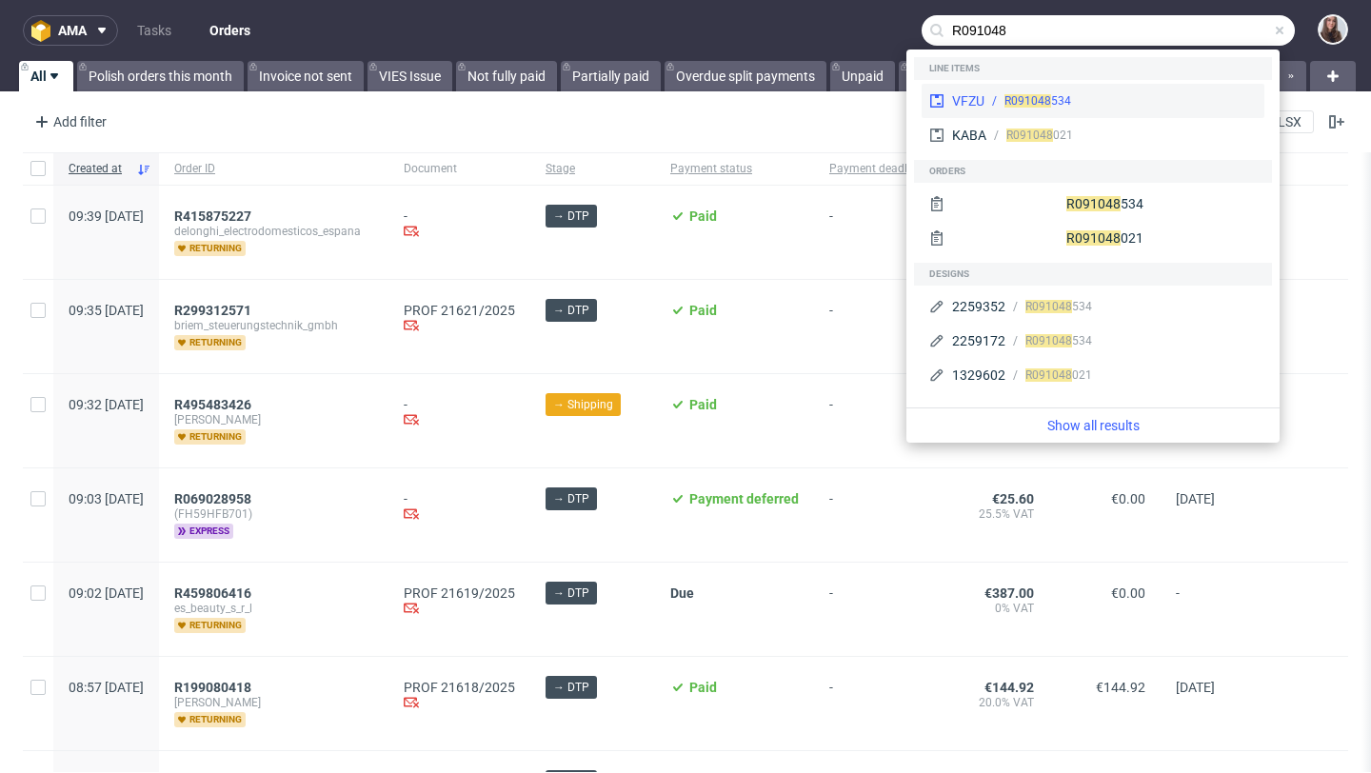
type input "R091048"
click at [1155, 97] on div "R091048 534" at bounding box center [1120, 100] width 272 height 17
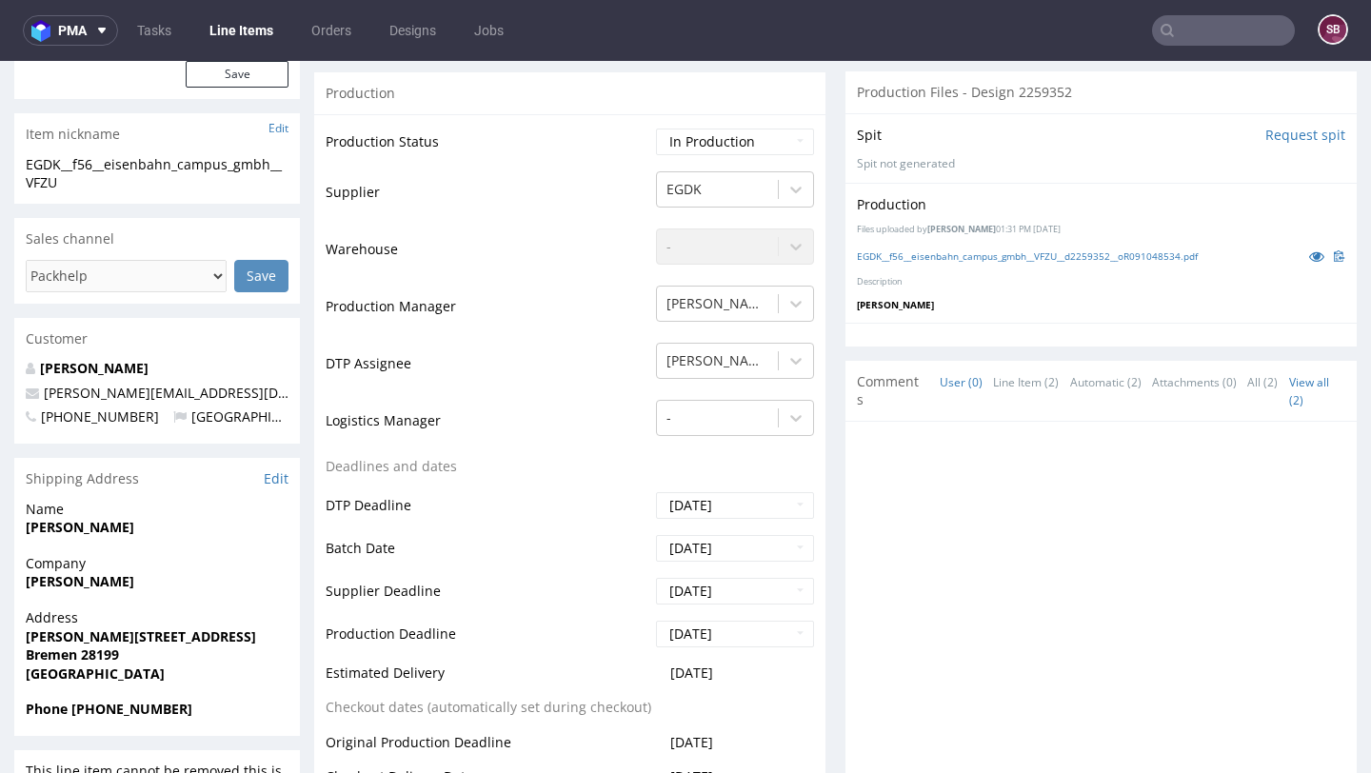
scroll to position [334, 0]
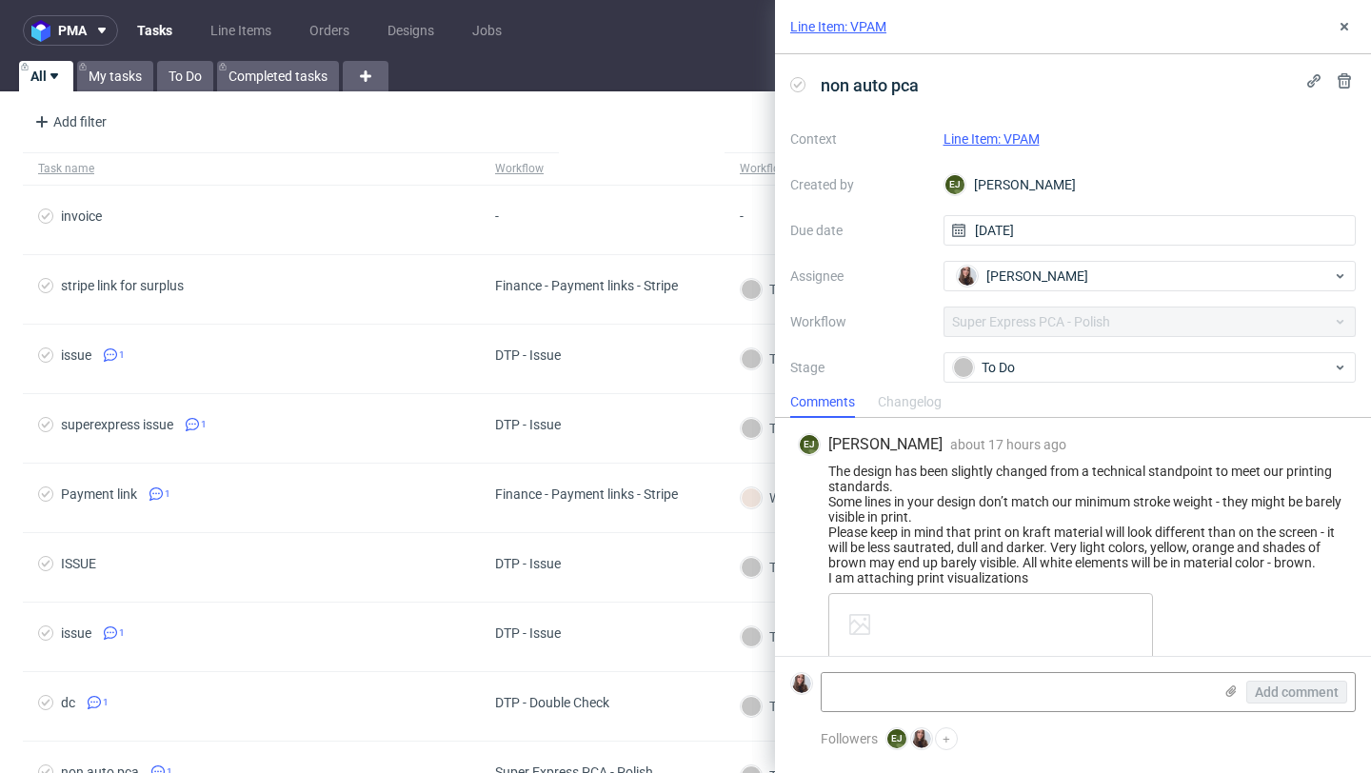
click at [1013, 138] on link "Line Item: VPAM" at bounding box center [991, 138] width 96 height 15
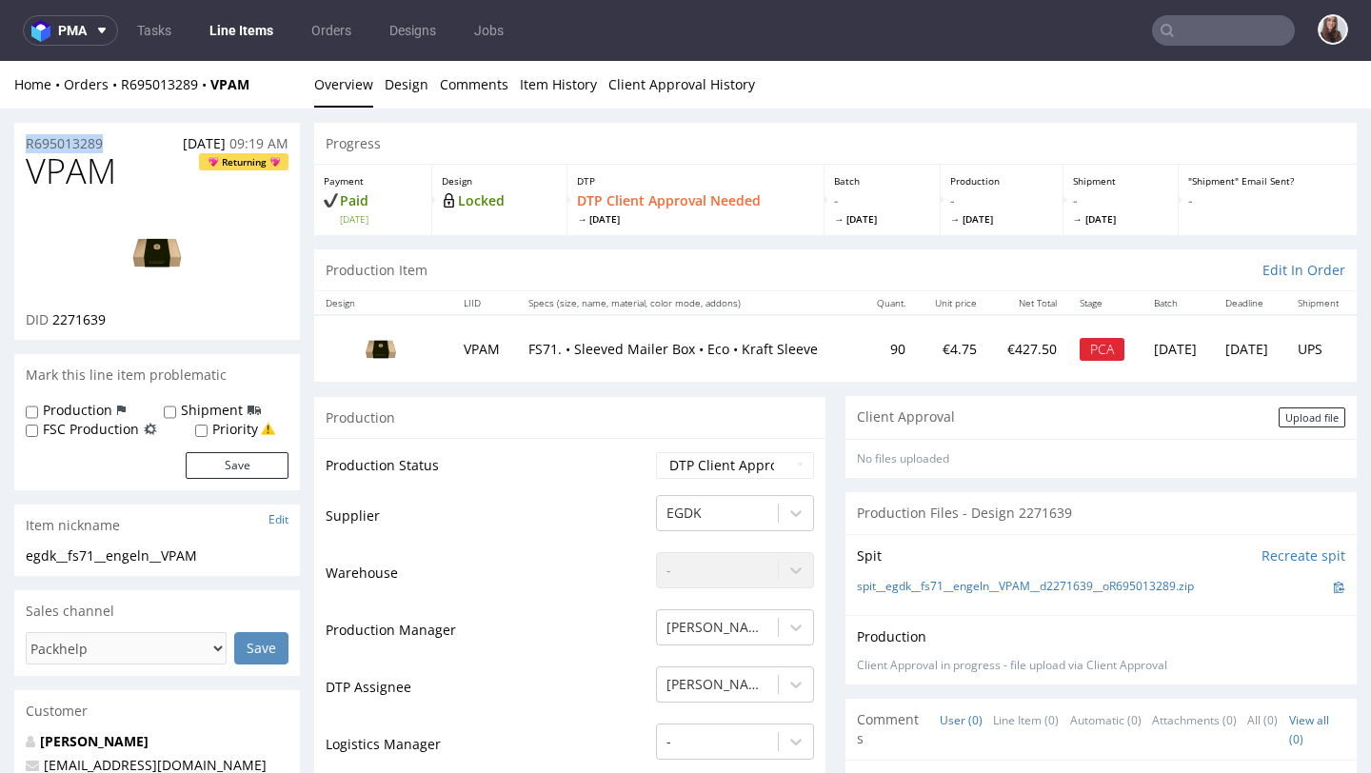
drag, startPoint x: 138, startPoint y: 140, endPoint x: 24, endPoint y: 141, distance: 114.2
click at [24, 141] on div "R695013289 07.10.2025 09:19 AM" at bounding box center [157, 138] width 286 height 30
copy p "R695013289"
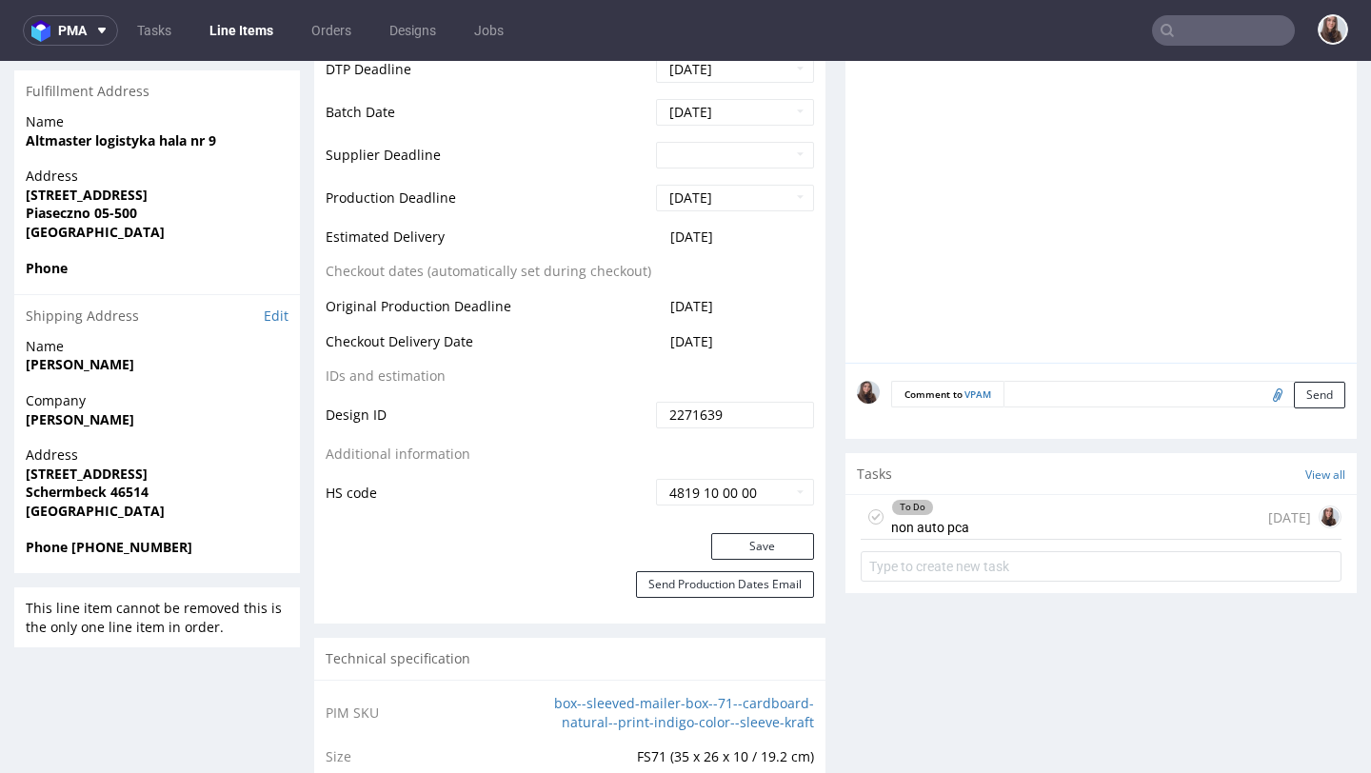
scroll to position [786, 0]
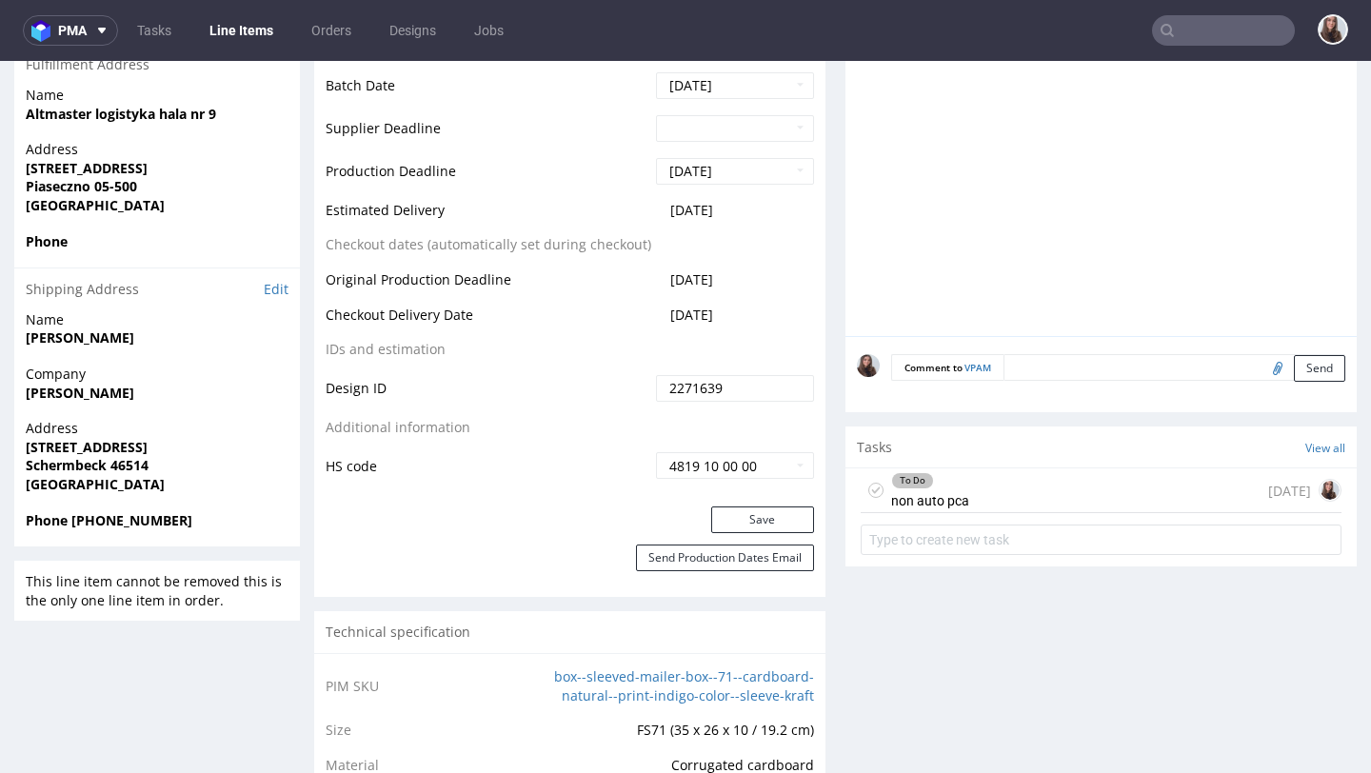
click at [981, 493] on div "To Do non auto pca 1 day ago" at bounding box center [1100, 490] width 481 height 45
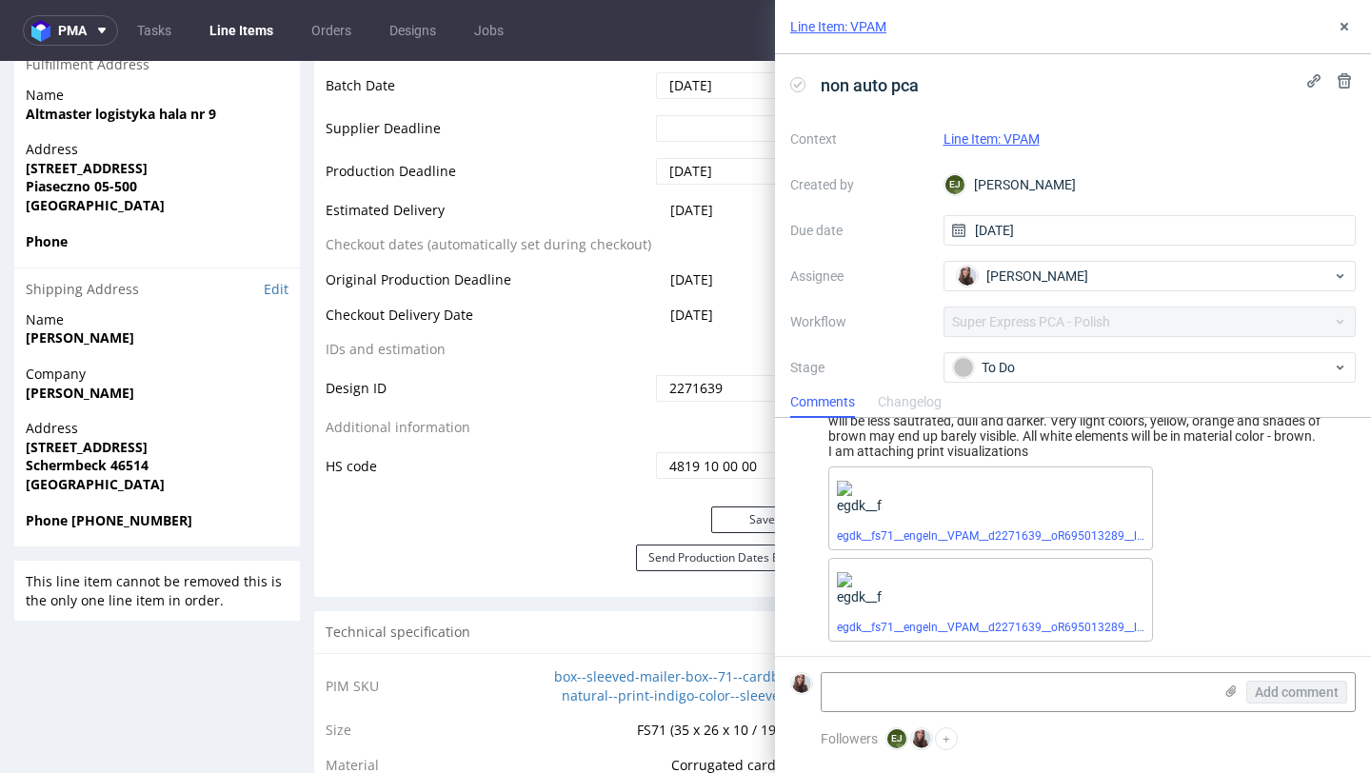
scroll to position [128, 0]
click at [910, 690] on textarea at bounding box center [1016, 692] width 390 height 38
paste textarea "https://app-eu1.hubspot.com/contacts/25600958/record/0-5/245914257609/"
type textarea "https://app-eu1.hubspot.com/contacts/25600958/record/0-5/245914257609/"
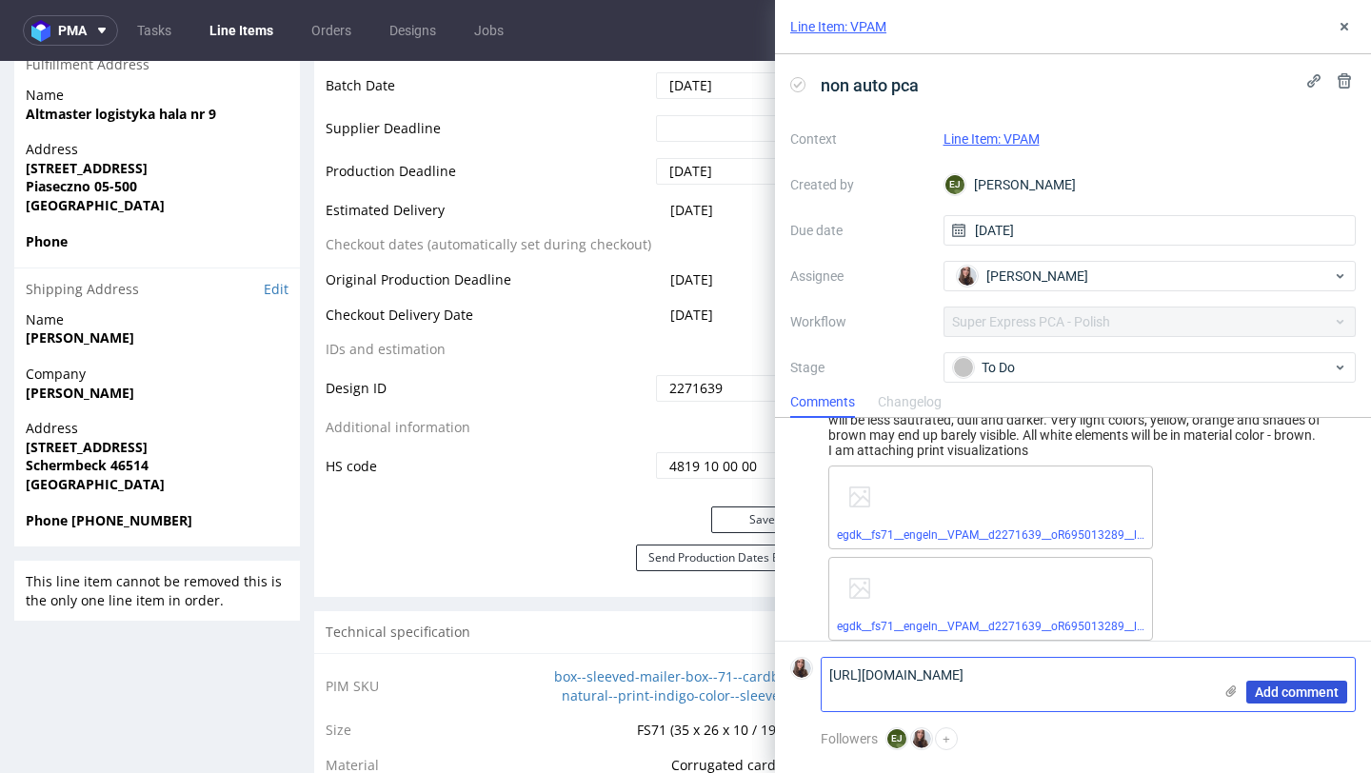
click at [1273, 691] on span "Add comment" at bounding box center [1296, 691] width 84 height 13
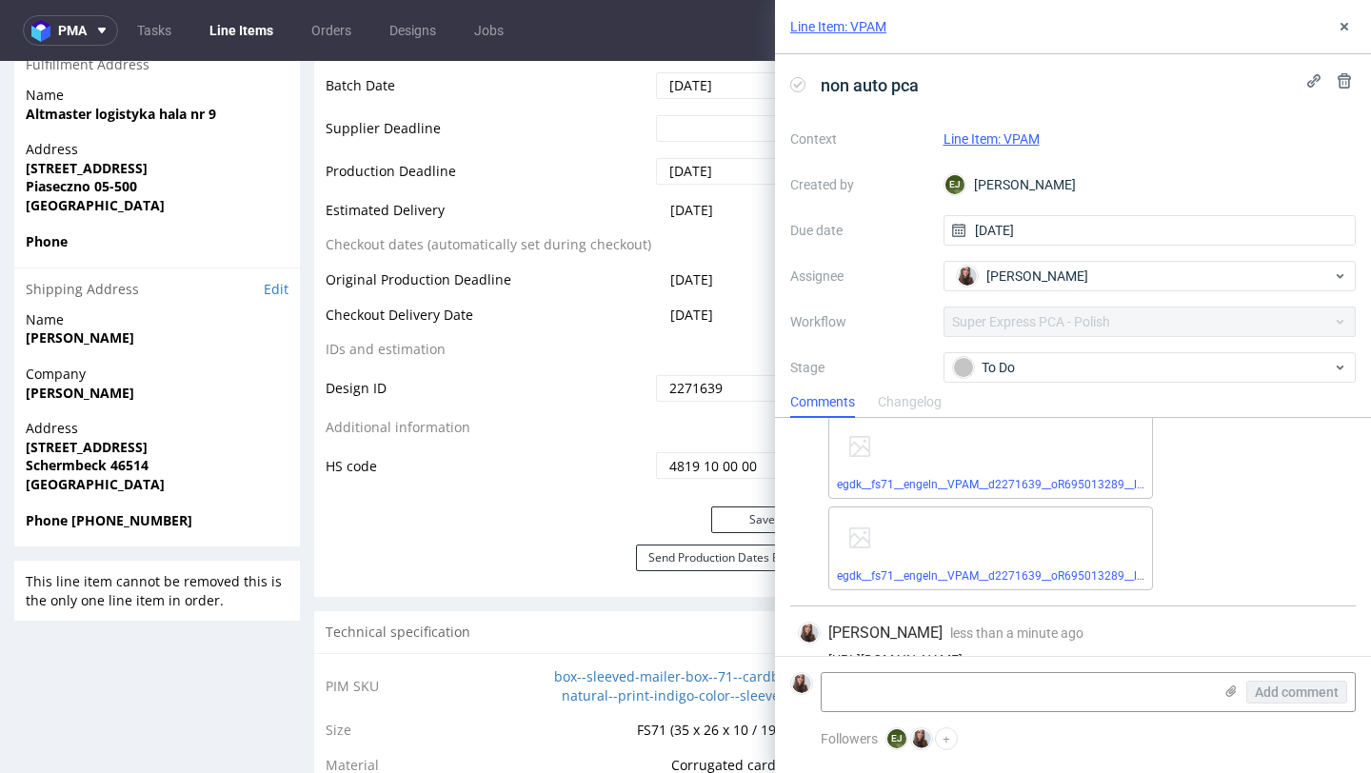
scroll to position [212, 0]
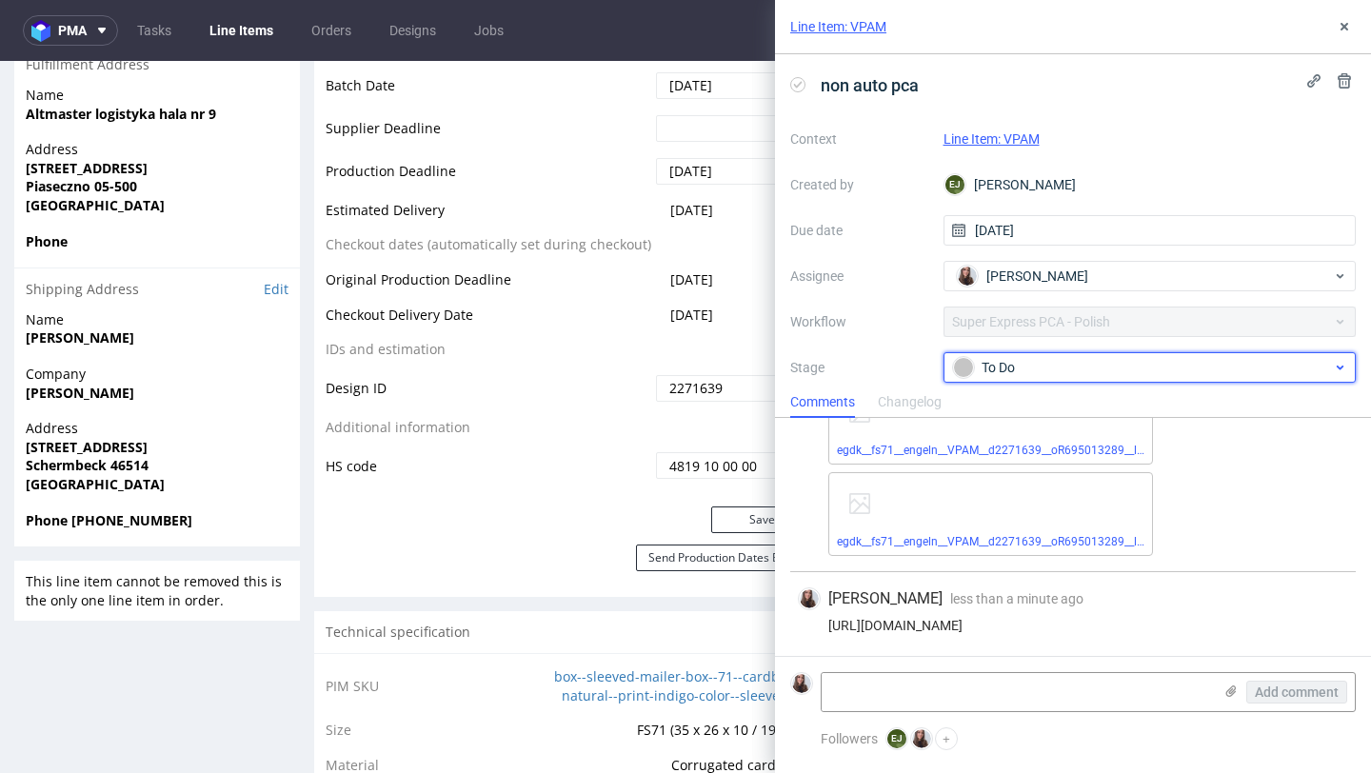
click at [1157, 363] on div "To Do" at bounding box center [1142, 367] width 379 height 21
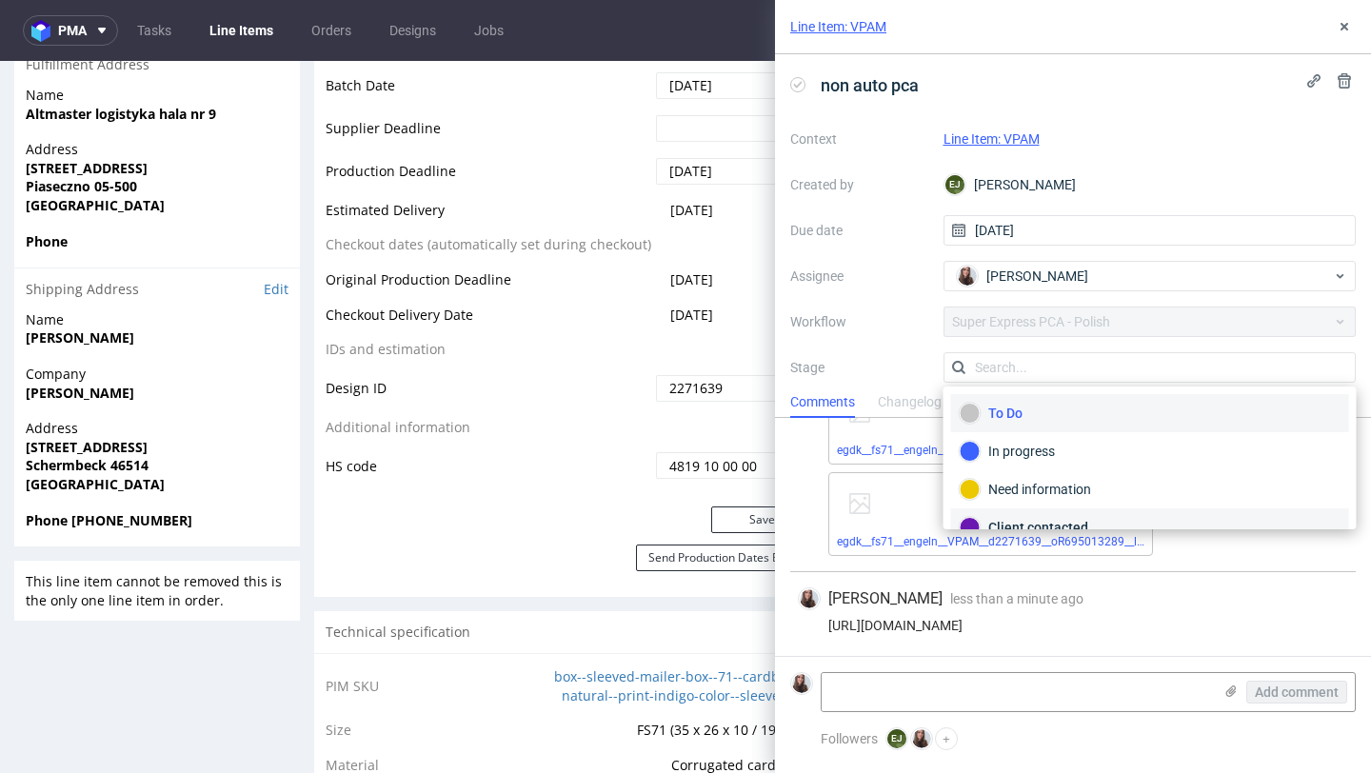
click at [1089, 518] on div "Client contacted" at bounding box center [1149, 527] width 381 height 21
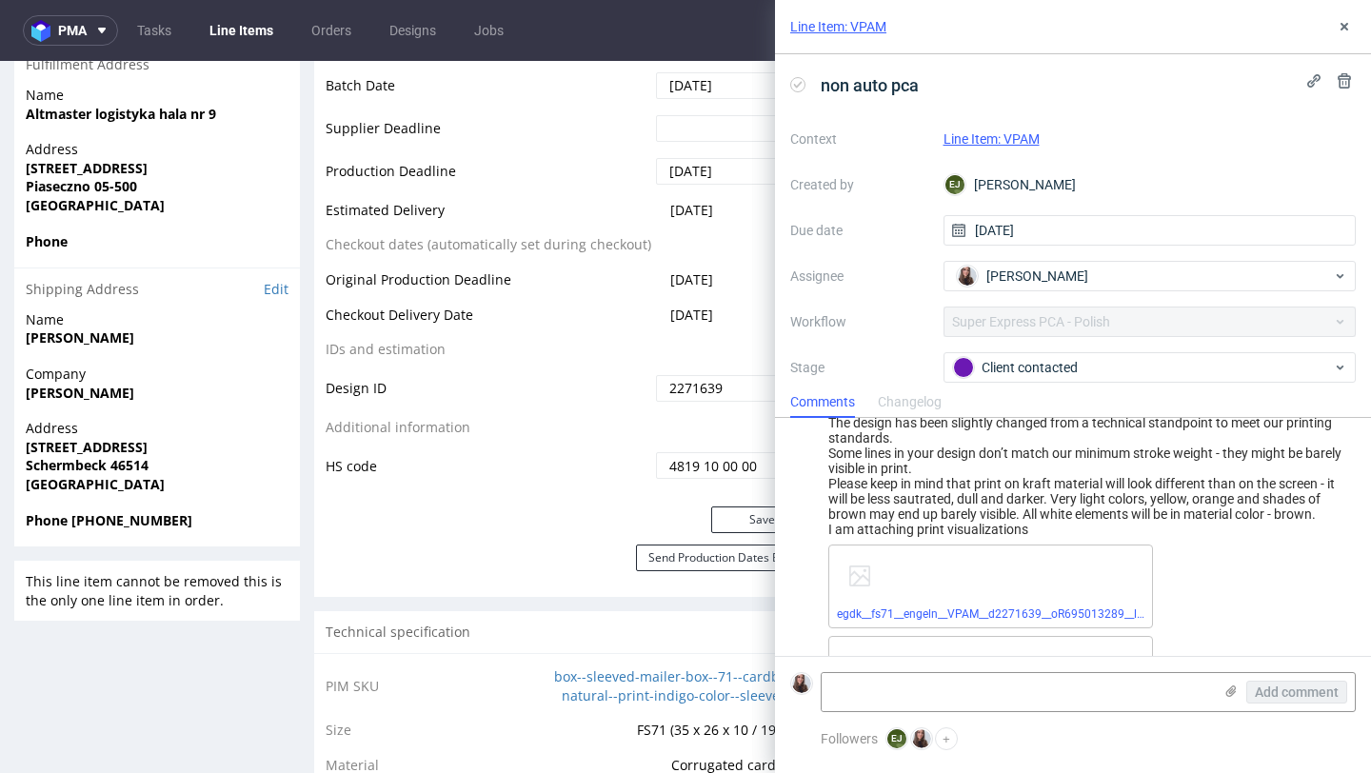
scroll to position [18, 0]
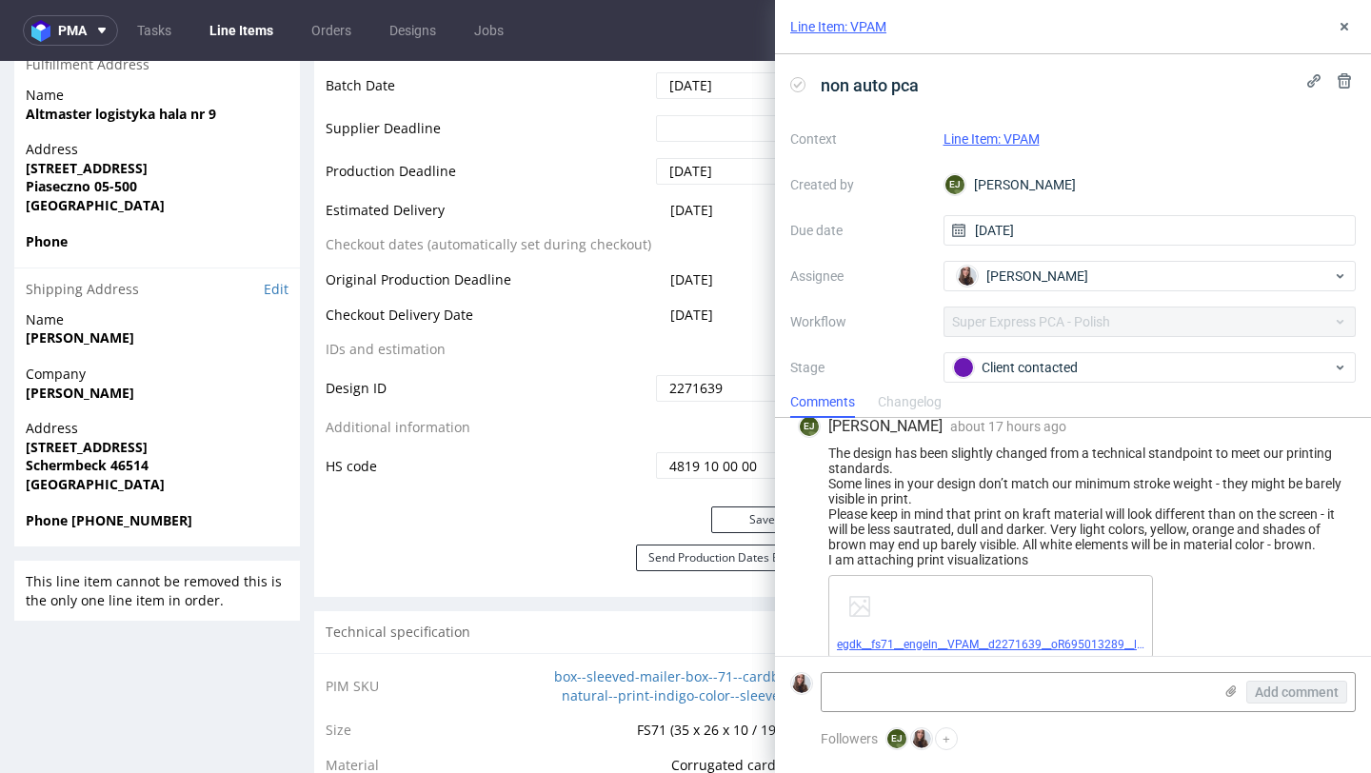
click at [972, 640] on link "egdk__fs71__engeln__VPAM__d2271639__oR695013289__latest__sleeve.tif" at bounding box center [1027, 644] width 380 height 13
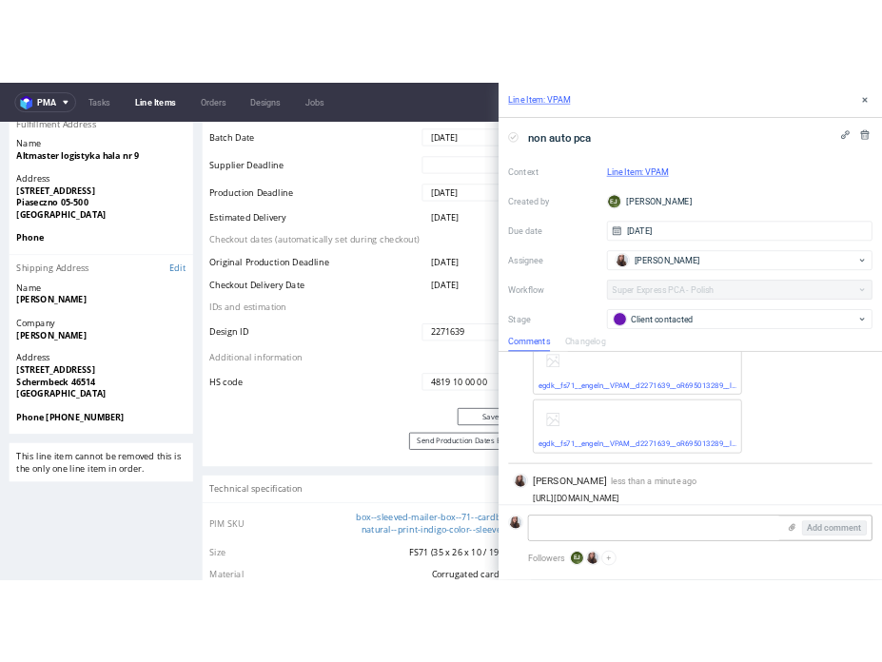
scroll to position [212, 0]
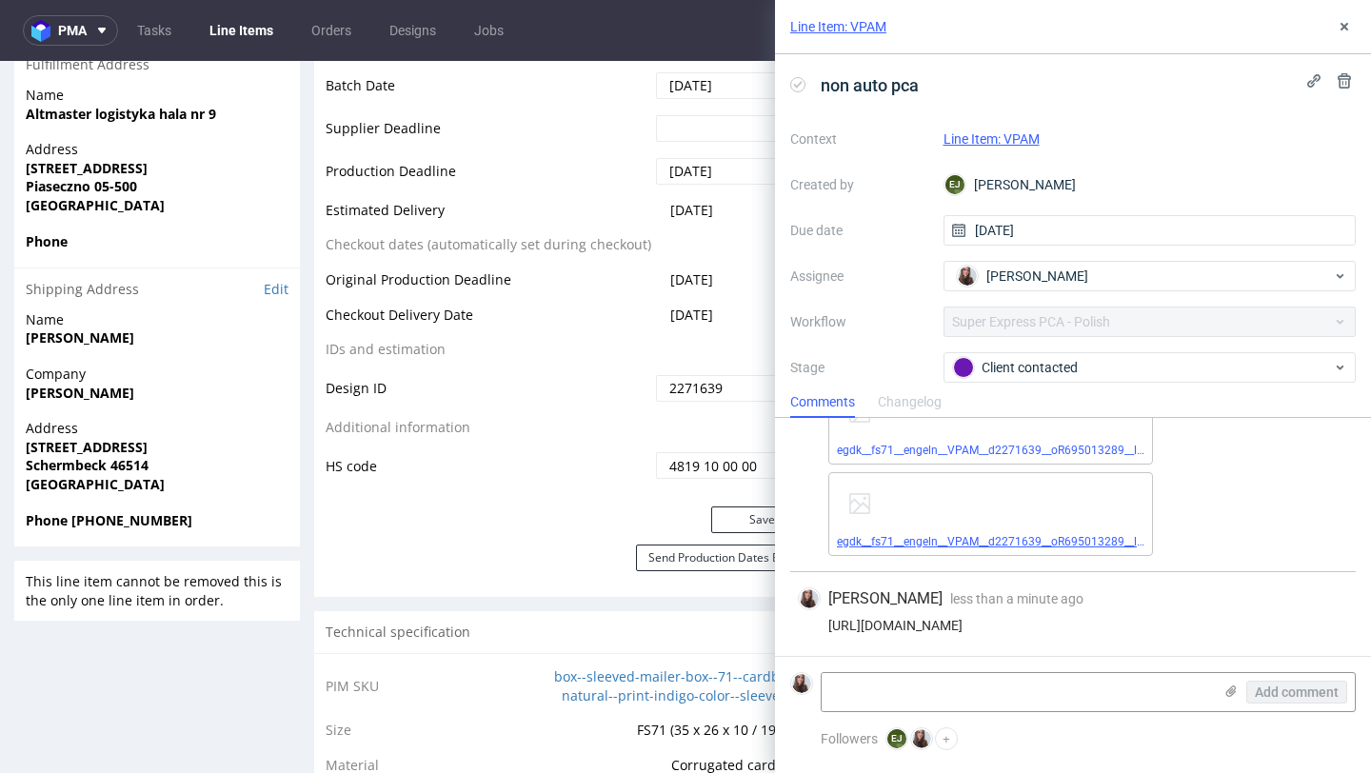
click at [976, 545] on link "egdk__fs71__engeln__VPAM__d2271639__oR695013289__latest__sleeve.pdf" at bounding box center [1030, 541] width 386 height 13
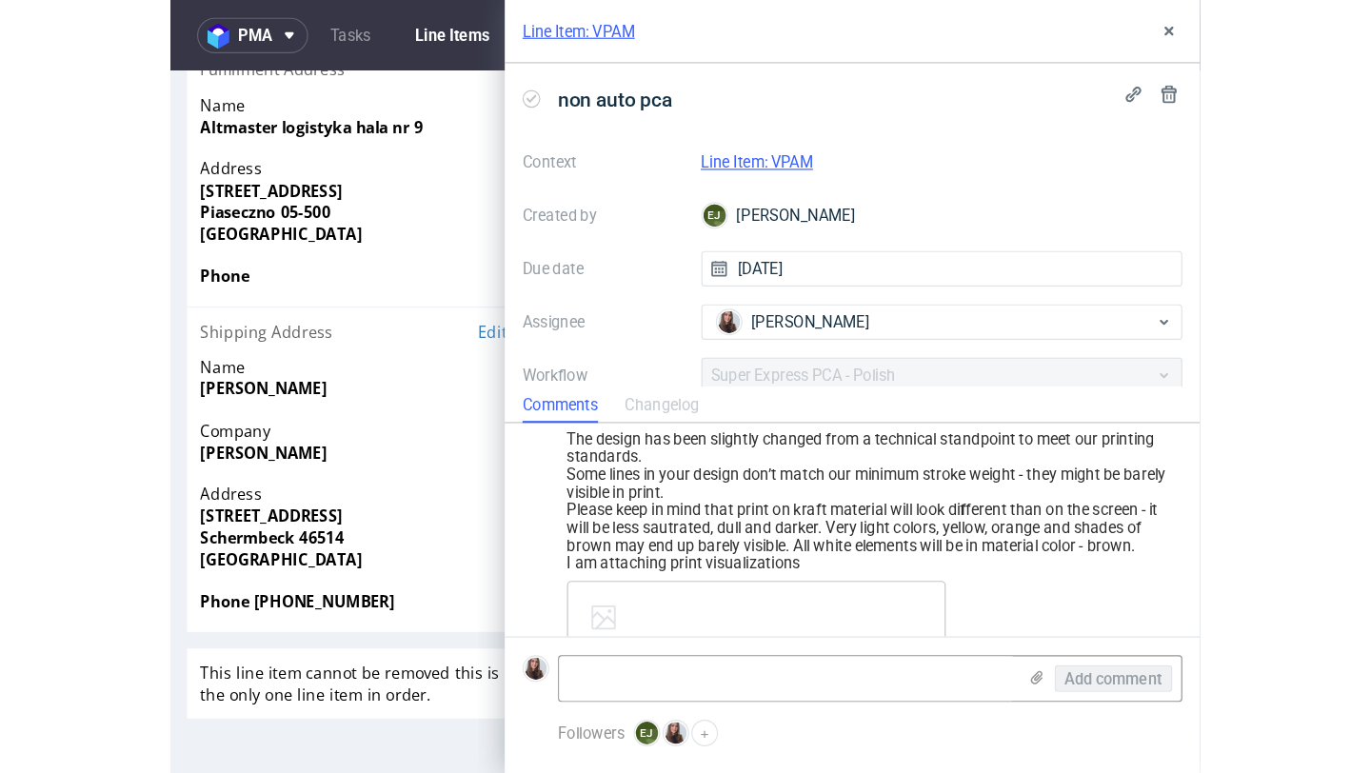
scroll to position [0, 0]
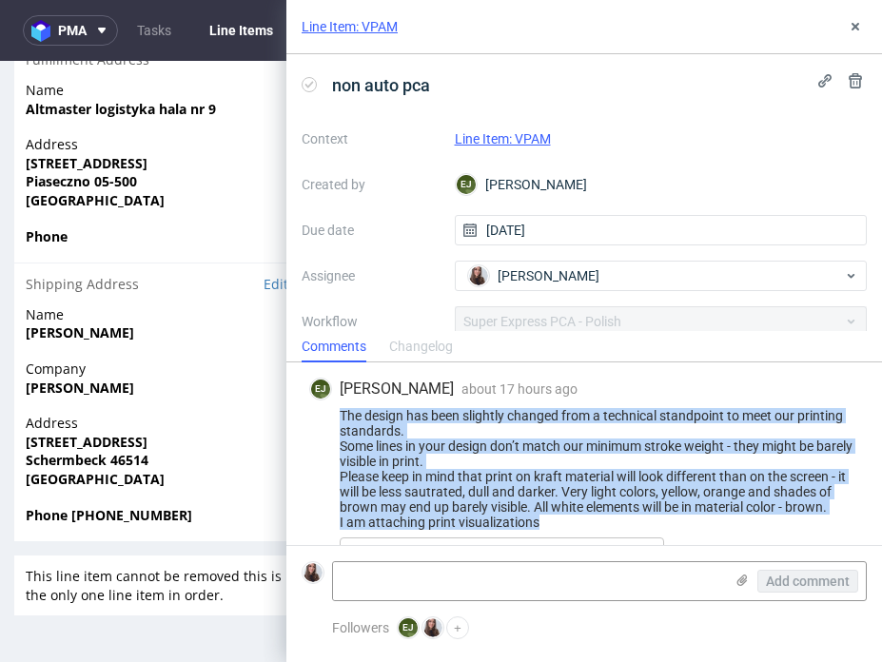
drag, startPoint x: 342, startPoint y: 415, endPoint x: 573, endPoint y: 520, distance: 253.9
click at [573, 520] on div "The design has been slightly changed from a technical standpoint to meet our pr…" at bounding box center [584, 469] width 550 height 122
copy div "The design has been slightly changed from a technical standpoint to meet our pr…"
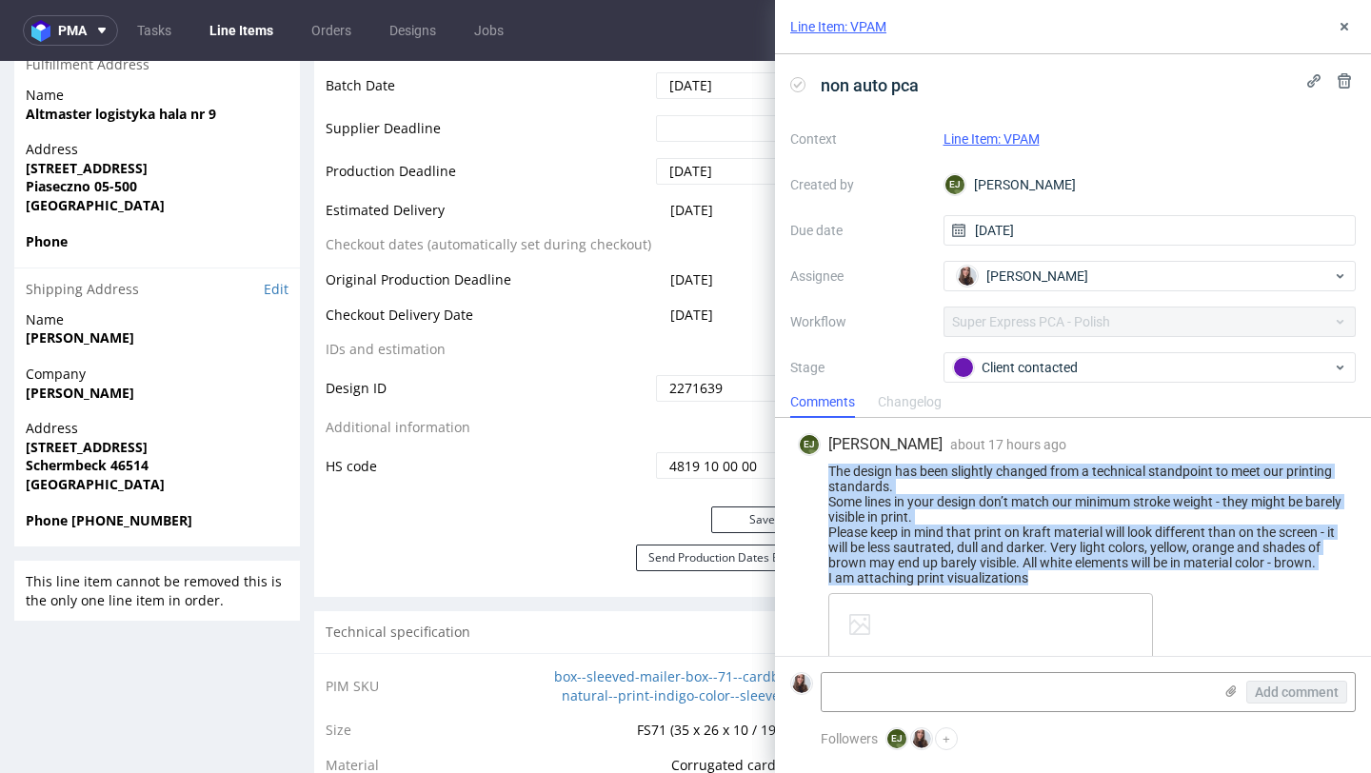
scroll to position [212, 0]
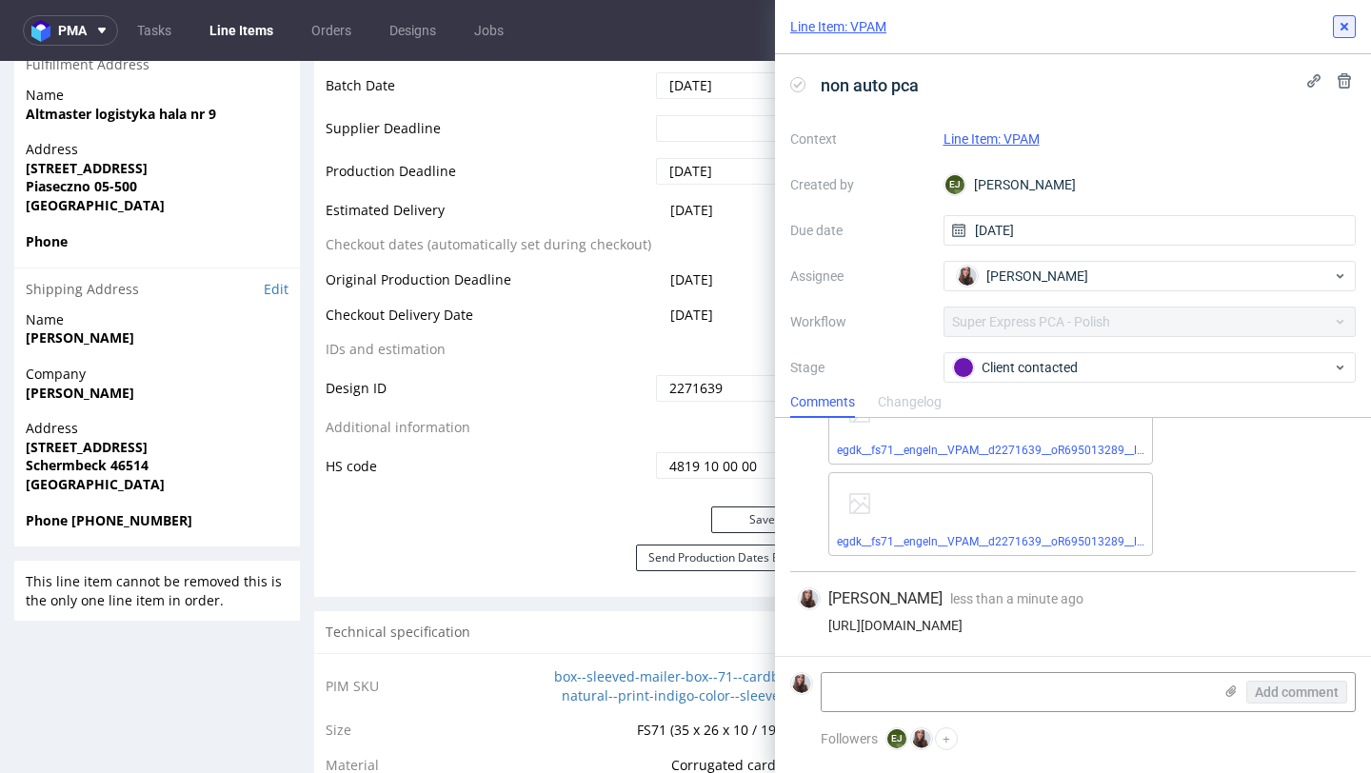
click at [1345, 28] on use at bounding box center [1344, 27] width 8 height 8
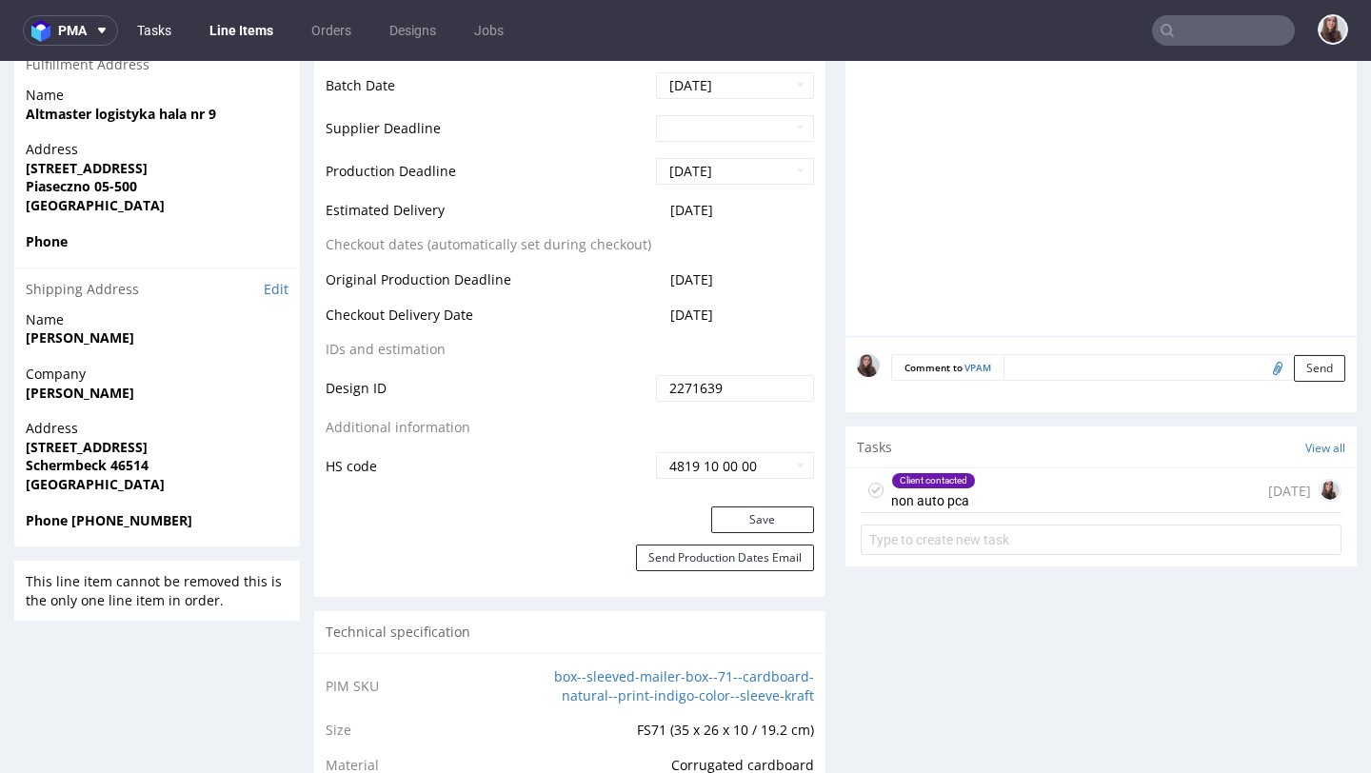
click at [140, 27] on link "Tasks" at bounding box center [154, 30] width 57 height 30
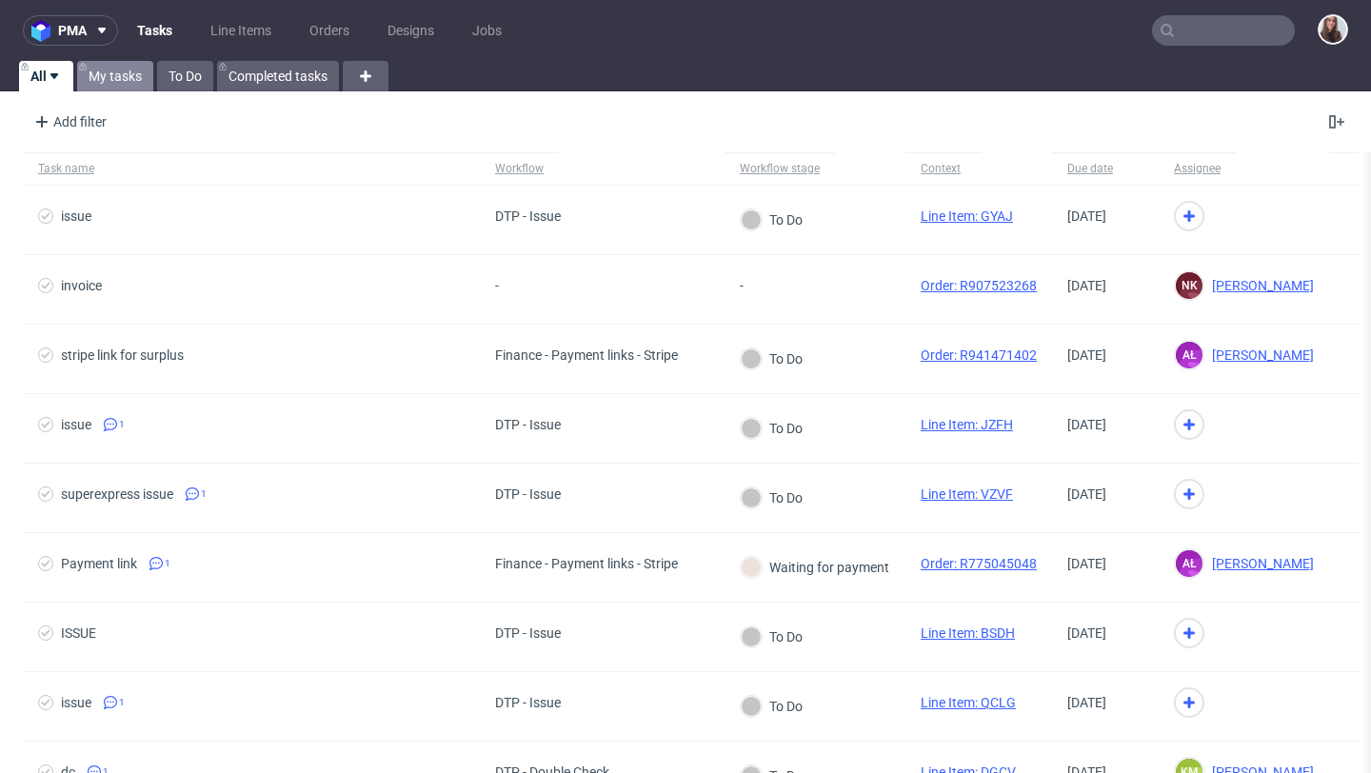
click at [109, 74] on link "My tasks" at bounding box center [115, 76] width 76 height 30
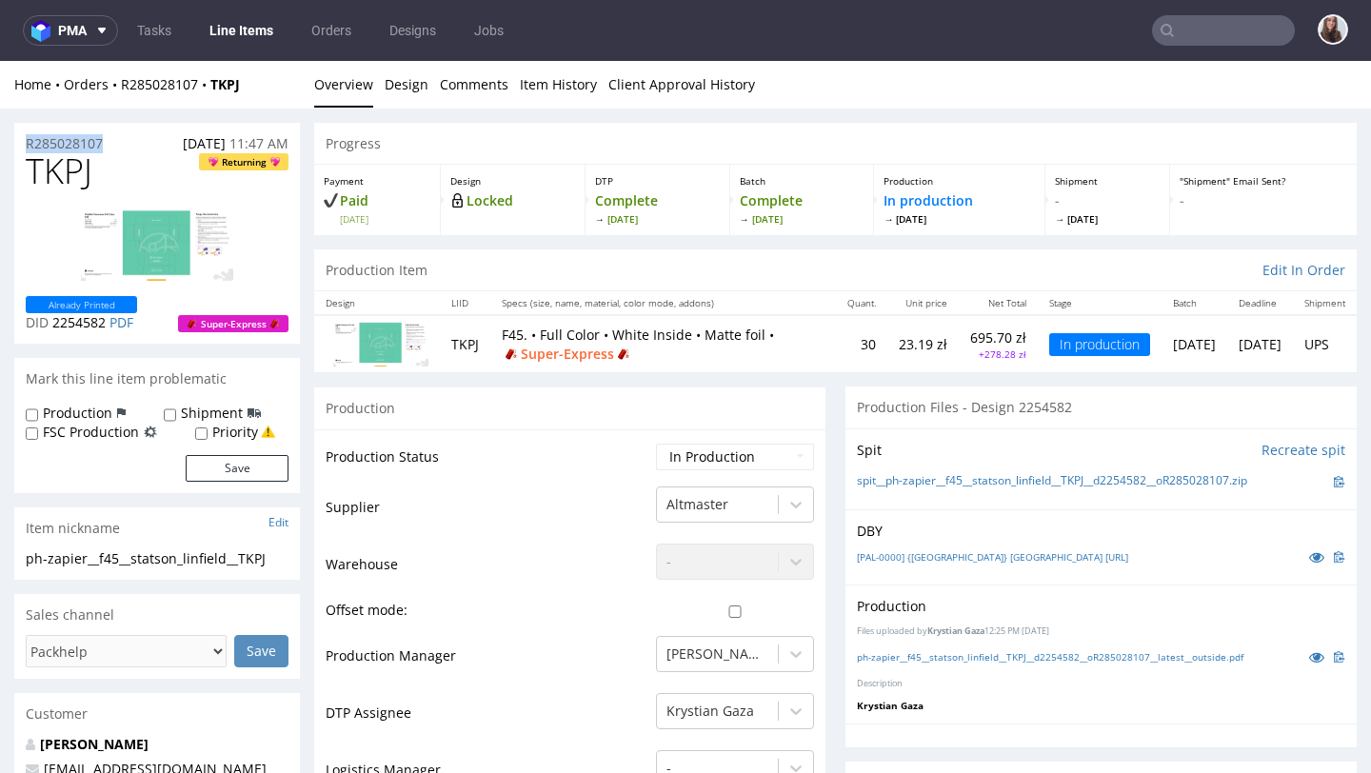
drag, startPoint x: 127, startPoint y: 144, endPoint x: 20, endPoint y: 144, distance: 106.6
click at [20, 144] on div "R285028107 07.10.2025 11:47 AM" at bounding box center [157, 138] width 286 height 30
copy p "R285028107"
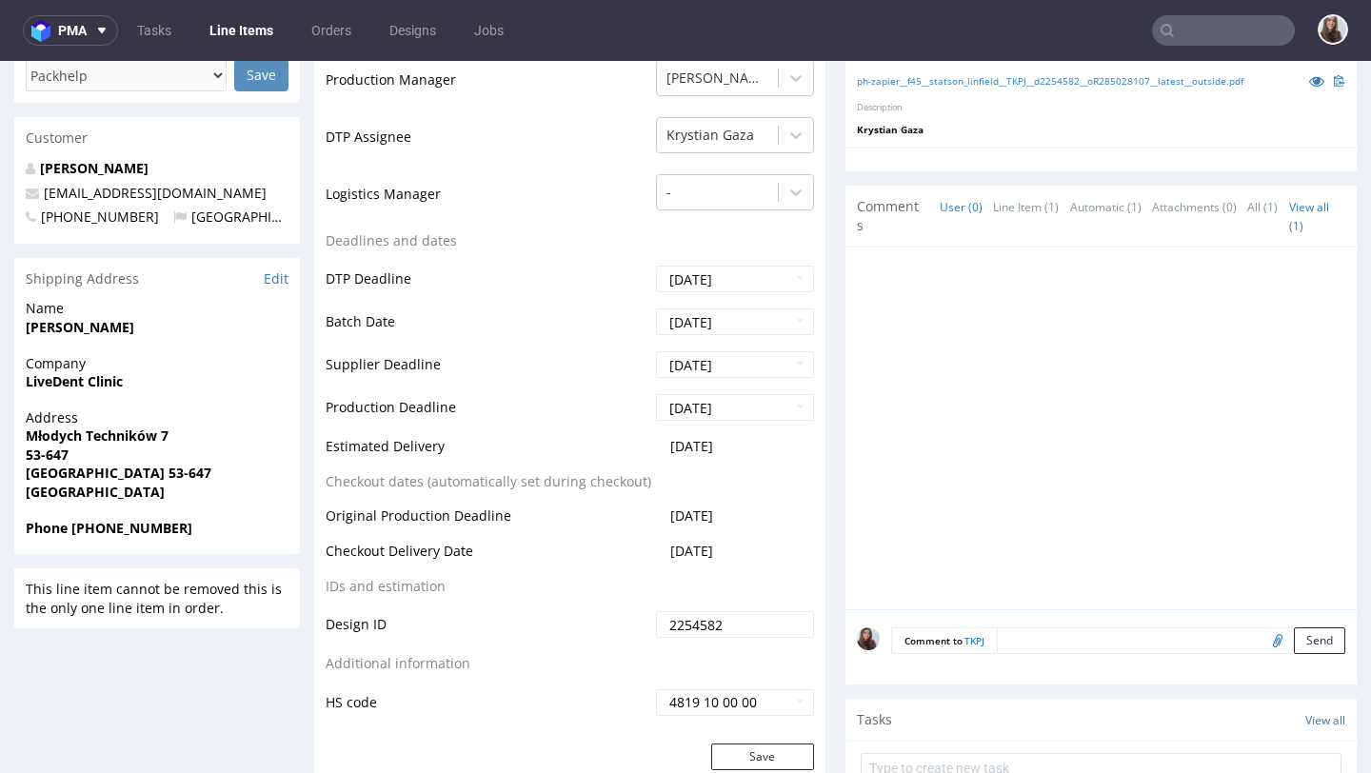
scroll to position [582, 0]
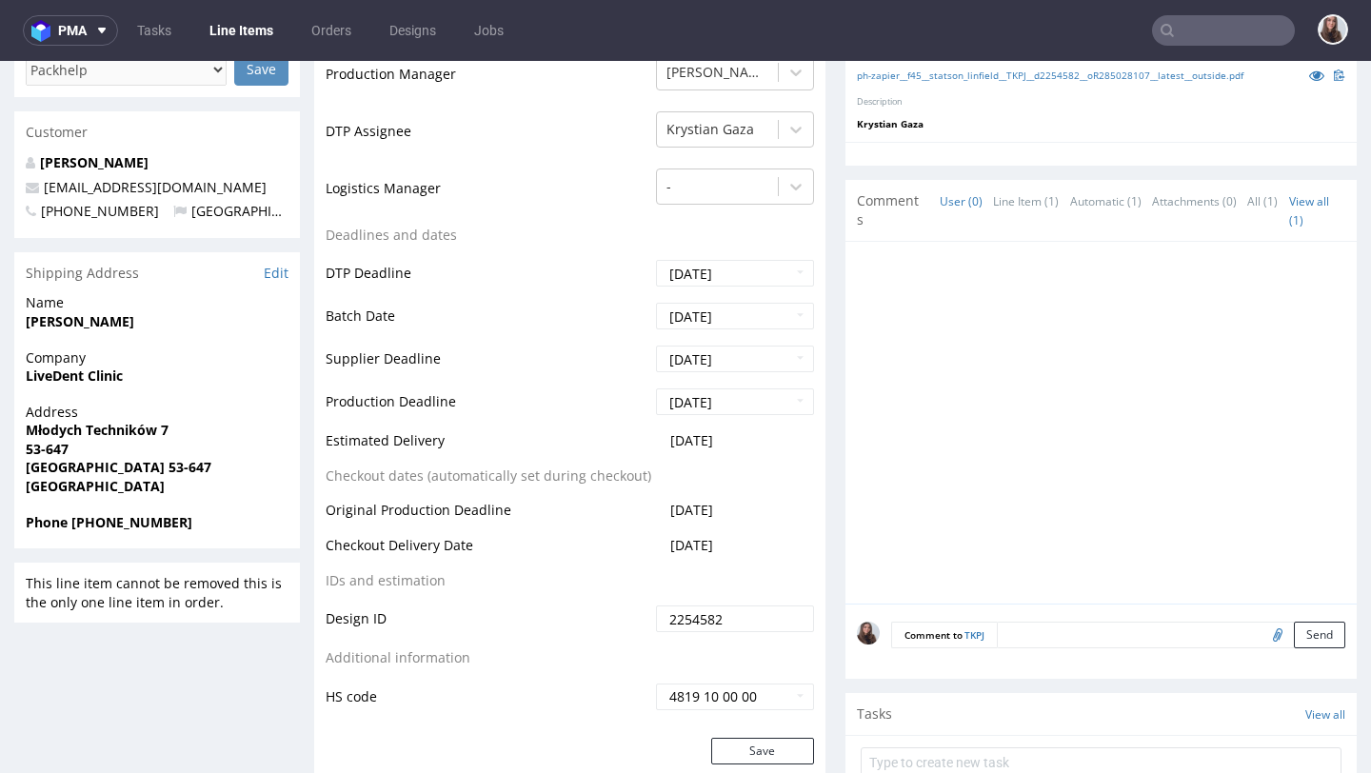
drag, startPoint x: 716, startPoint y: 546, endPoint x: 656, endPoint y: 546, distance: 60.0
click at [656, 546] on td "2025-10-14" at bounding box center [732, 551] width 163 height 35
copy span "2025-10-14"
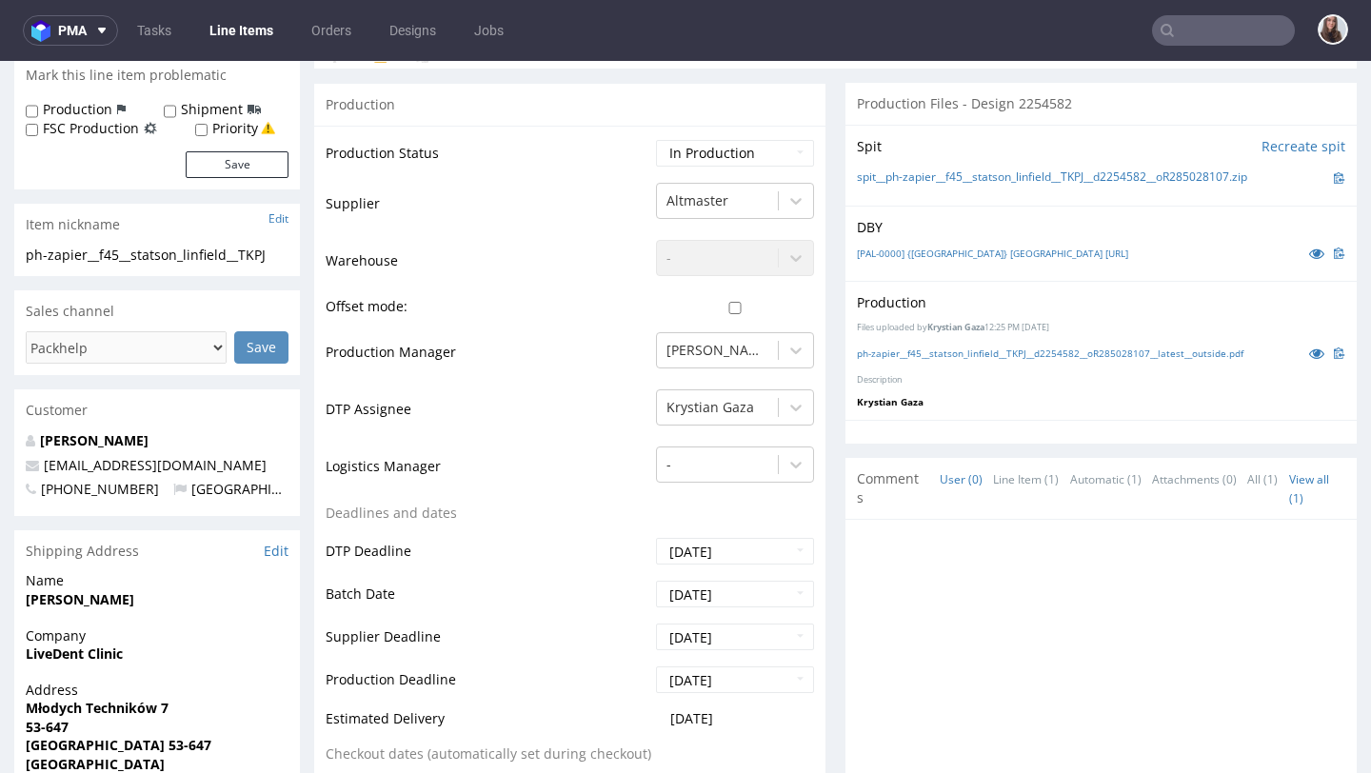
scroll to position [0, 0]
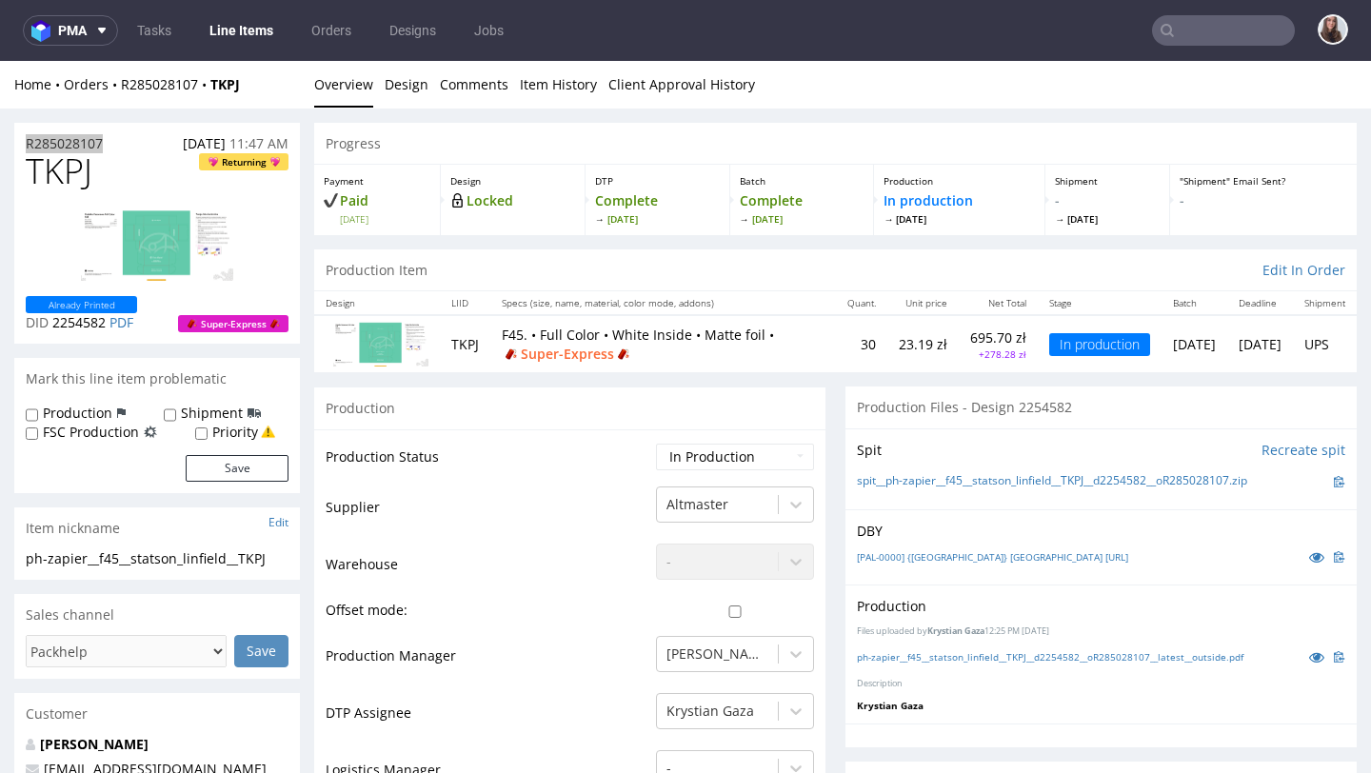
click at [1204, 28] on input "text" at bounding box center [1223, 30] width 143 height 30
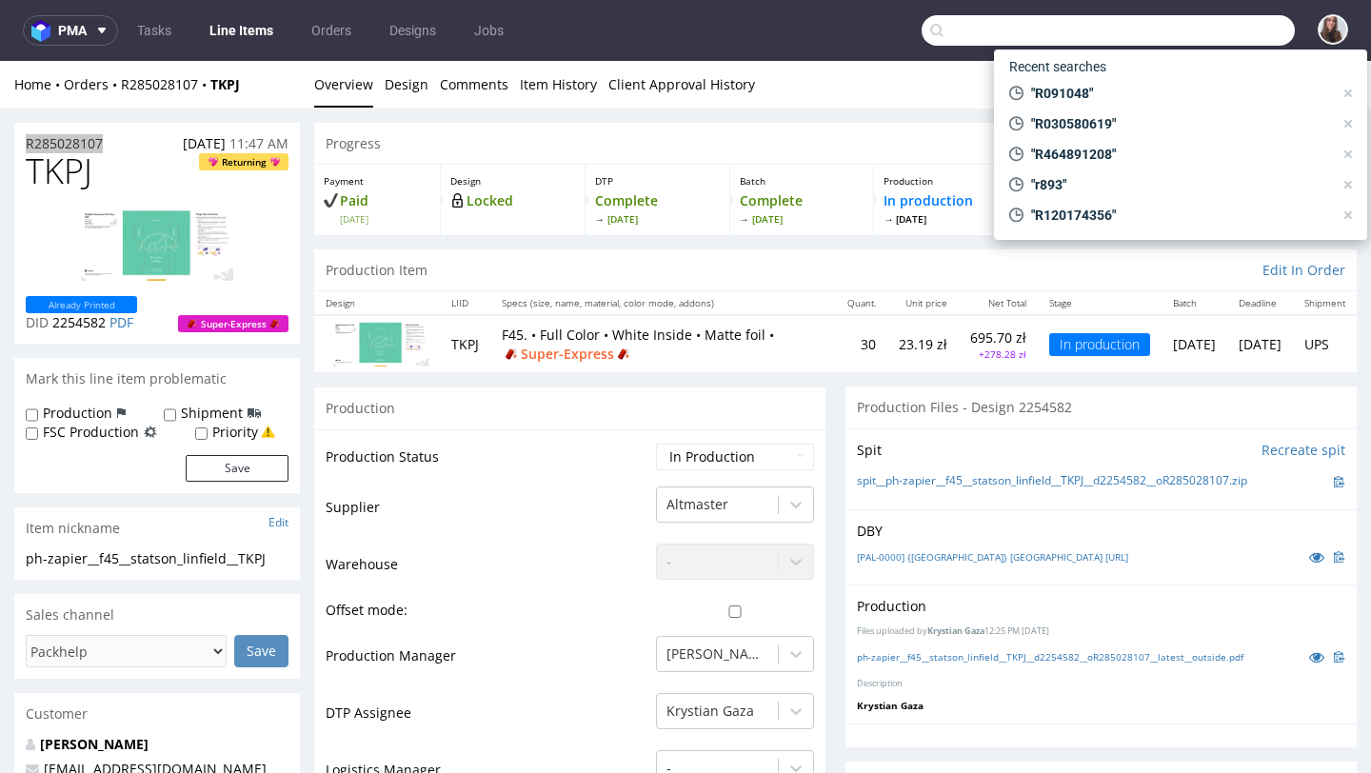
paste input "R057752639"
type input "R057752639"
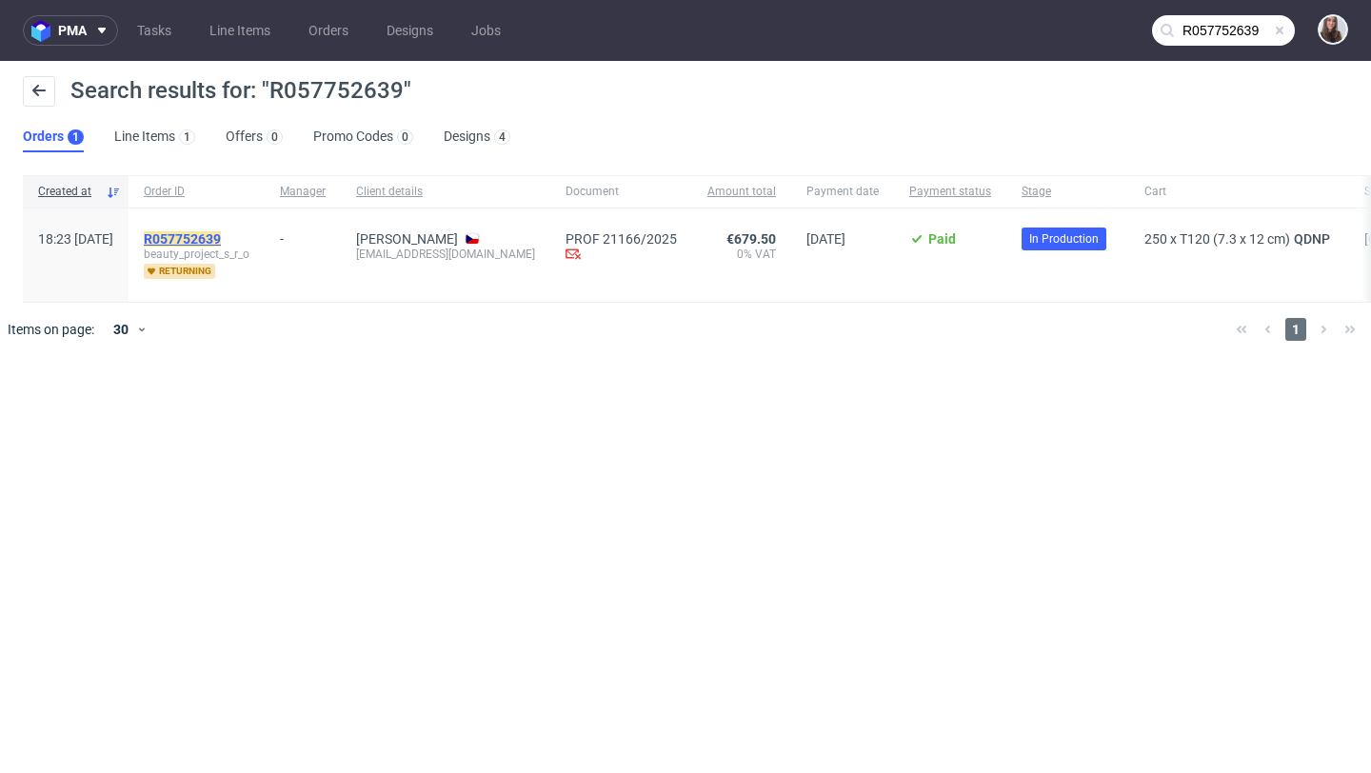
click at [221, 243] on mark "R057752639" at bounding box center [182, 238] width 77 height 15
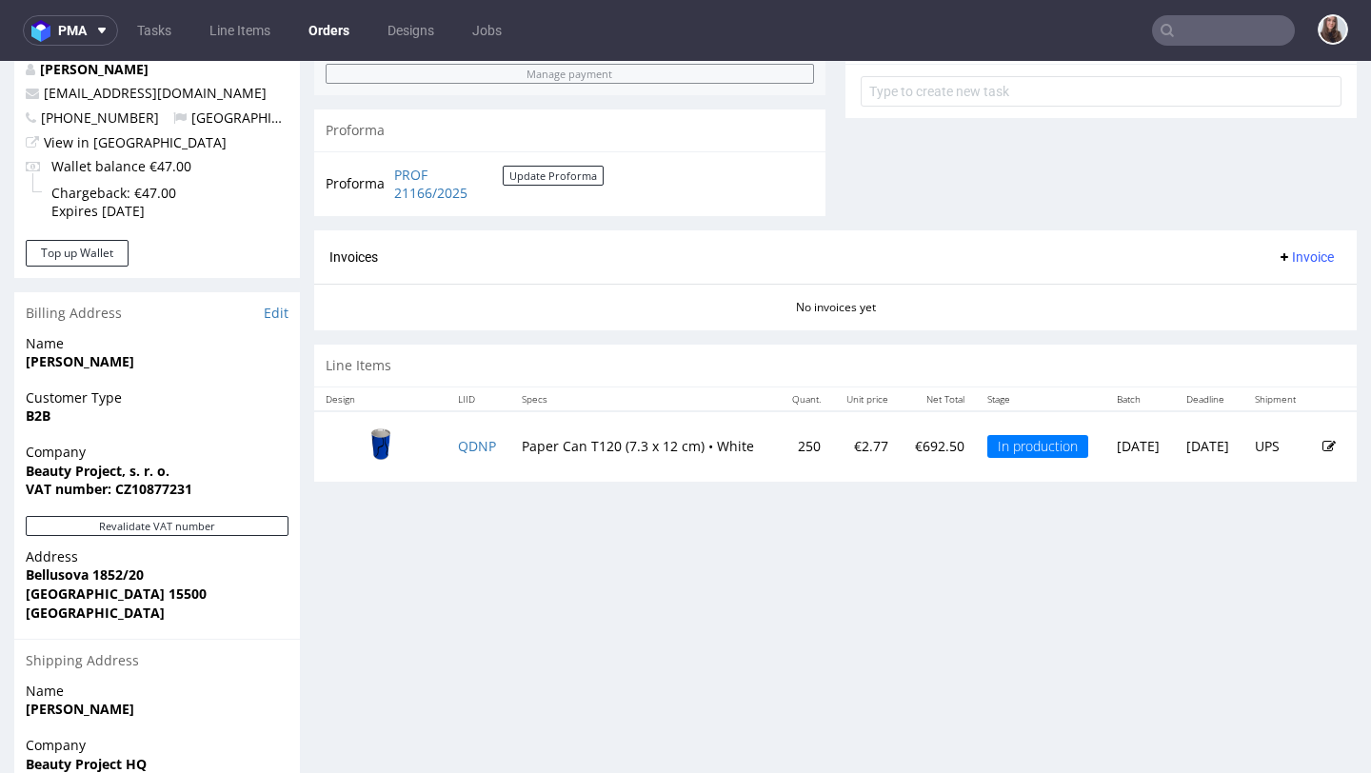
scroll to position [737, 0]
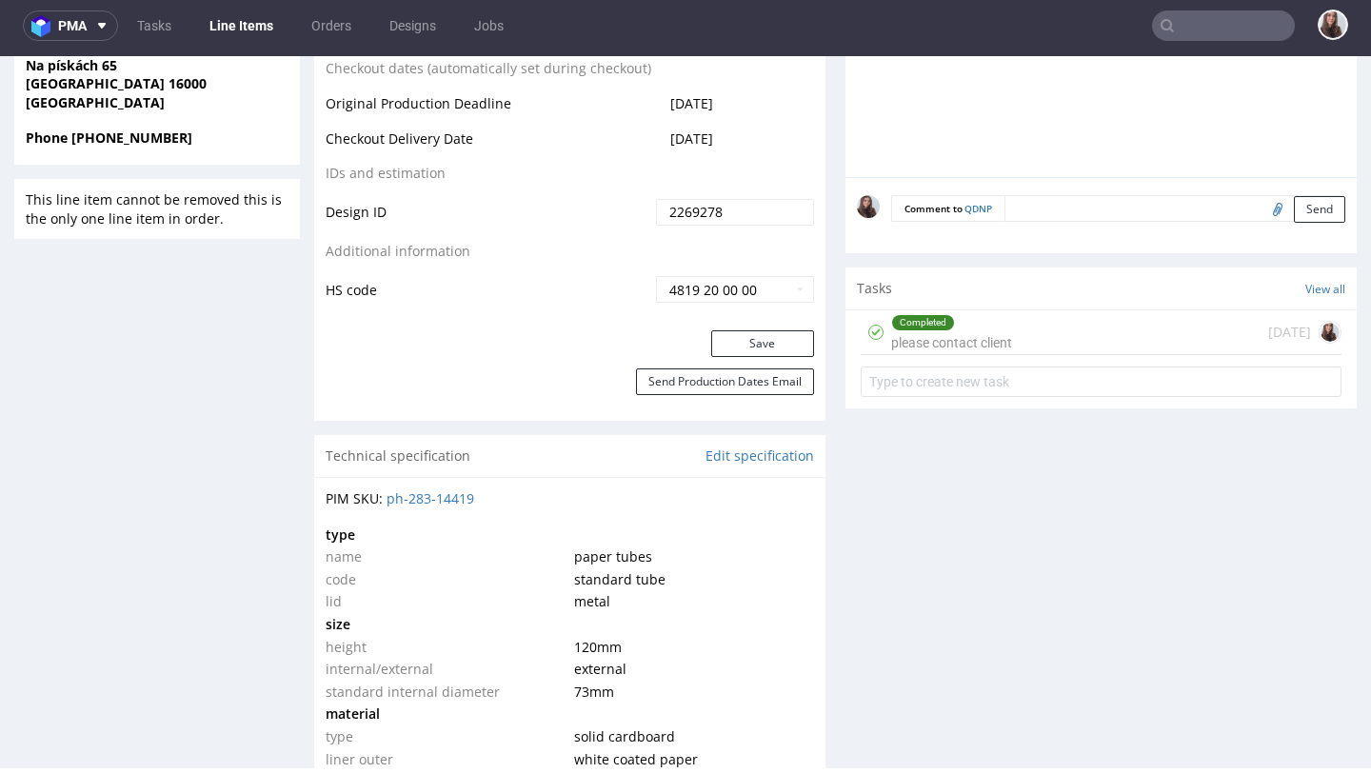
scroll to position [987, 0]
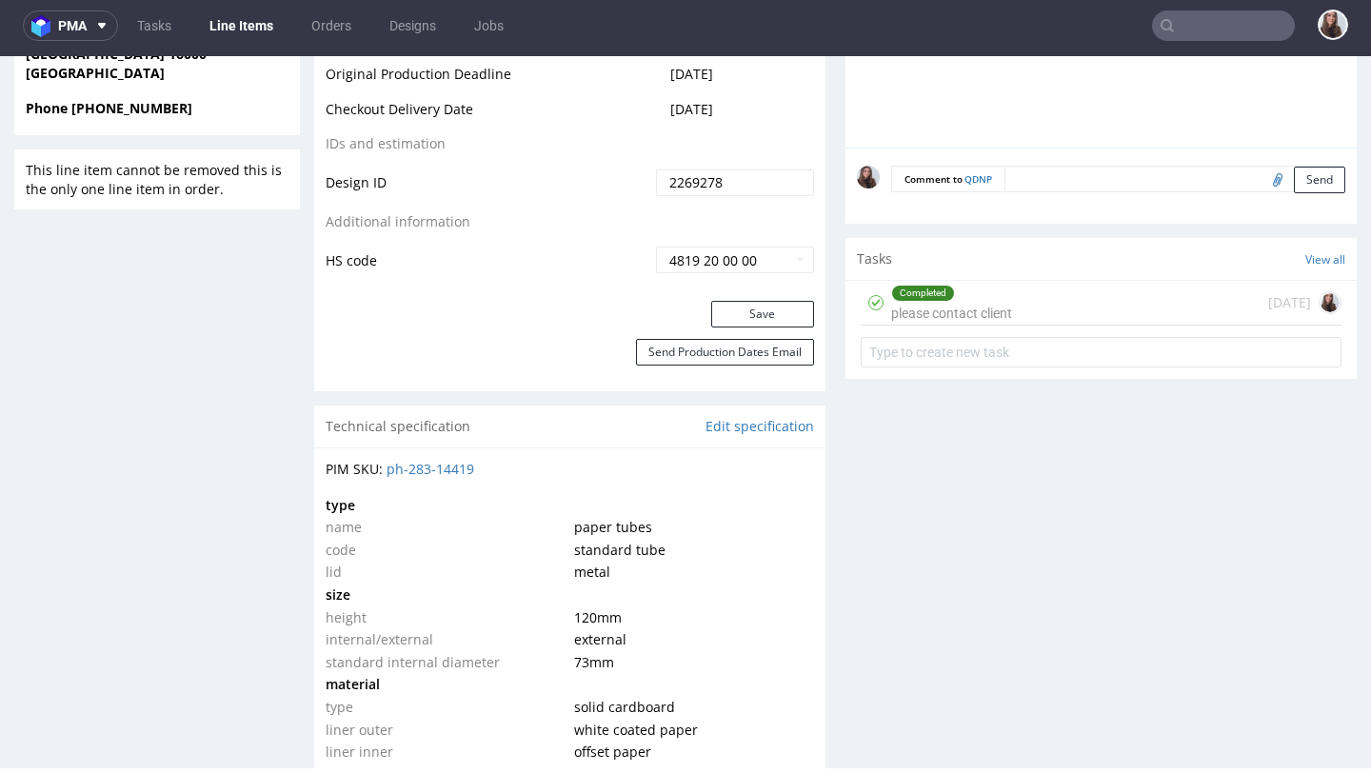
click at [1017, 313] on div "Completed please contact client 1 day ago" at bounding box center [1100, 303] width 481 height 45
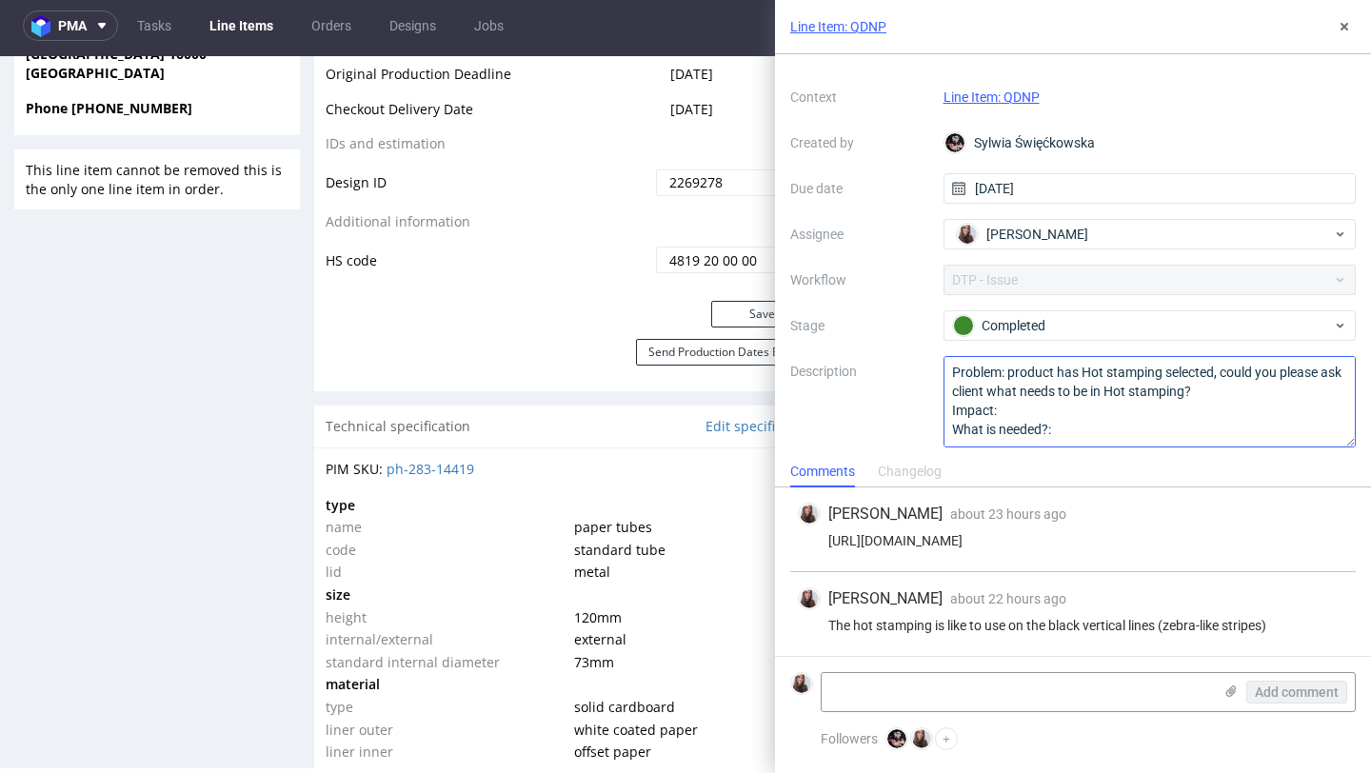
scroll to position [49, 0]
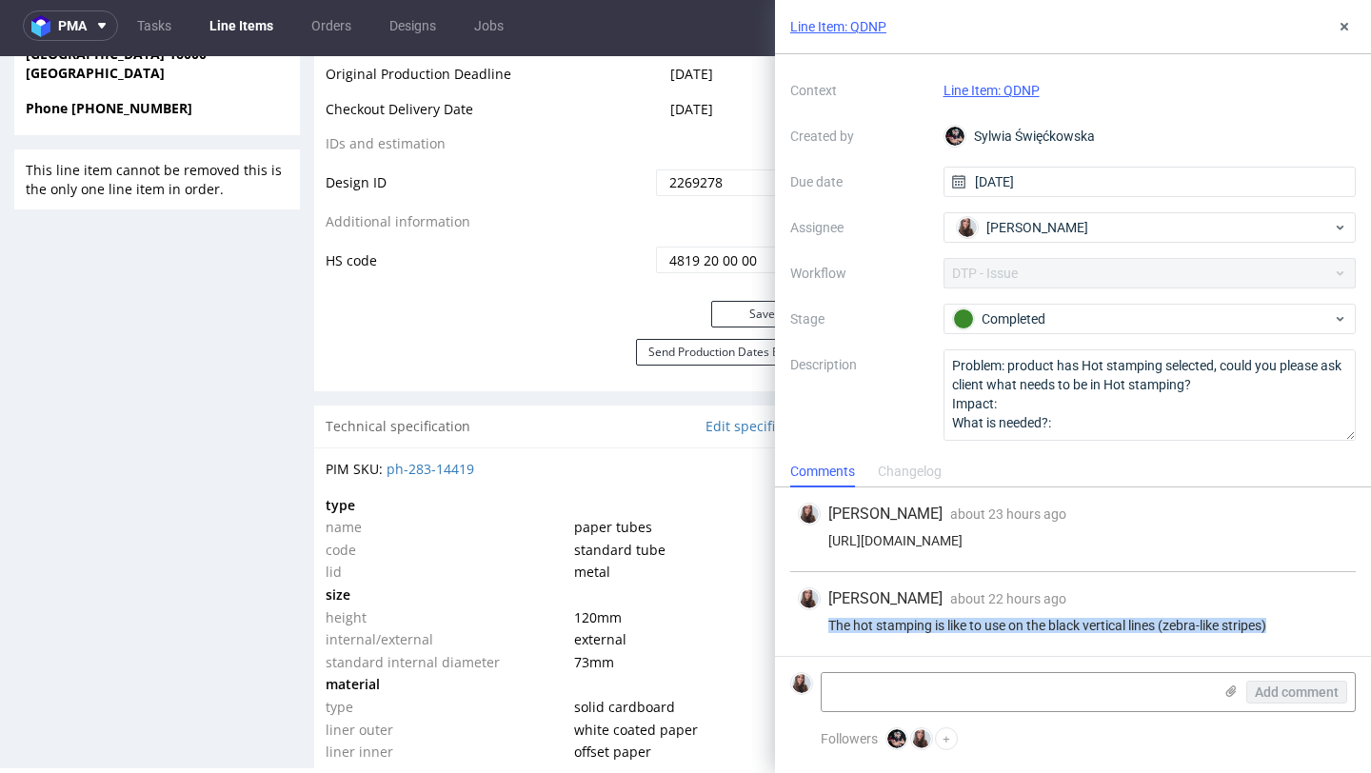
drag, startPoint x: 1299, startPoint y: 624, endPoint x: 816, endPoint y: 622, distance: 483.5
click at [816, 622] on div "The hot stamping is like to use on the black vertical lines (zebra-like stripes)" at bounding box center [1073, 625] width 550 height 15
copy div "The hot stamping is like to use on the black vertical lines (zebra-like stripes)"
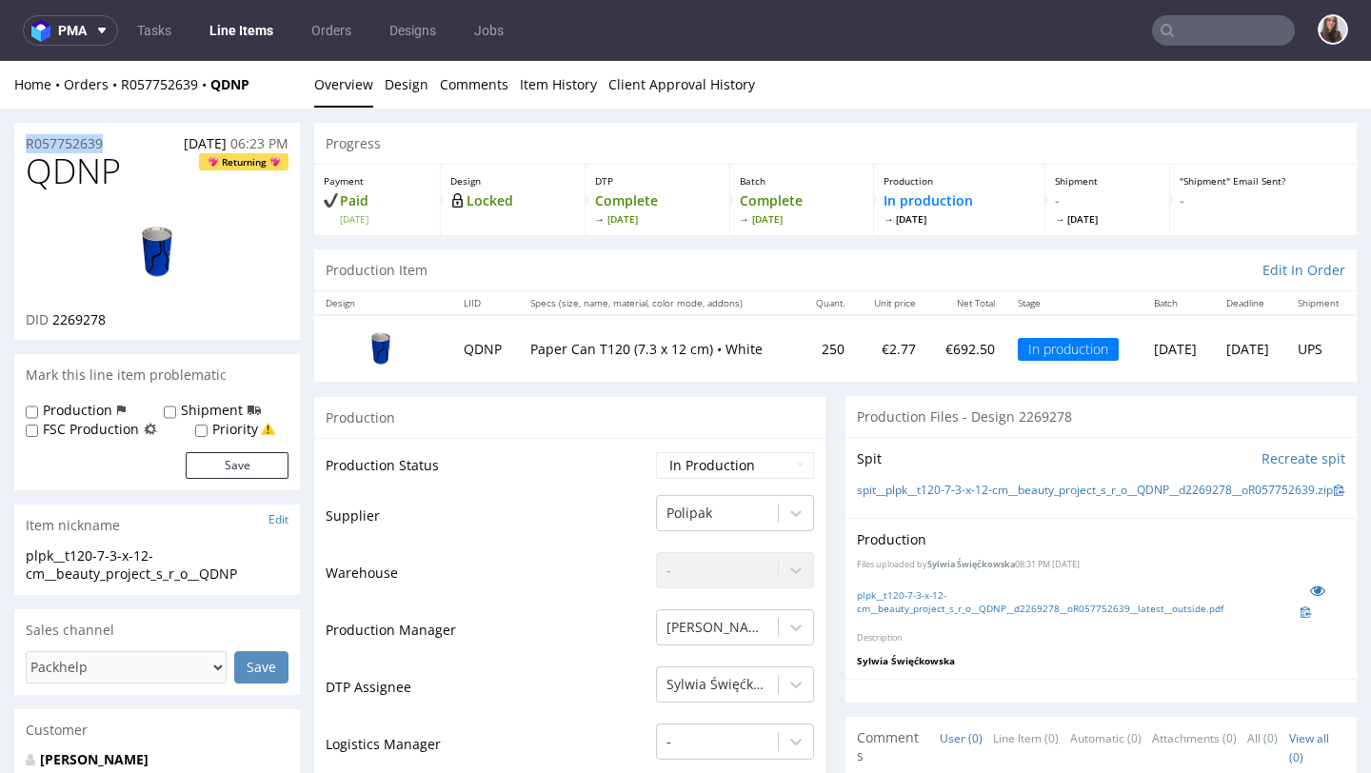
drag, startPoint x: 118, startPoint y: 148, endPoint x: 24, endPoint y: 148, distance: 94.2
click at [24, 148] on div "R057752639 [DATE] 06:23 PM" at bounding box center [157, 138] width 286 height 30
copy p "R057752639"
